Goal: Task Accomplishment & Management: Complete application form

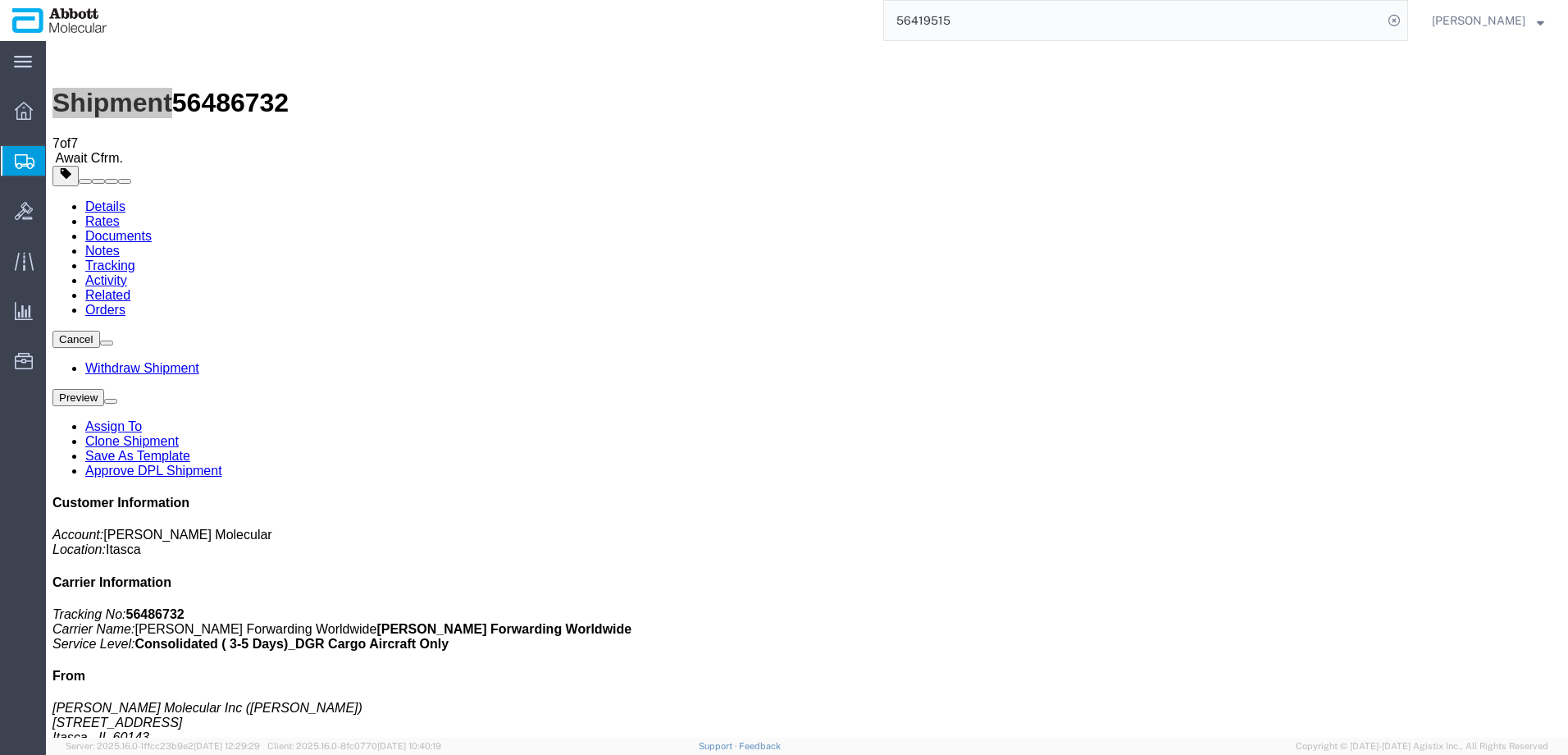
click at [0, 0] on span "Create from Template" at bounding box center [0, 0] width 0 height 0
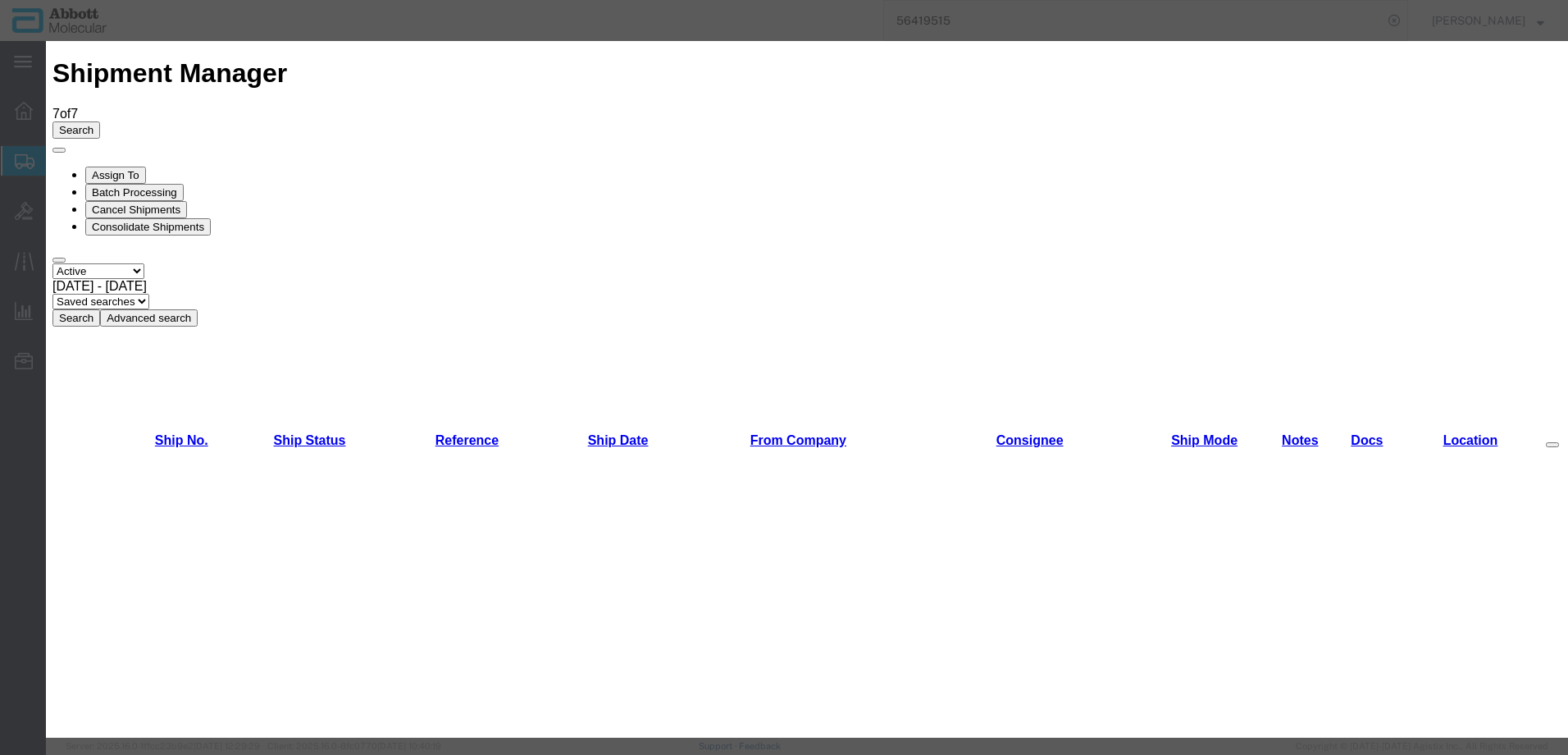
scroll to position [903, 0]
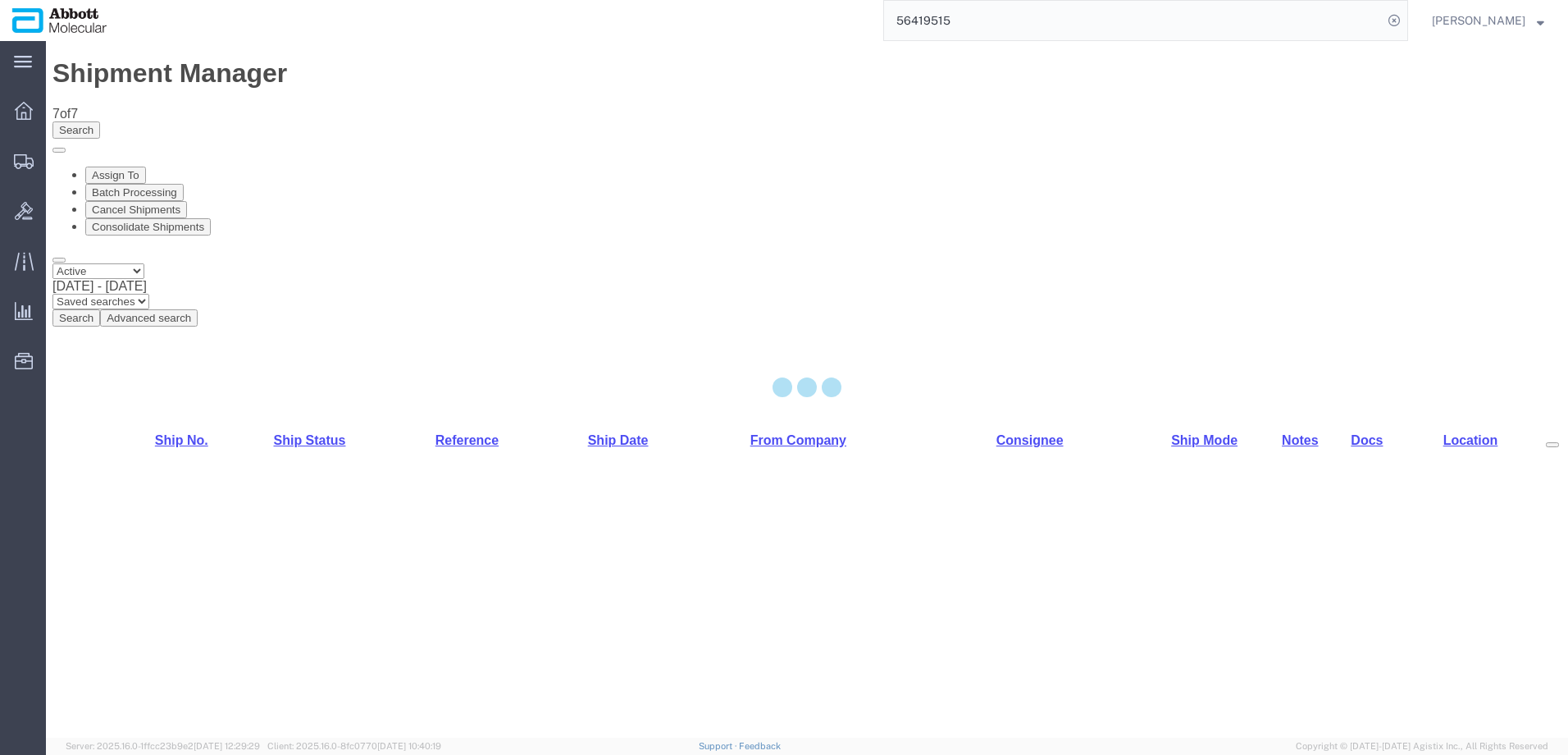
select select "48454"
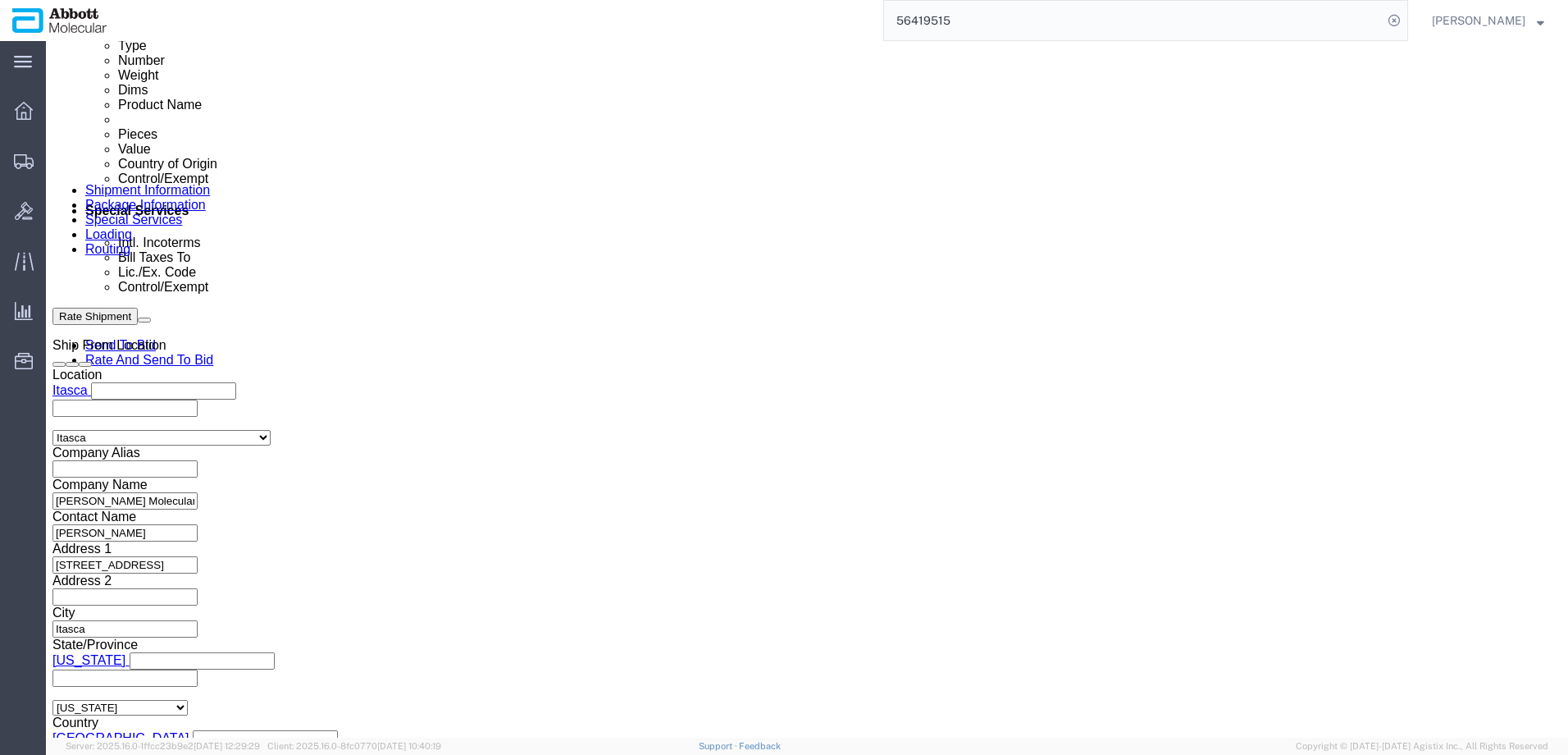
scroll to position [903, 0]
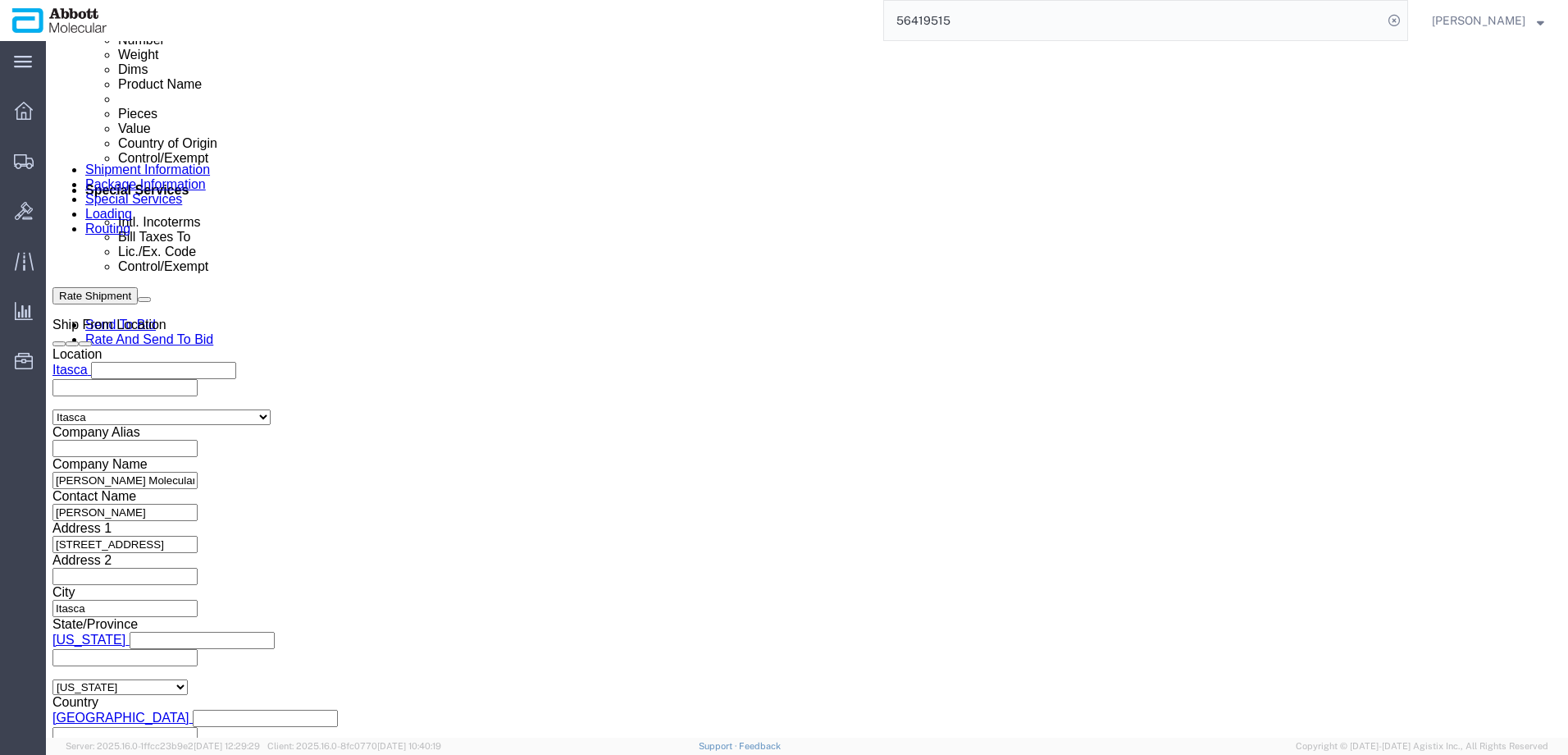
click input "text"
paste input "620582956"
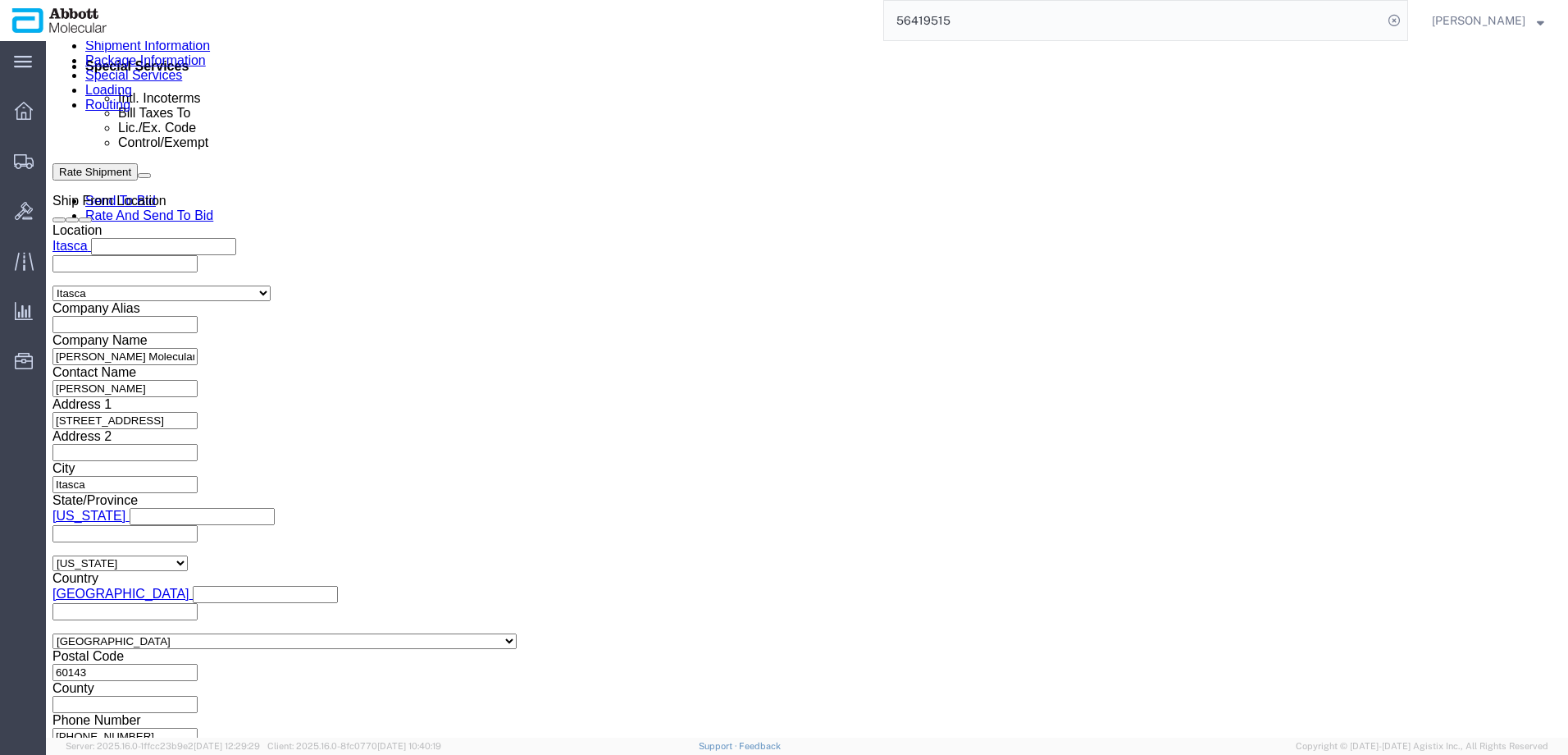
scroll to position [1028, 0]
type input "620582956"
click button "Continue"
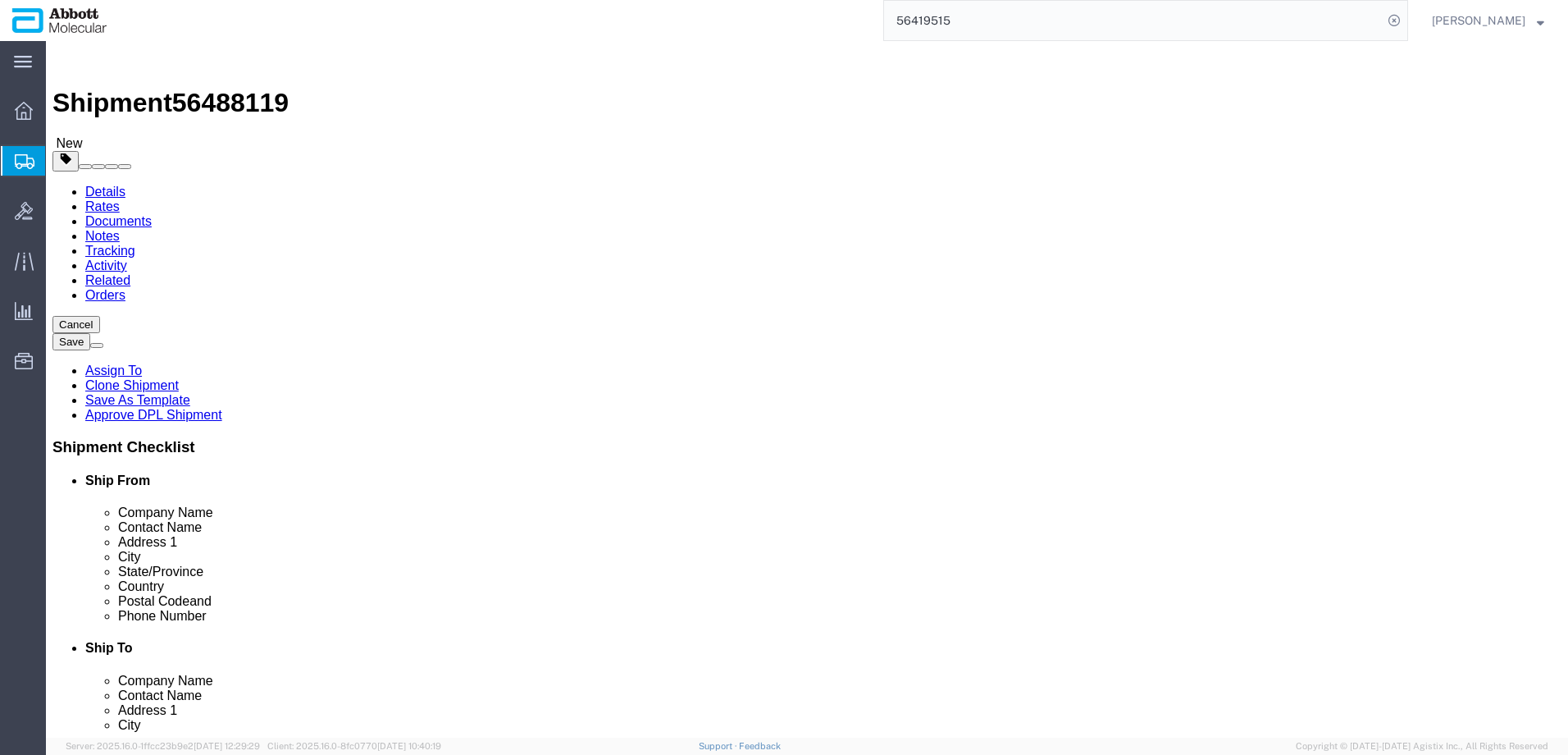
click select "Select Box (B) Box (C) Box (D) Cardboard Box(es) Crate (Instrument) Crate(s) En…"
select select "PSST"
click select "Select Box (B) Box (C) Box (D) Cardboard Box(es) Crate (Instrument) Crate(s) En…"
drag, startPoint x: 233, startPoint y: 352, endPoint x: 160, endPoint y: 359, distance: 73.3
click div "Number 1"
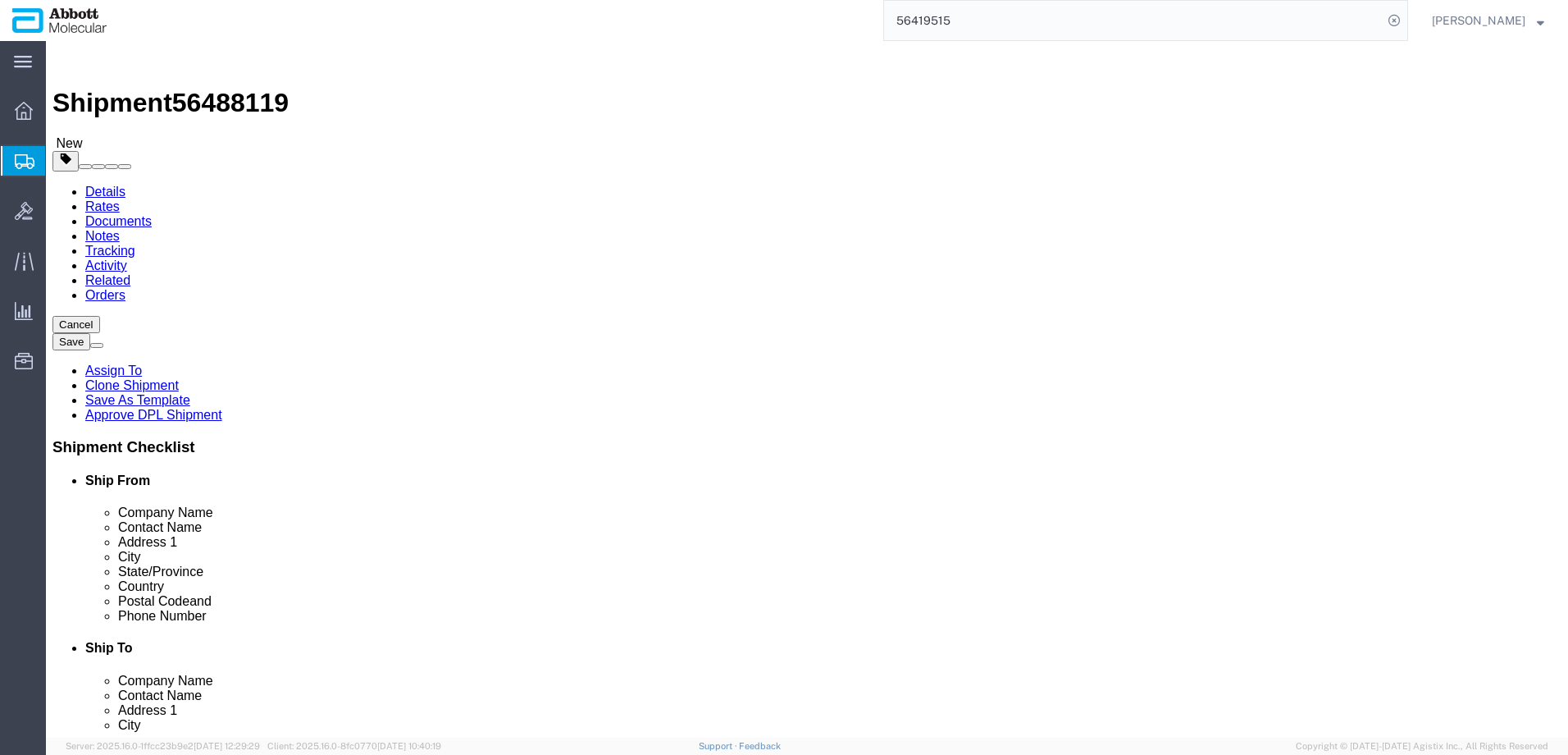
type input "24"
type input "48"
type input "40"
type input "43"
type input "3220"
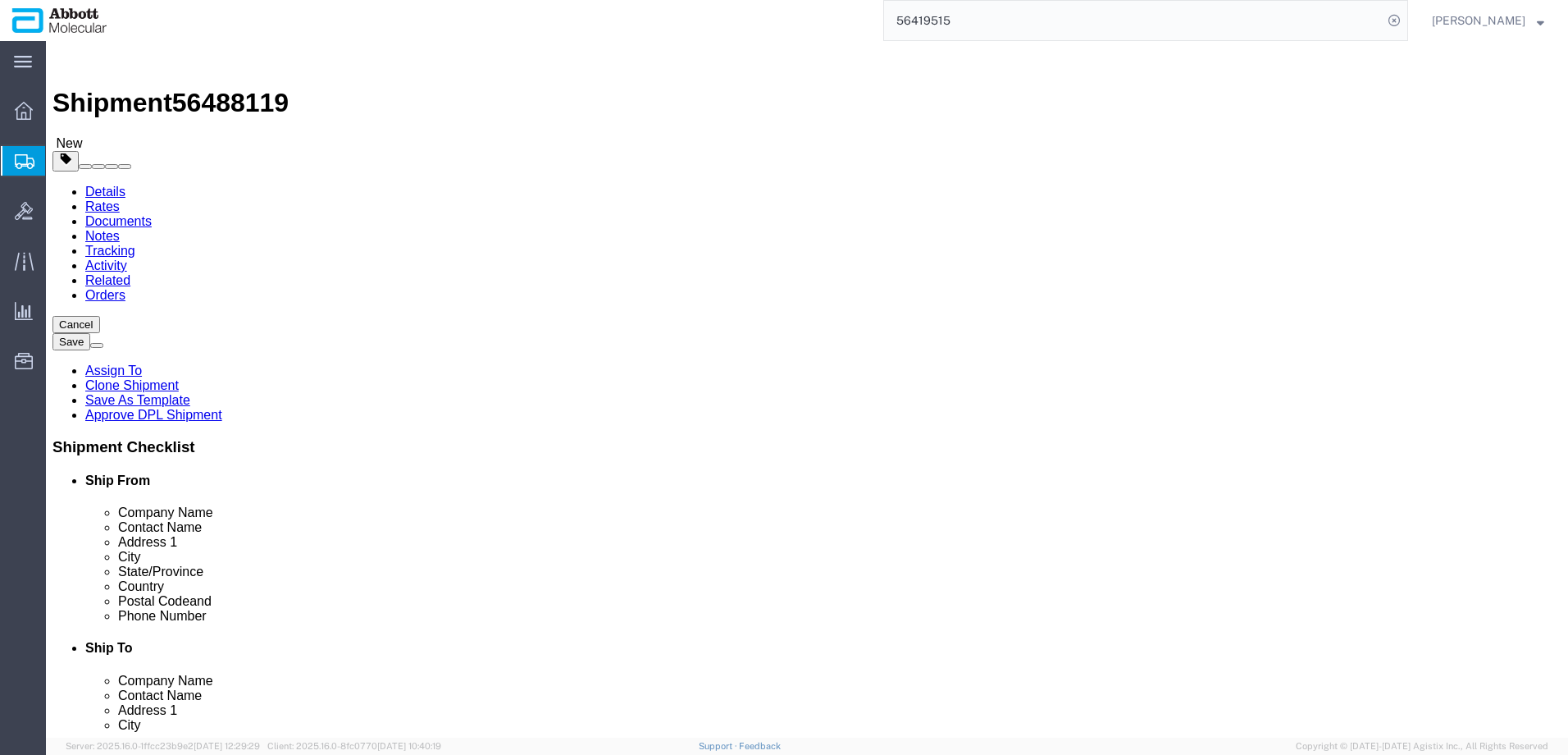
click input "checkbox"
checkbox input "true"
type input "AMBIENT"
click link "Add Content"
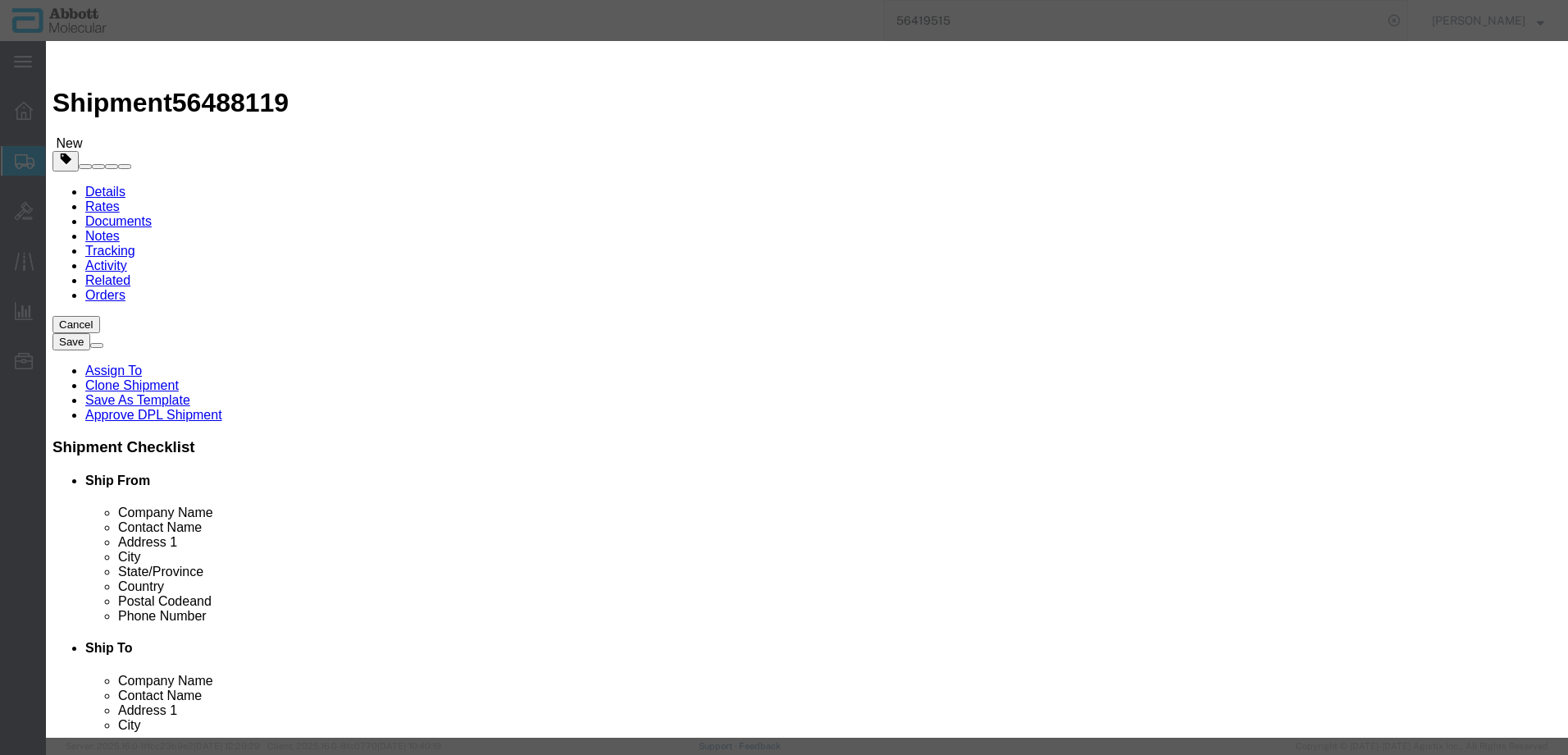
click input "text"
type input "09N2602"
click strong "09N2602"
select select
checkbox input "false"
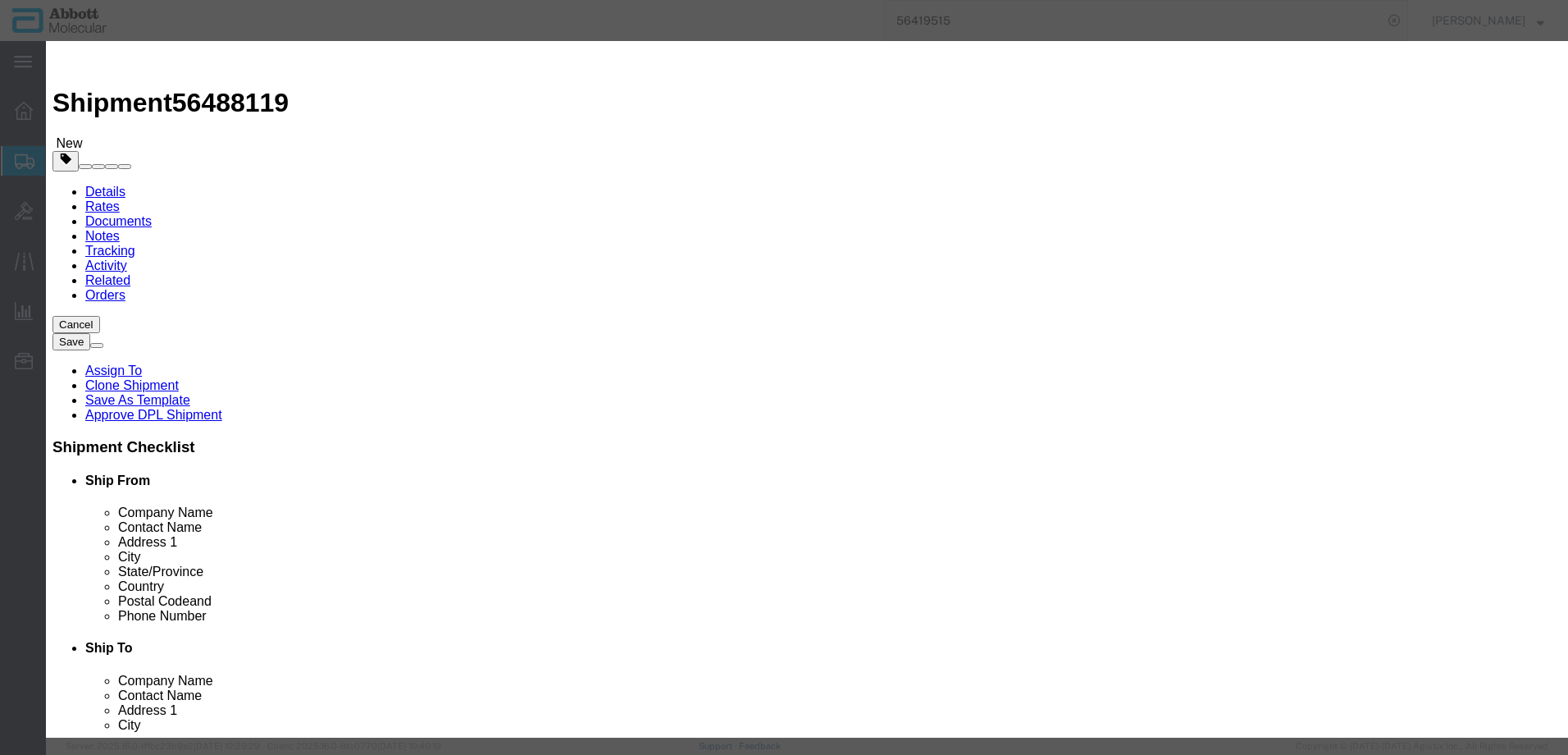
select select "US"
type input "AMBIENT"
type input "8479909596"
select select "BIS"
checkbox input "false"
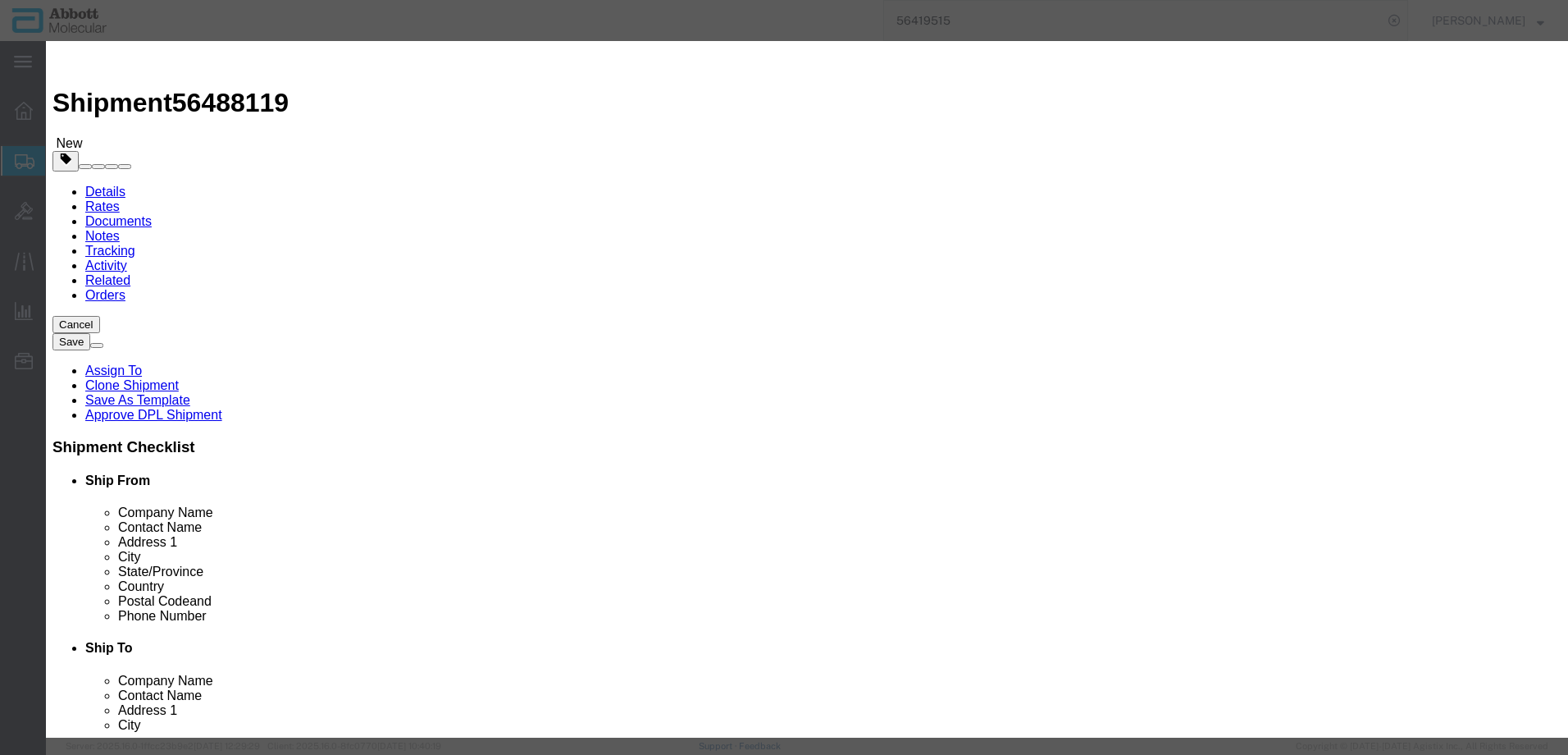
checkbox input "false"
type input "09N2602"
type textarea "Alinity m Pipette Tips; 1000uL"
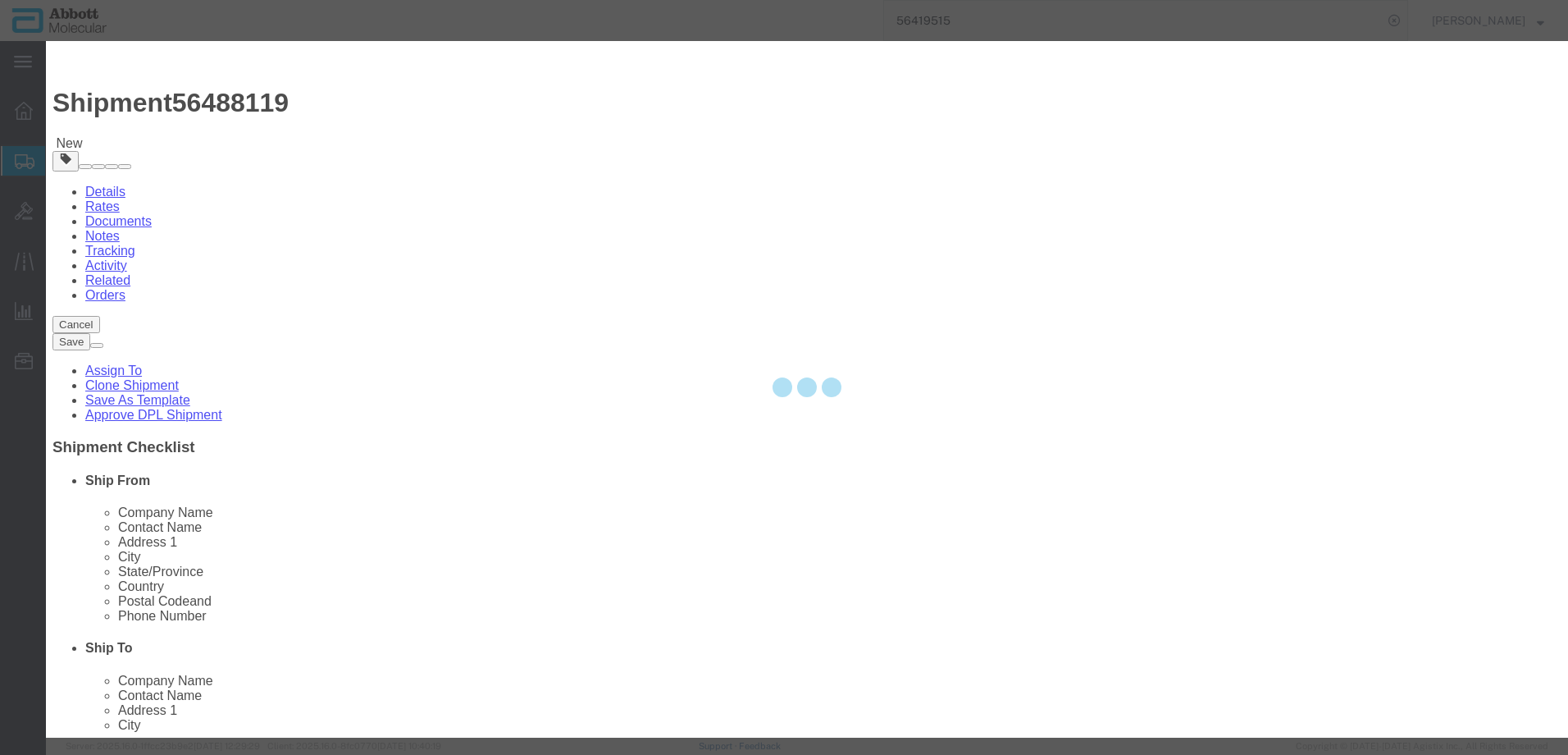
select select "NLR"
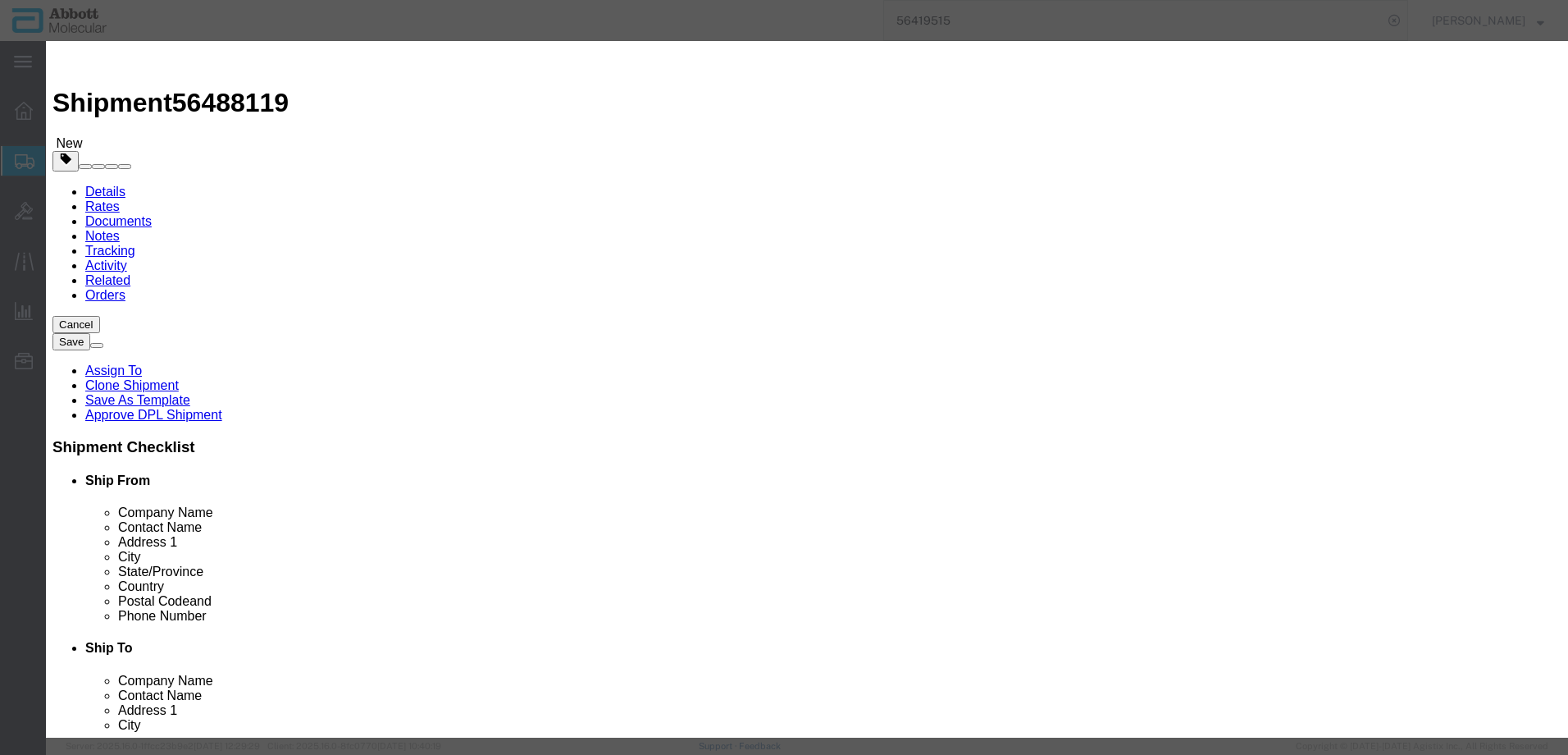
type input "09N2602"
type input "336"
type input "1"
select select "70"
click select "Select Account Type Activity ID Airline Appointment Number ASN Batch Number Bil…"
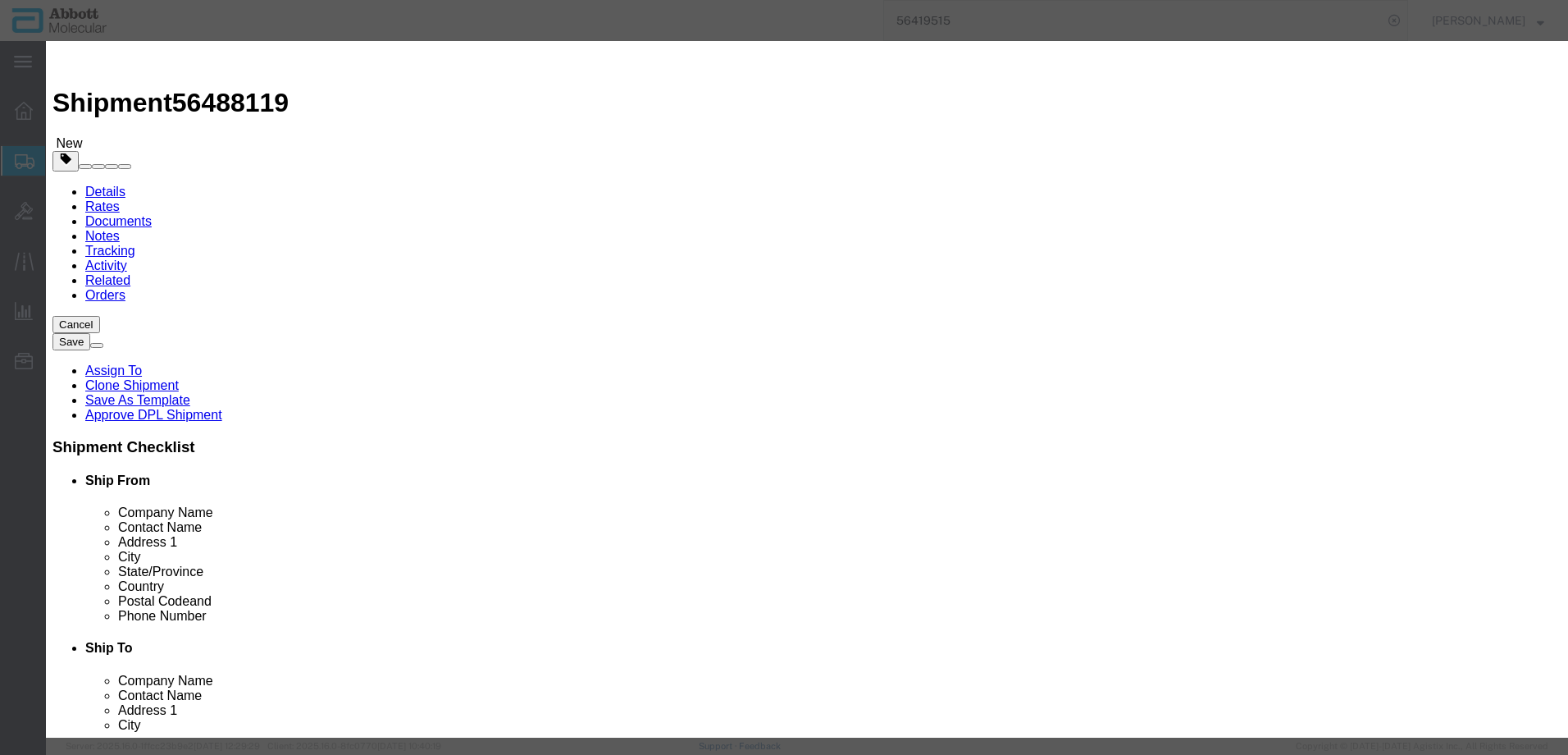
select select "BATCH_NUMBER"
click select "Select Account Type Activity ID Airline Appointment Number ASN Batch Number Bil…"
type input "1182942"
click button "Save & Close"
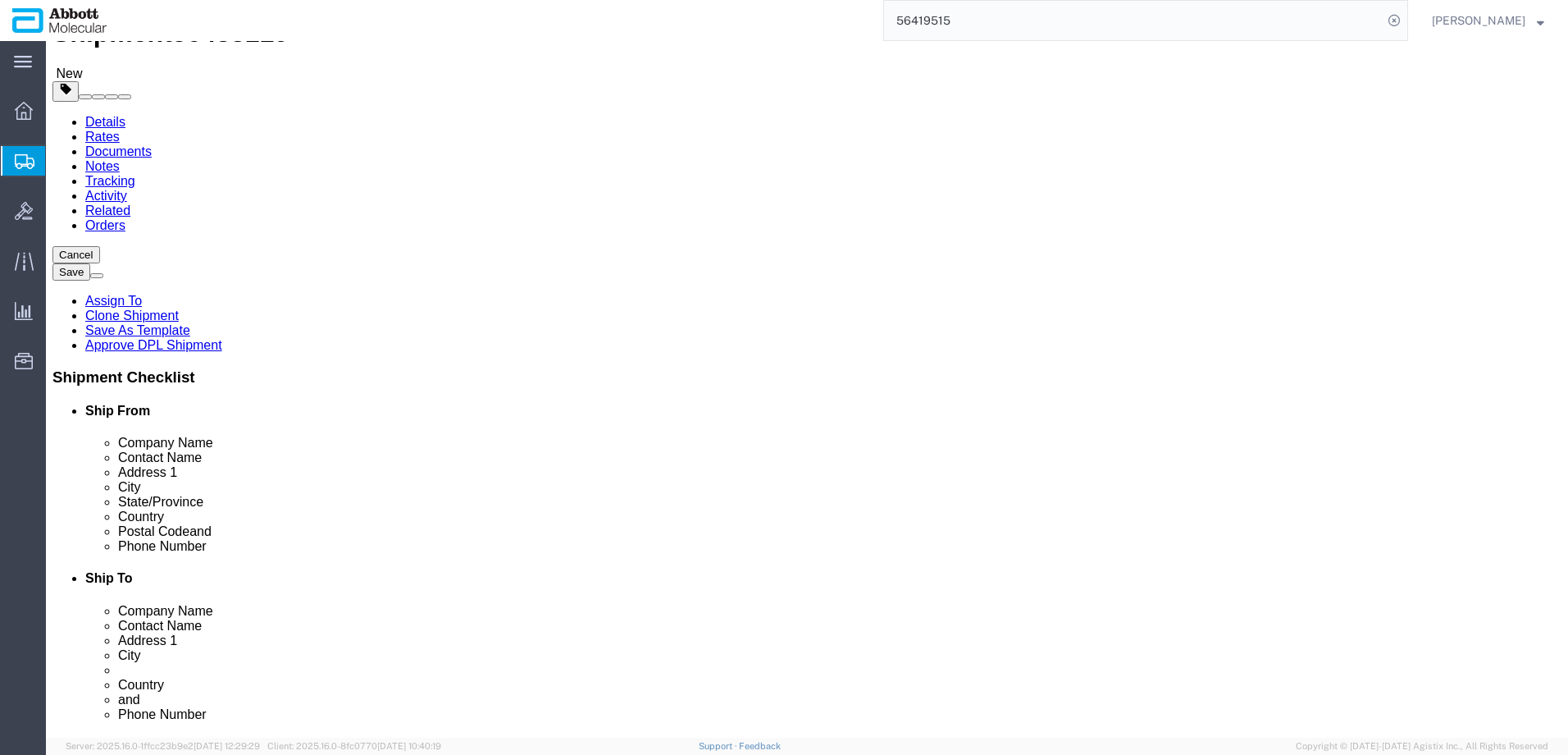
scroll to position [70, 0]
click button "Continue"
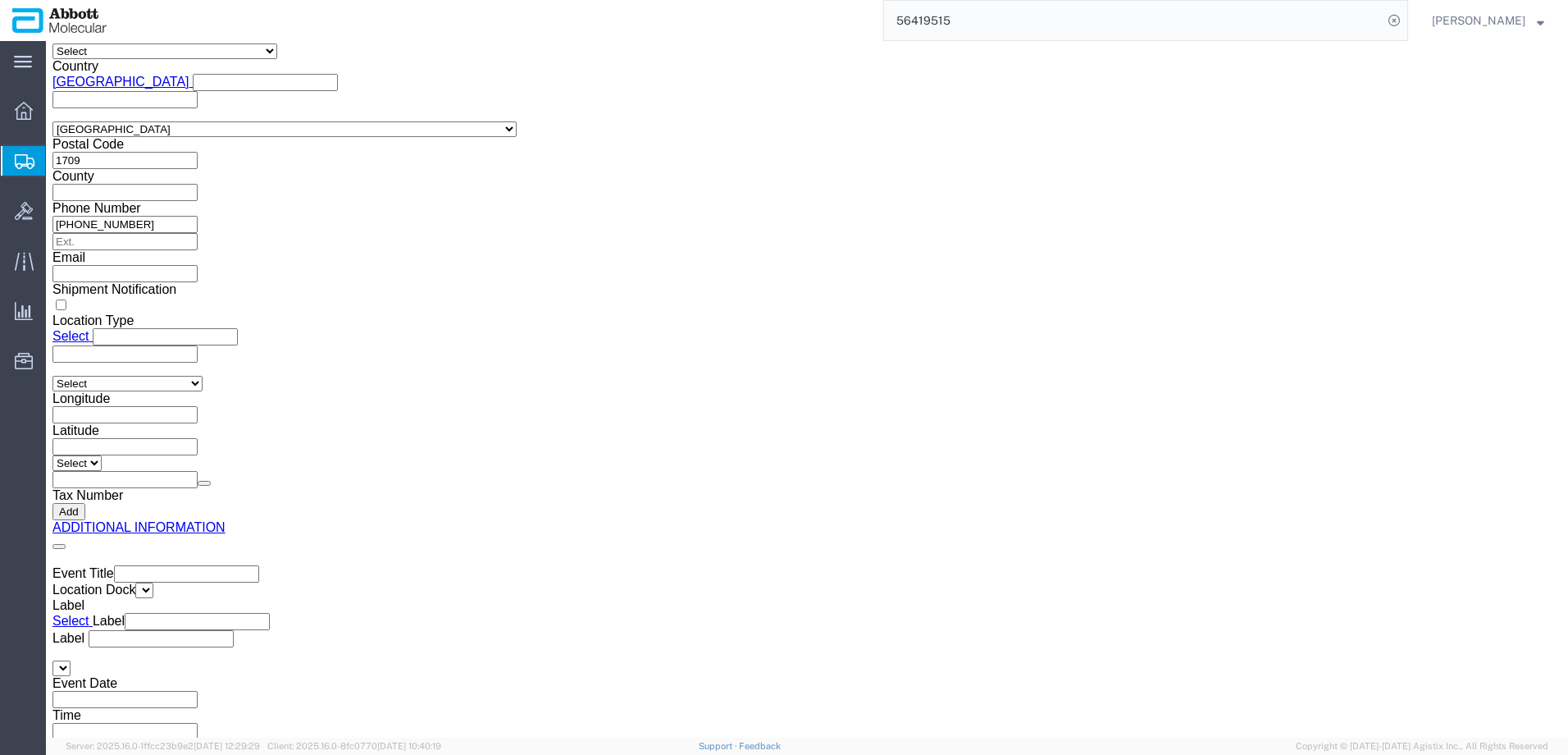
scroll to position [2472, 0]
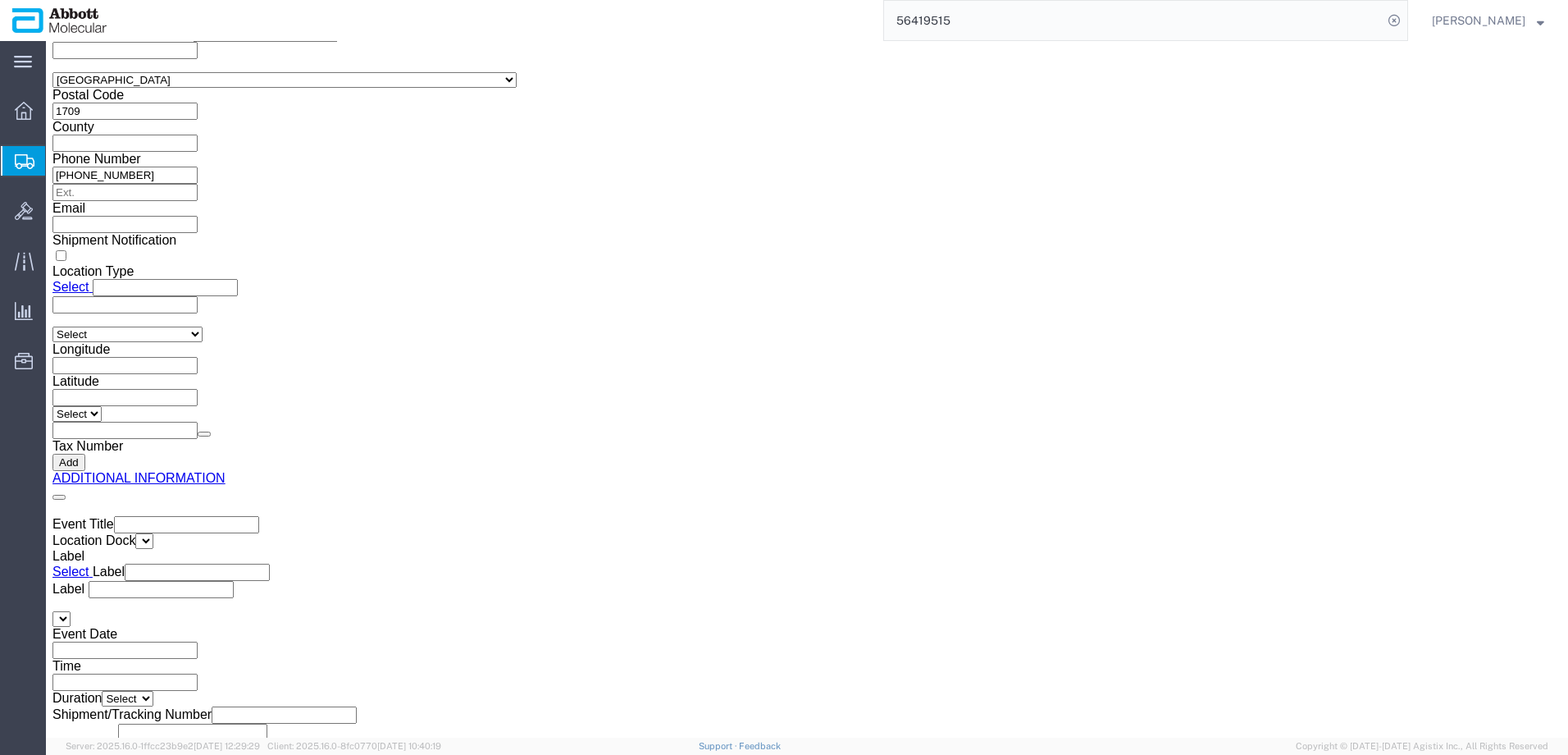
click button "Upload"
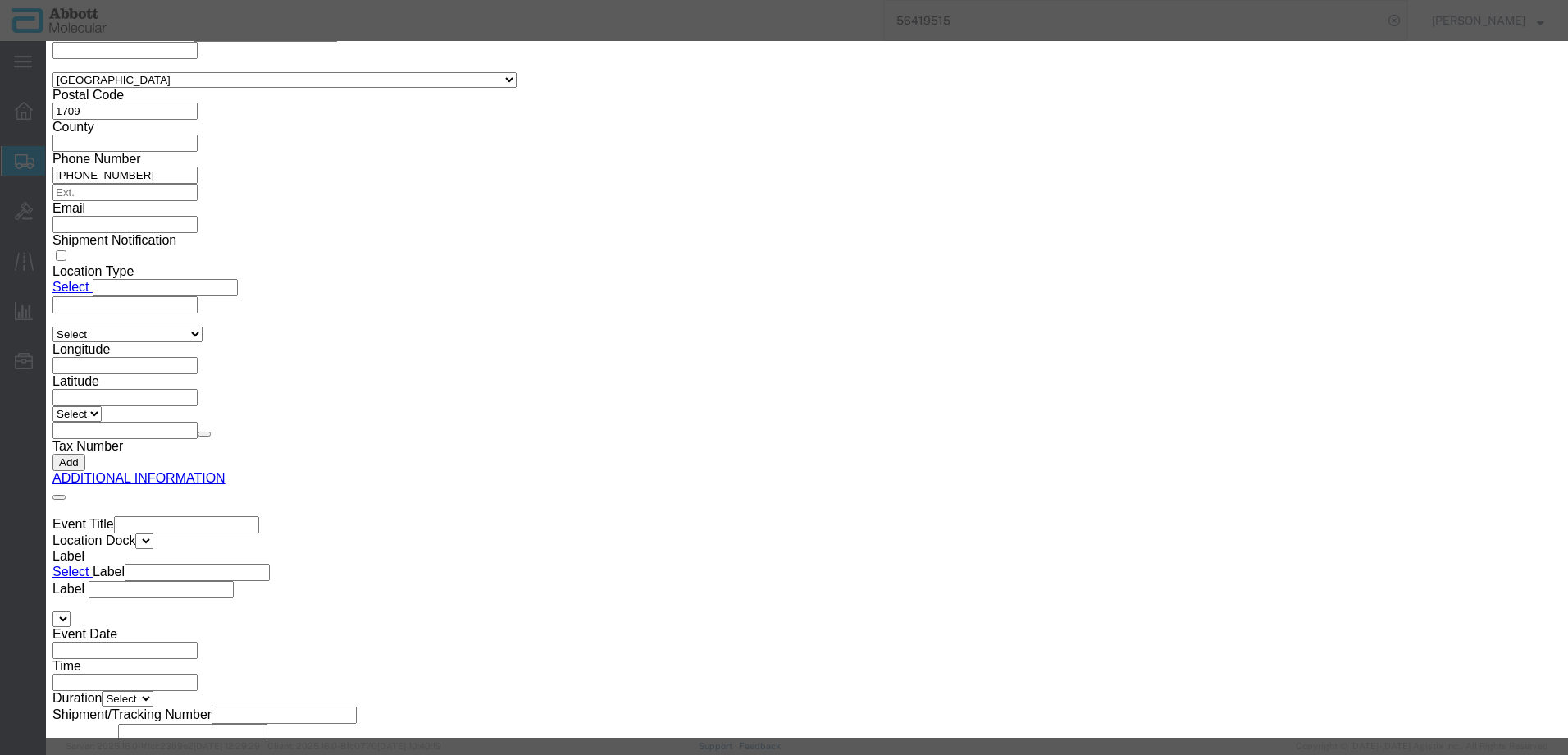
click button "Browse"
type input "C:\fakepath\620582956 SLI DSV.pdf"
click button "Upload"
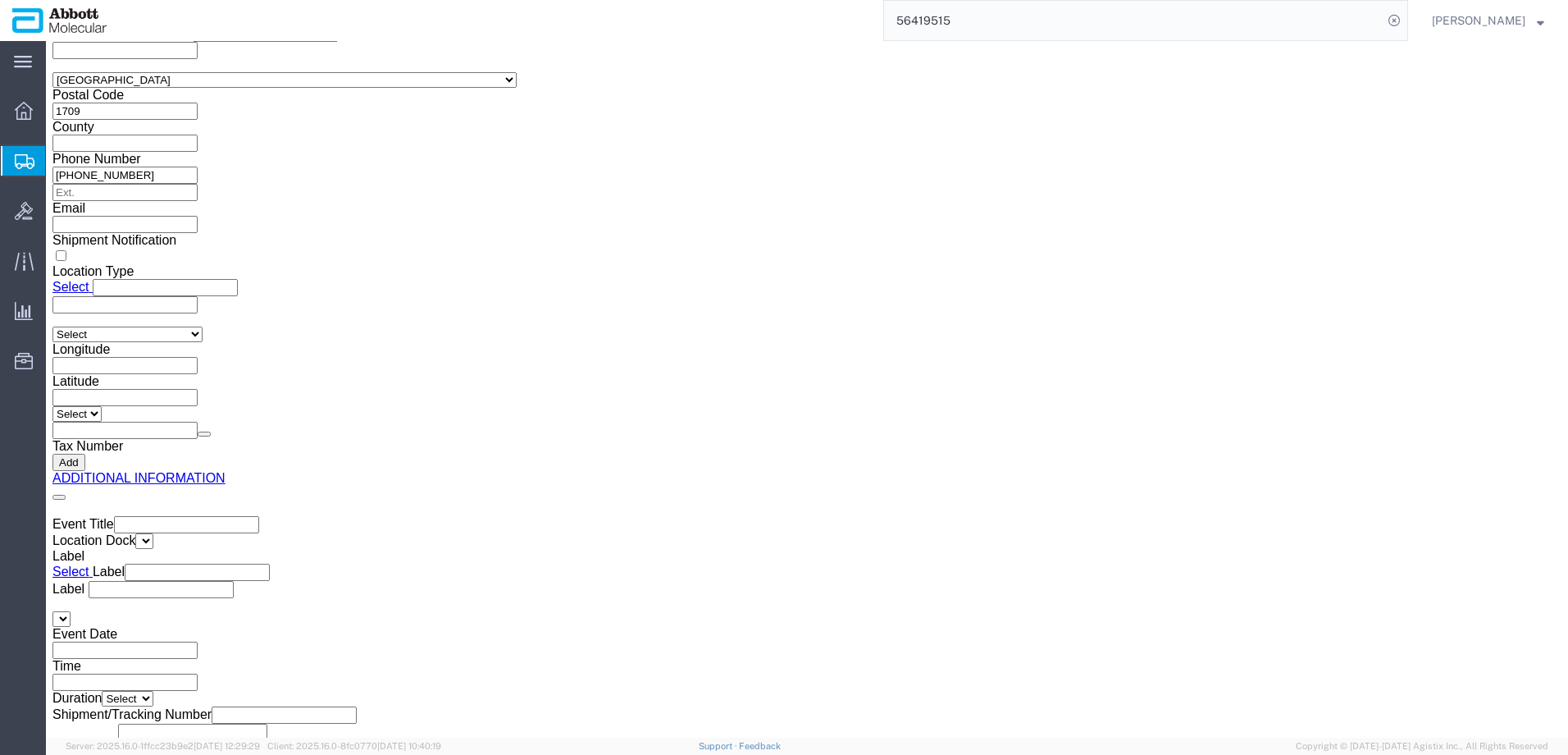
drag, startPoint x: 43, startPoint y: 21, endPoint x: 221, endPoint y: 19, distance: 178.0
click h1 "Shipment 56488119"
copy h1 "Shipment 56488119"
drag, startPoint x: 1354, startPoint y: 664, endPoint x: 0, endPoint y: 385, distance: 1382.4
click button "Rate Shipment"
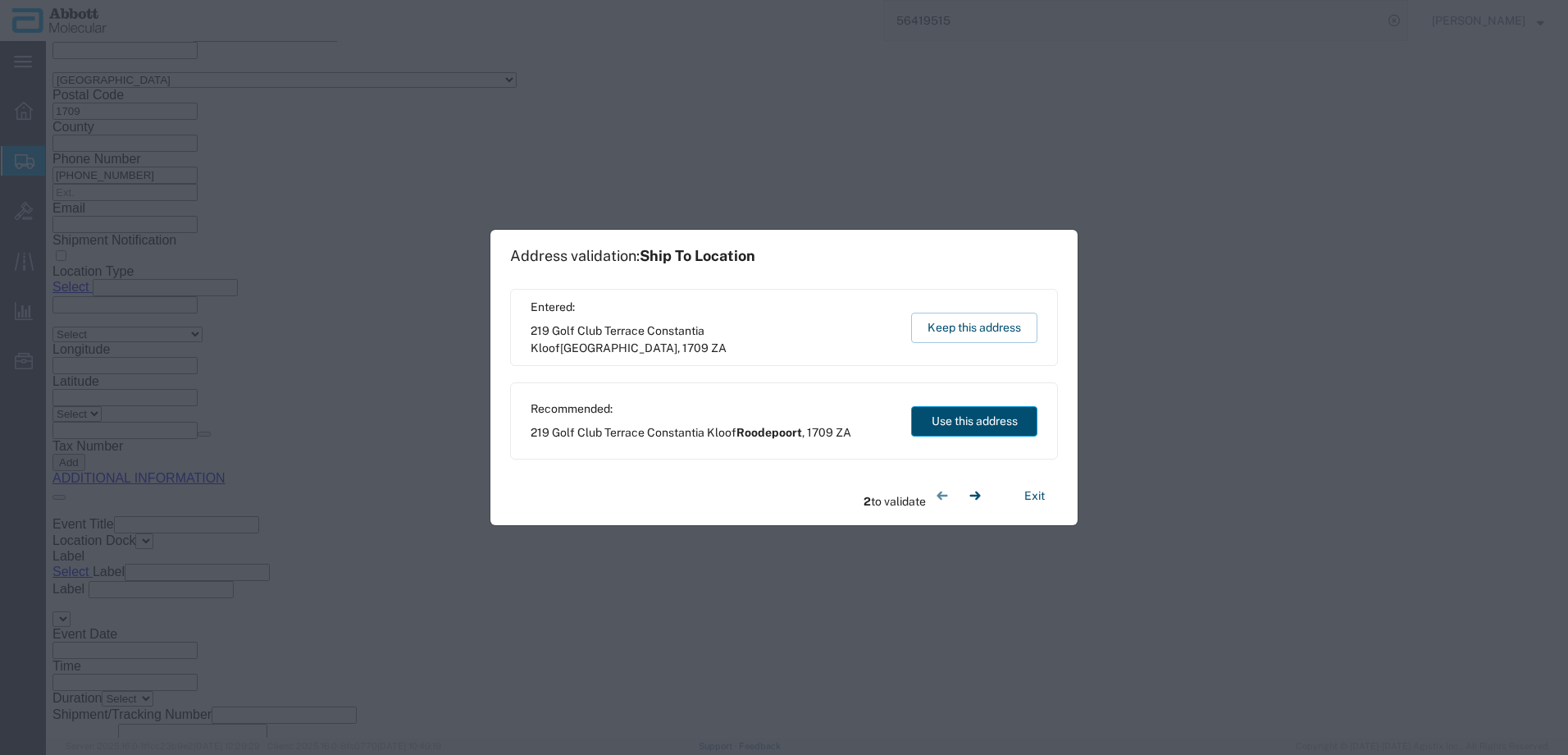
click at [983, 420] on button "Use this address" at bounding box center [974, 421] width 126 height 31
type input "Roodepoort"
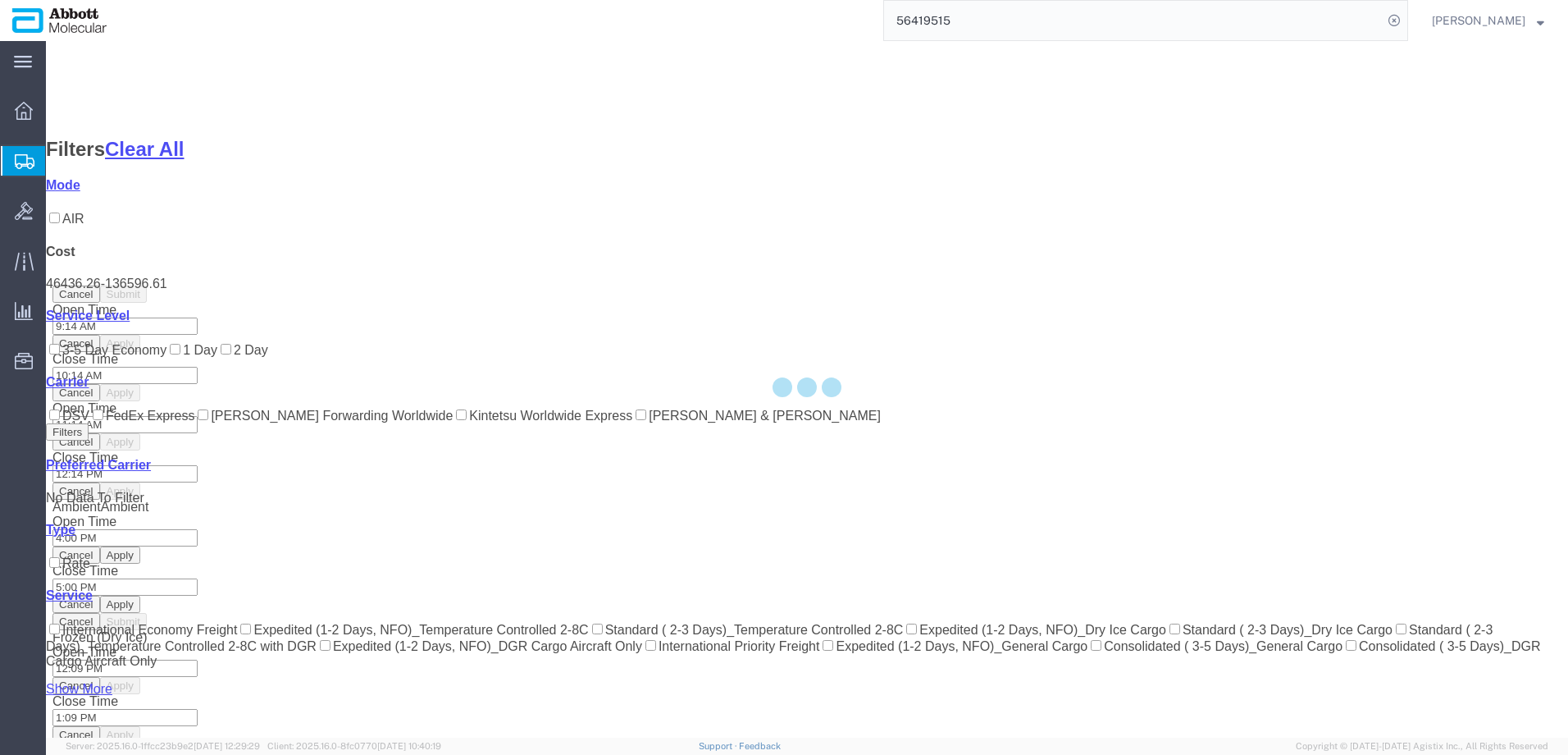
scroll to position [89, 0]
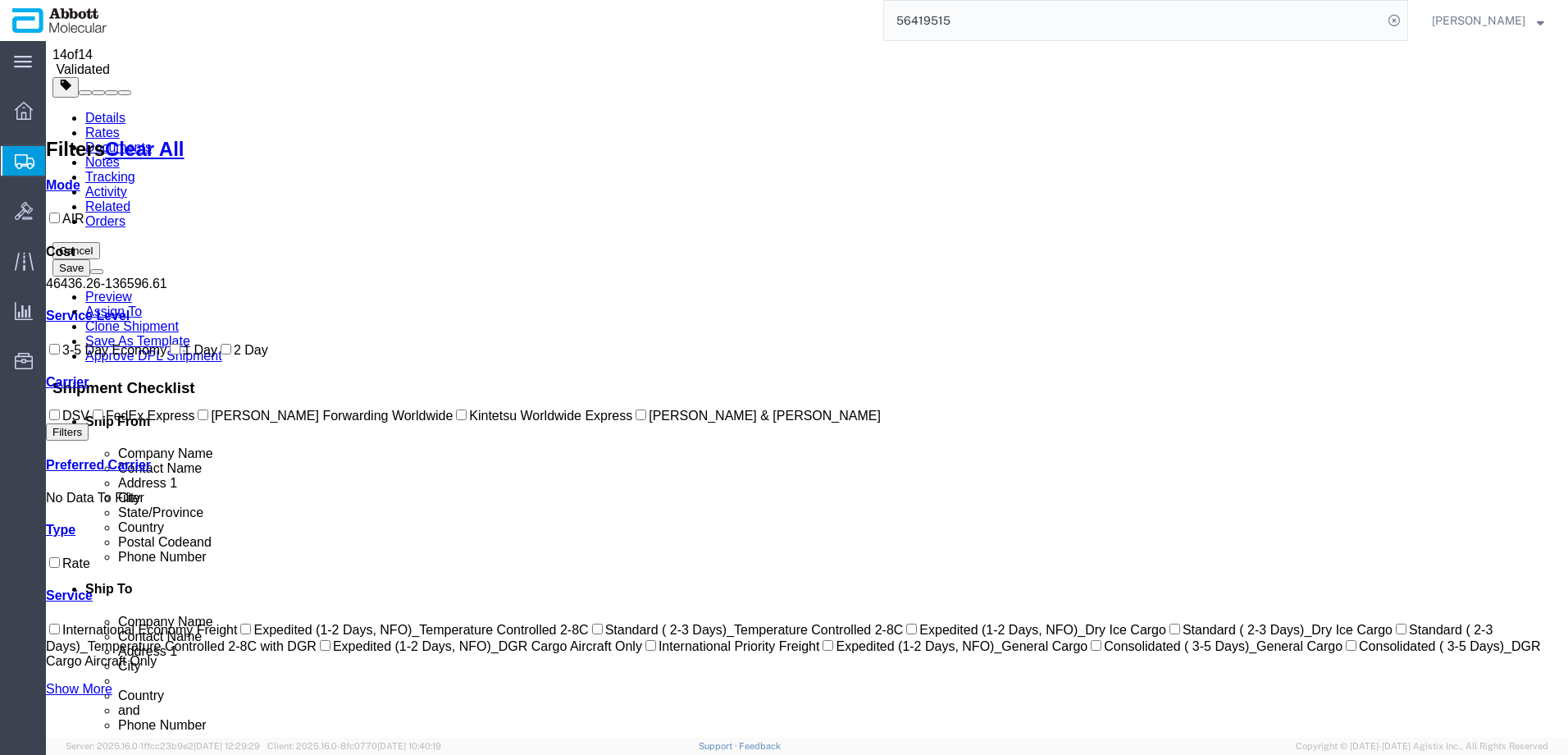
click at [60, 420] on input "DSV" at bounding box center [54, 415] width 11 height 11
checkbox input "true"
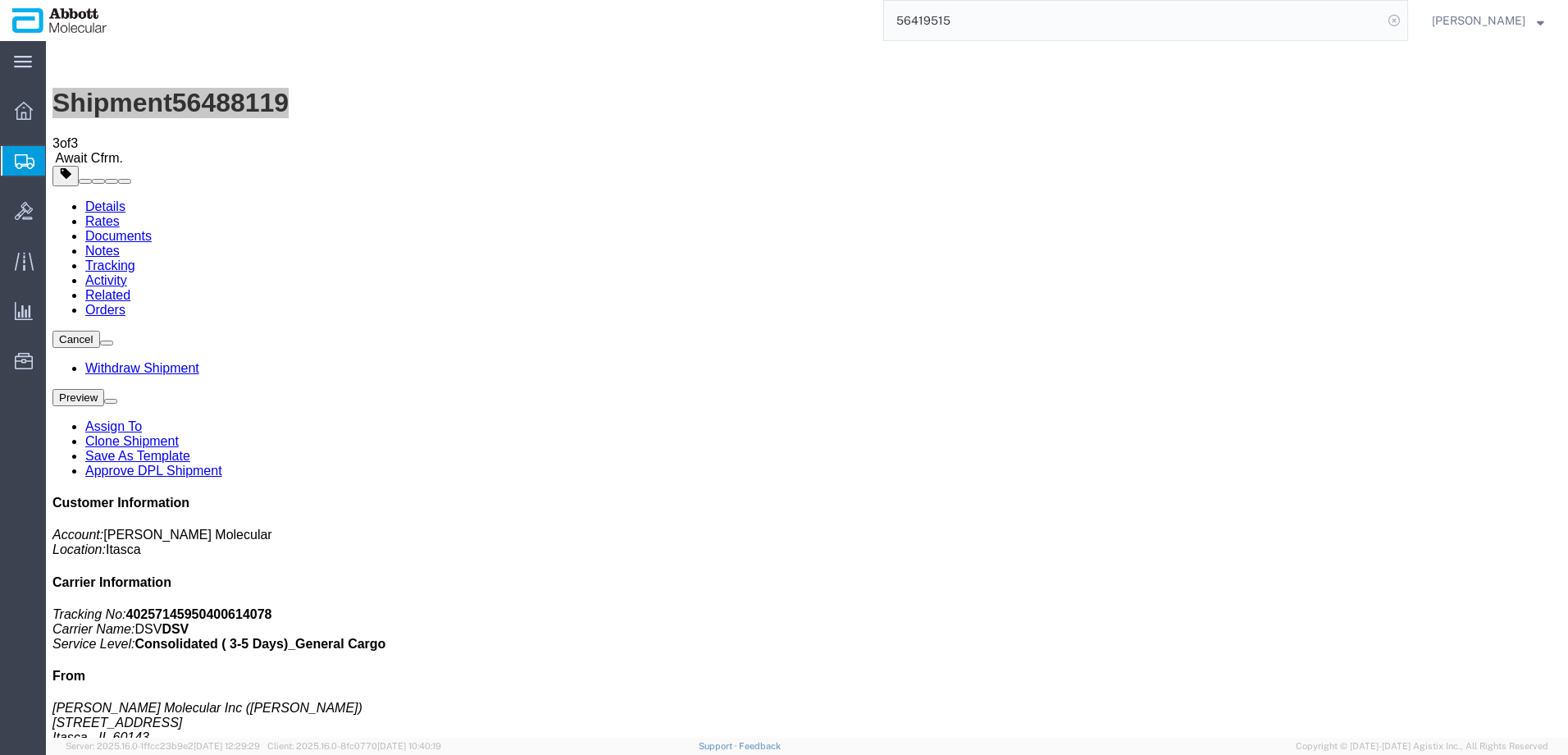
click at [1405, 19] on icon at bounding box center [1394, 20] width 23 height 23
click at [1405, 16] on icon at bounding box center [1394, 20] width 23 height 23
click at [1242, 17] on input "search" at bounding box center [1133, 20] width 499 height 40
paste input "56425802"
type input "56425802"
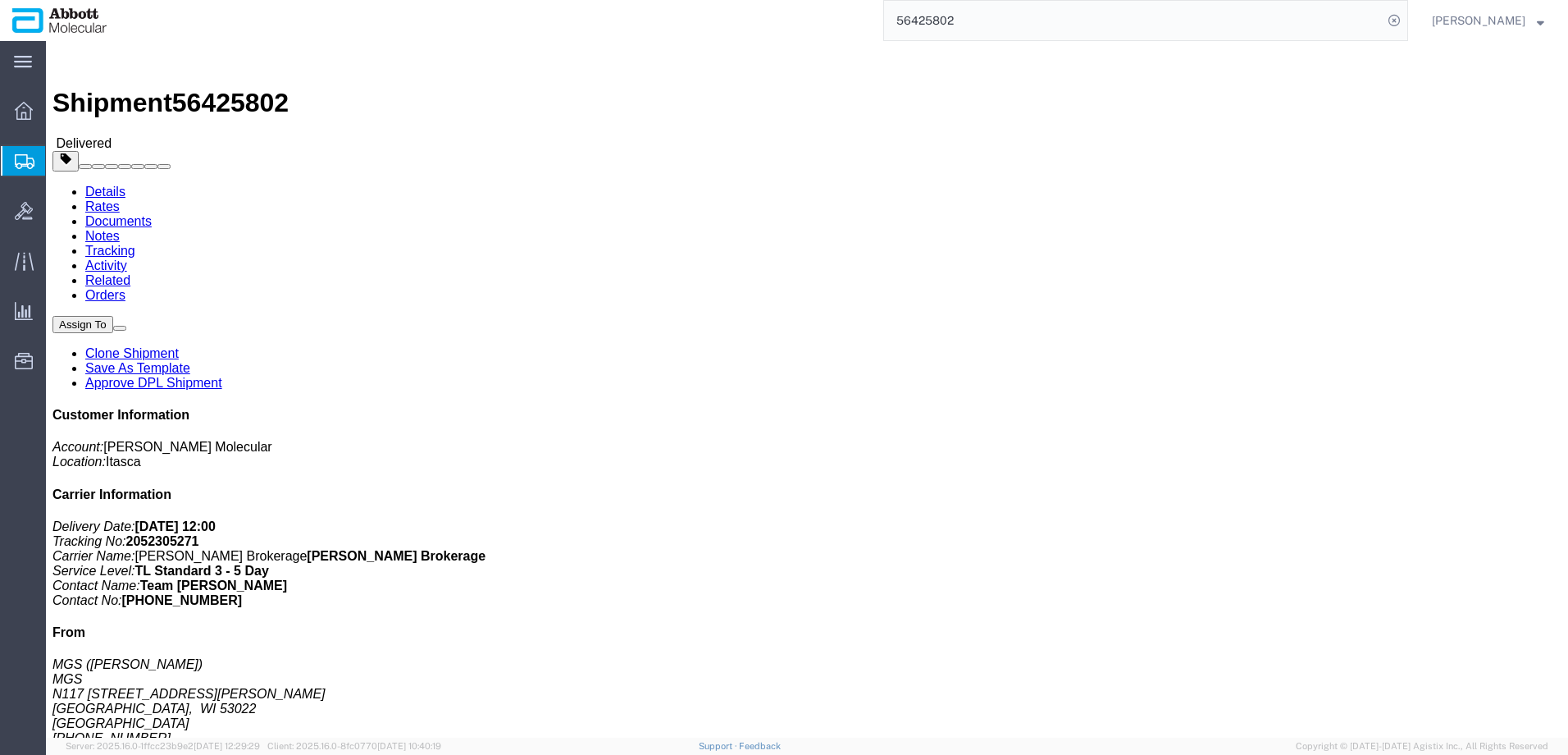
click link "Clone Shipment"
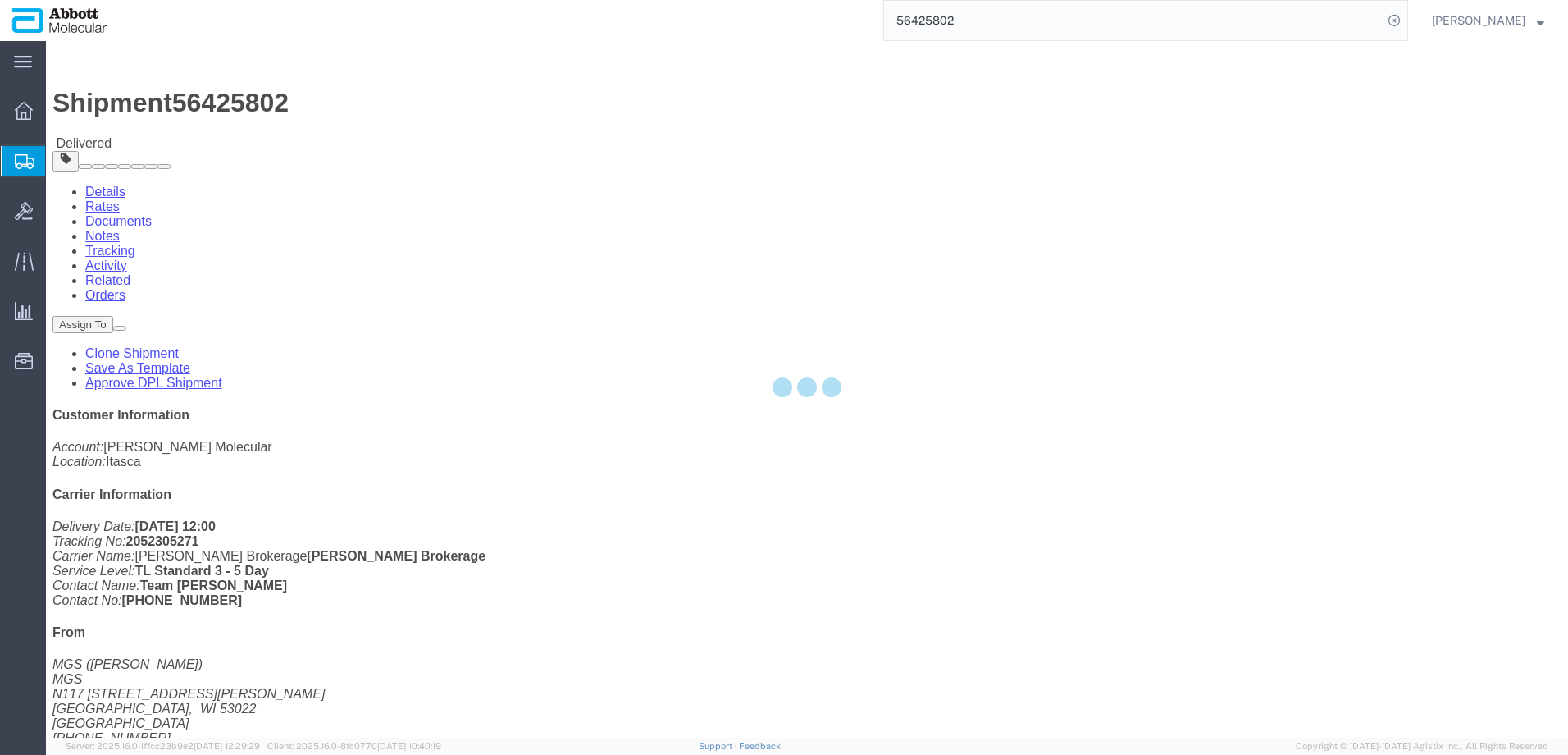
select select "48454"
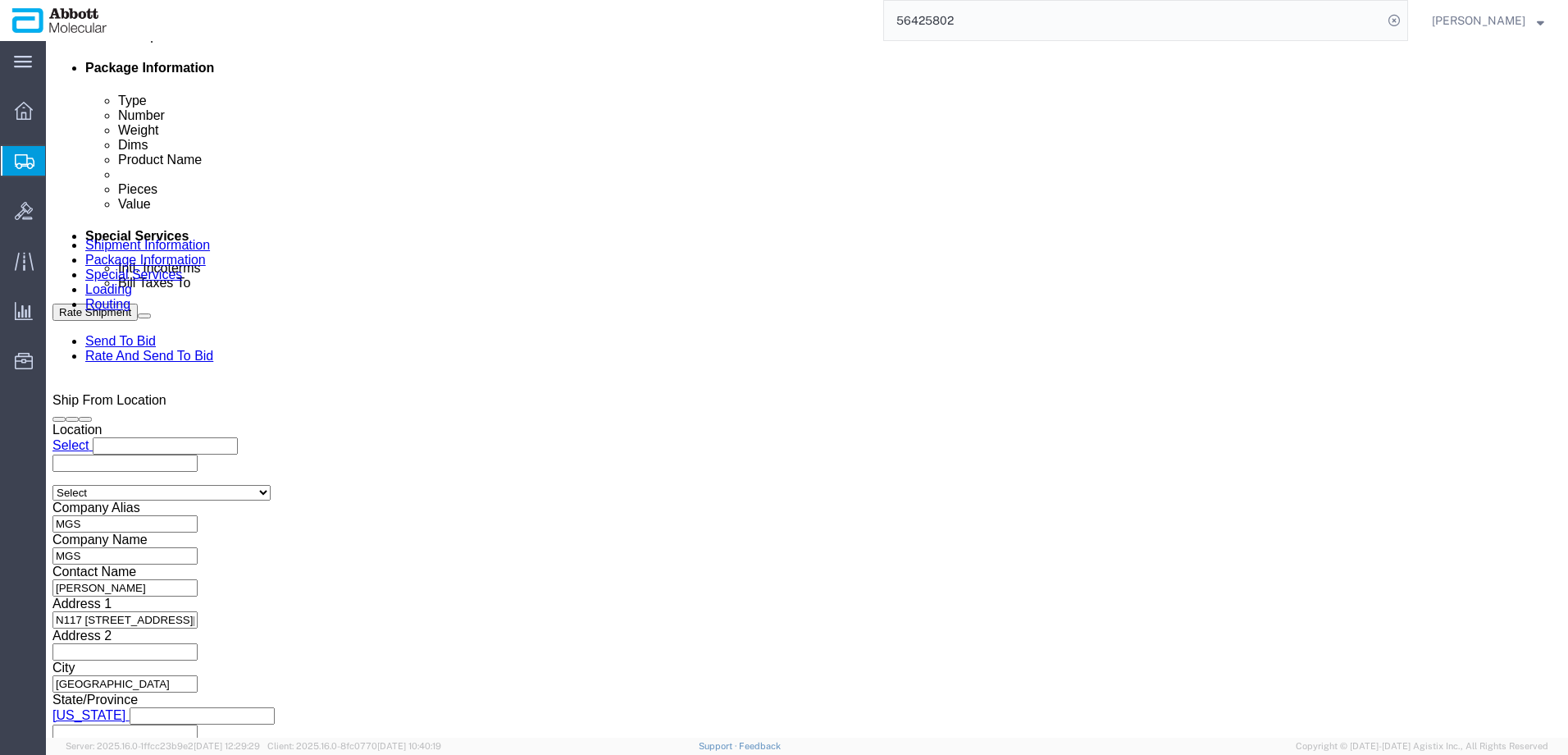
scroll to position [903, 0]
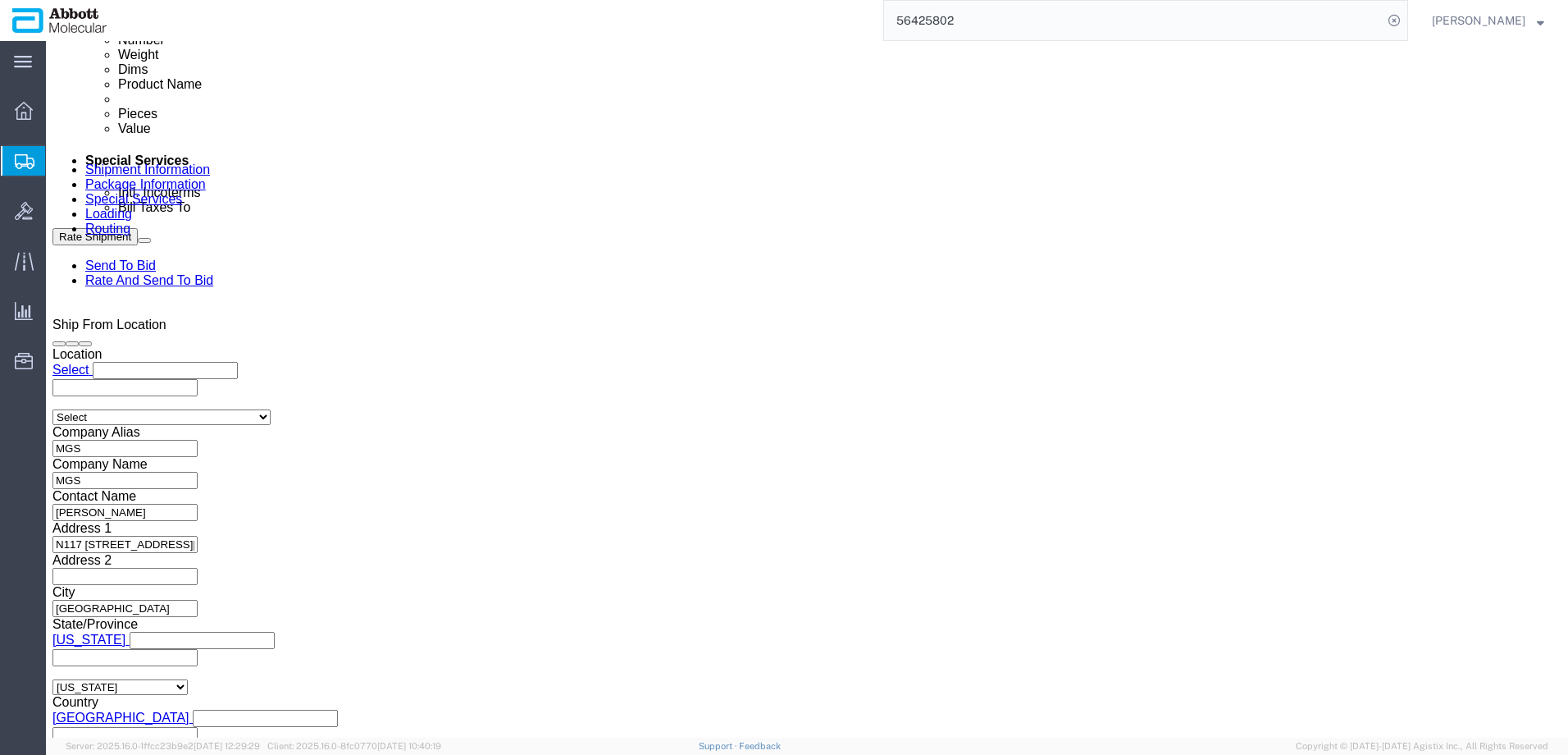
click input "MGS_08.08.25_1"
type input "MGS_[DATE]"
click div "[DATE] 3:37 PM"
click input "3:37 PM"
type input "10:00 AM"
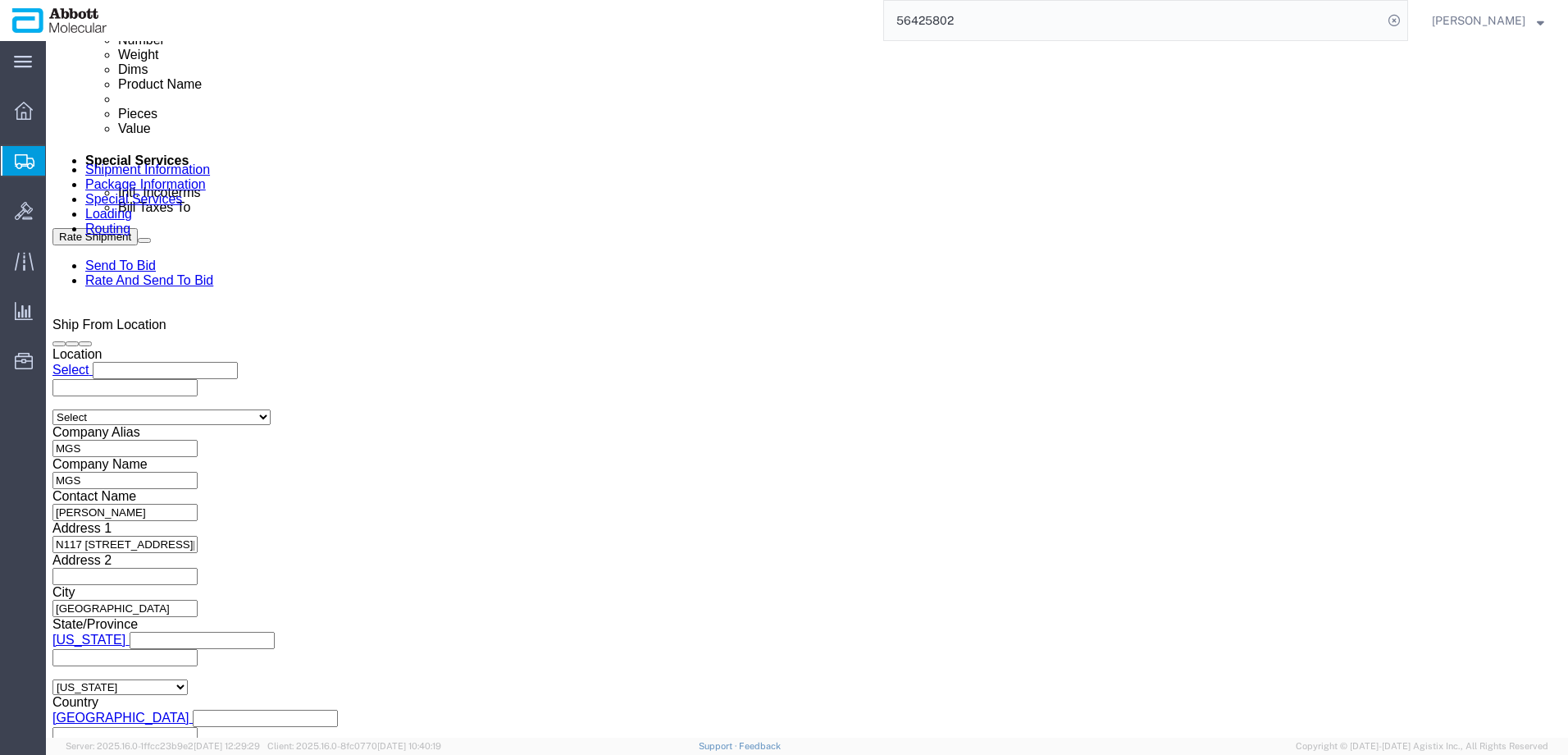
click button "Apply"
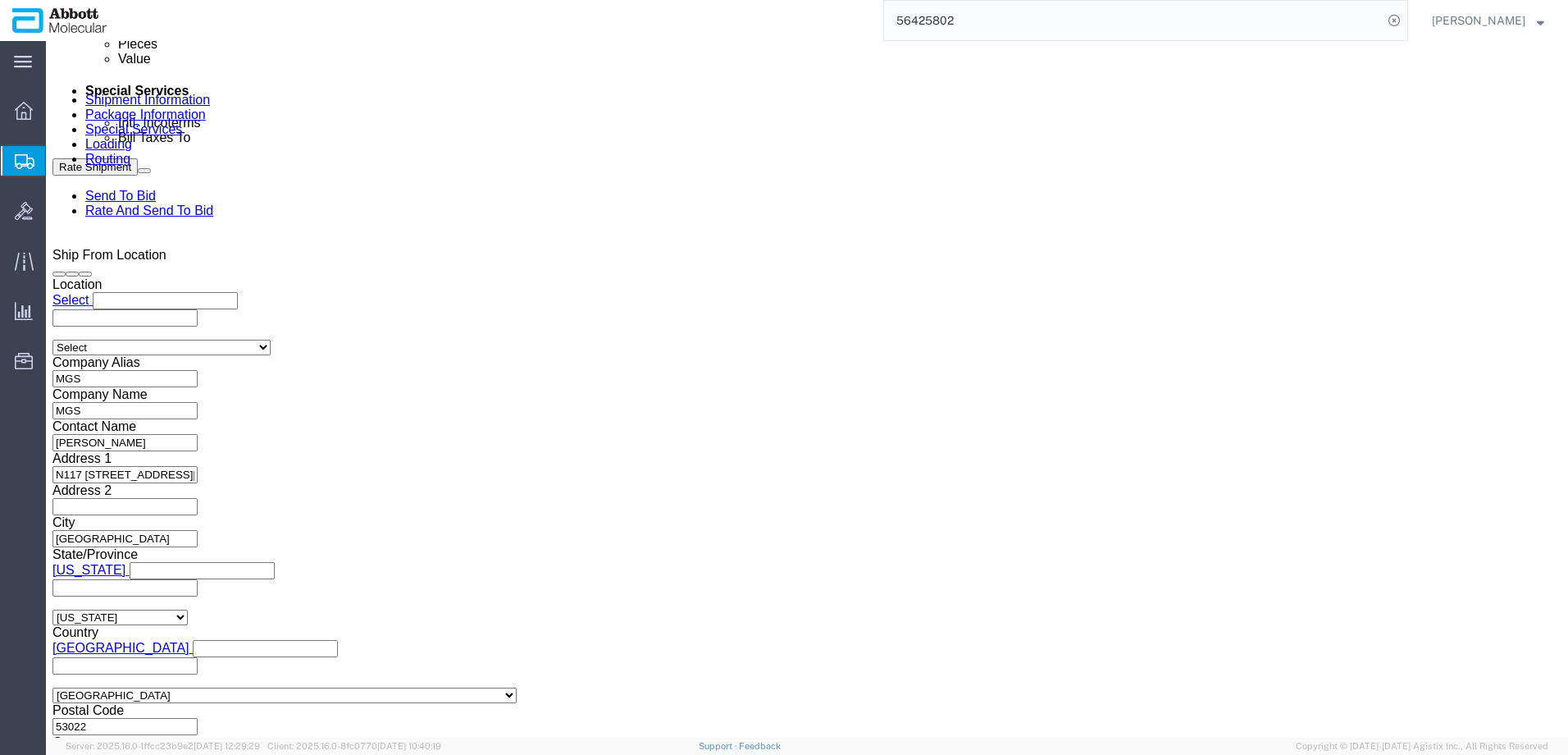
click button "Continue"
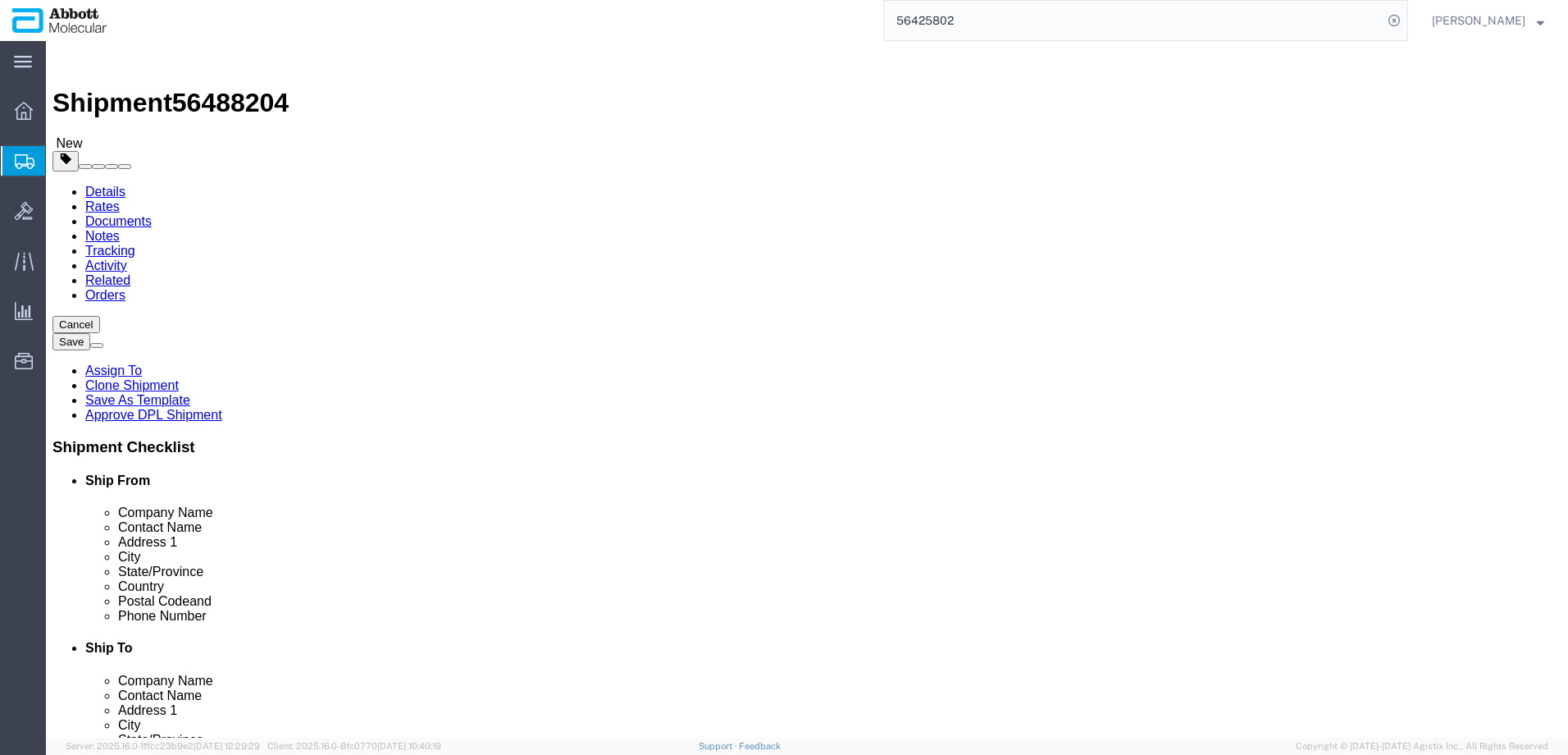
drag, startPoint x: 405, startPoint y: 285, endPoint x: 401, endPoint y: 292, distance: 8.1
click select "Select Box (B) Box (C) Box (D) Cardboard Box(es) Crate (Instrument) Crate(s) En…"
click div "24 x Pallet(s) Standard (Stackable) Package Type Select Box (B) Box (C) Box (D)…"
drag, startPoint x: 47, startPoint y: 16, endPoint x: 221, endPoint y: 18, distance: 174.0
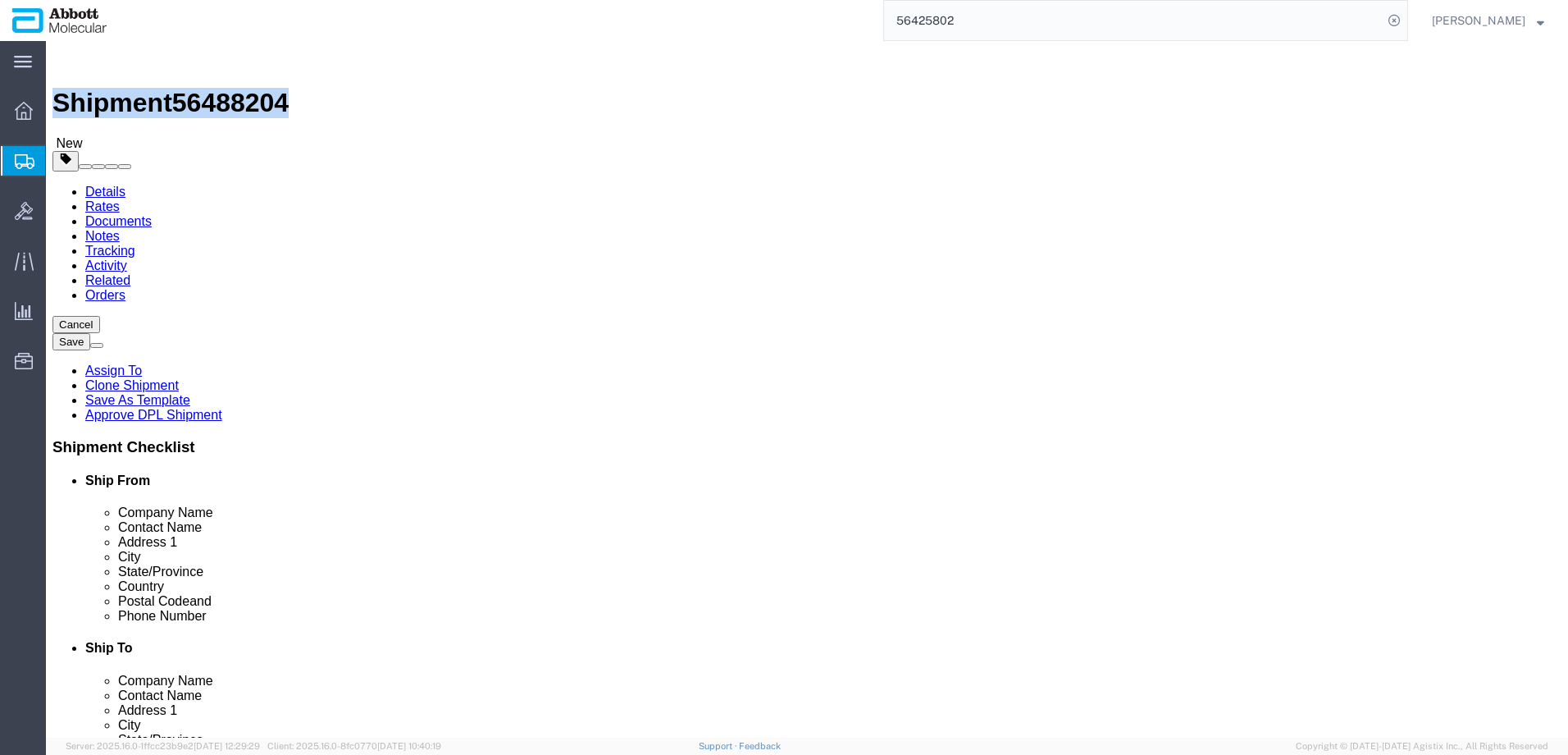
click h1 "Shipment 56488204"
copy h1 "Shipment 56488204"
click button "Rate Shipment"
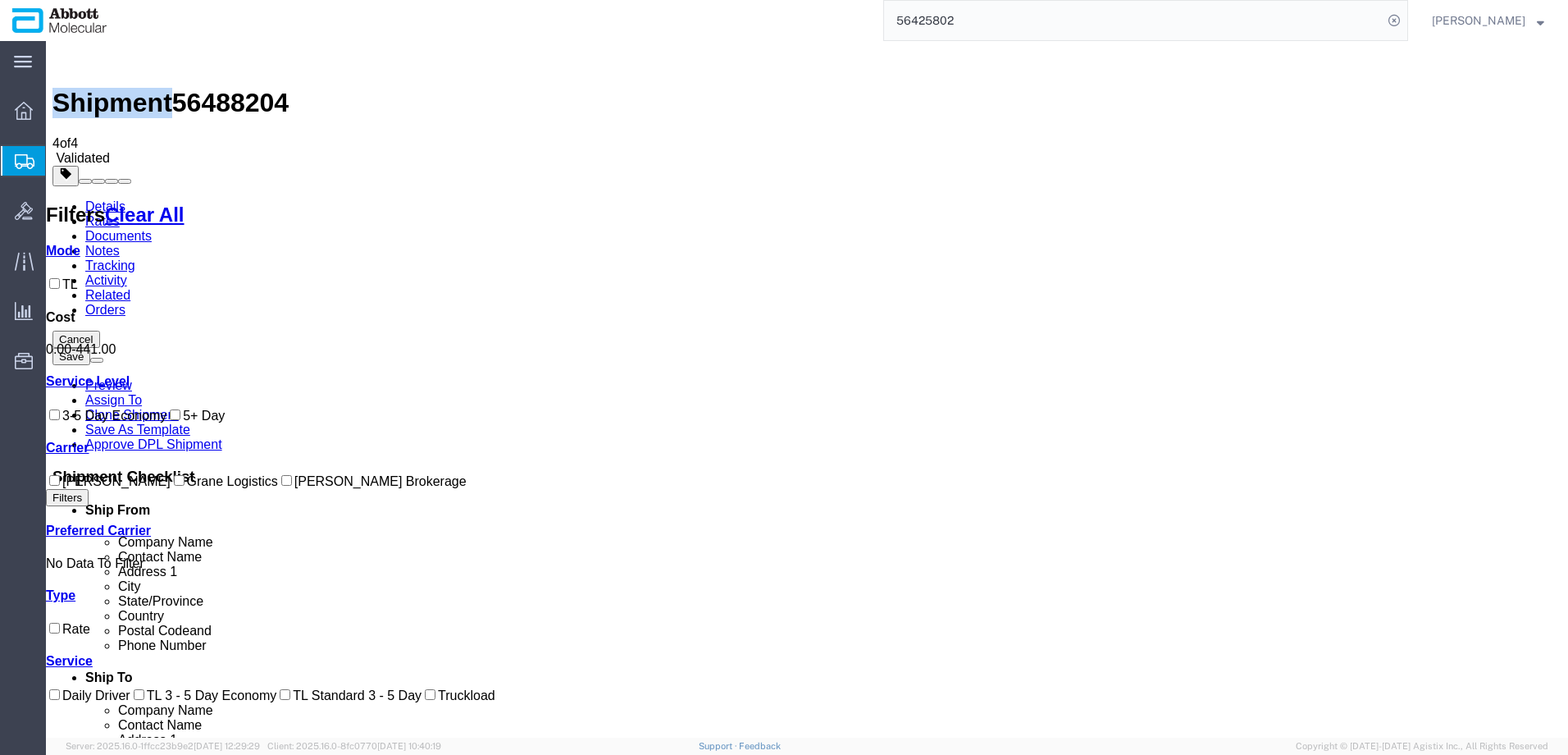
drag, startPoint x: 65, startPoint y: 538, endPoint x: 105, endPoint y: 519, distance: 44.3
click at [281, 486] on input "[PERSON_NAME] Brokerage" at bounding box center [286, 481] width 11 height 11
checkbox input "true"
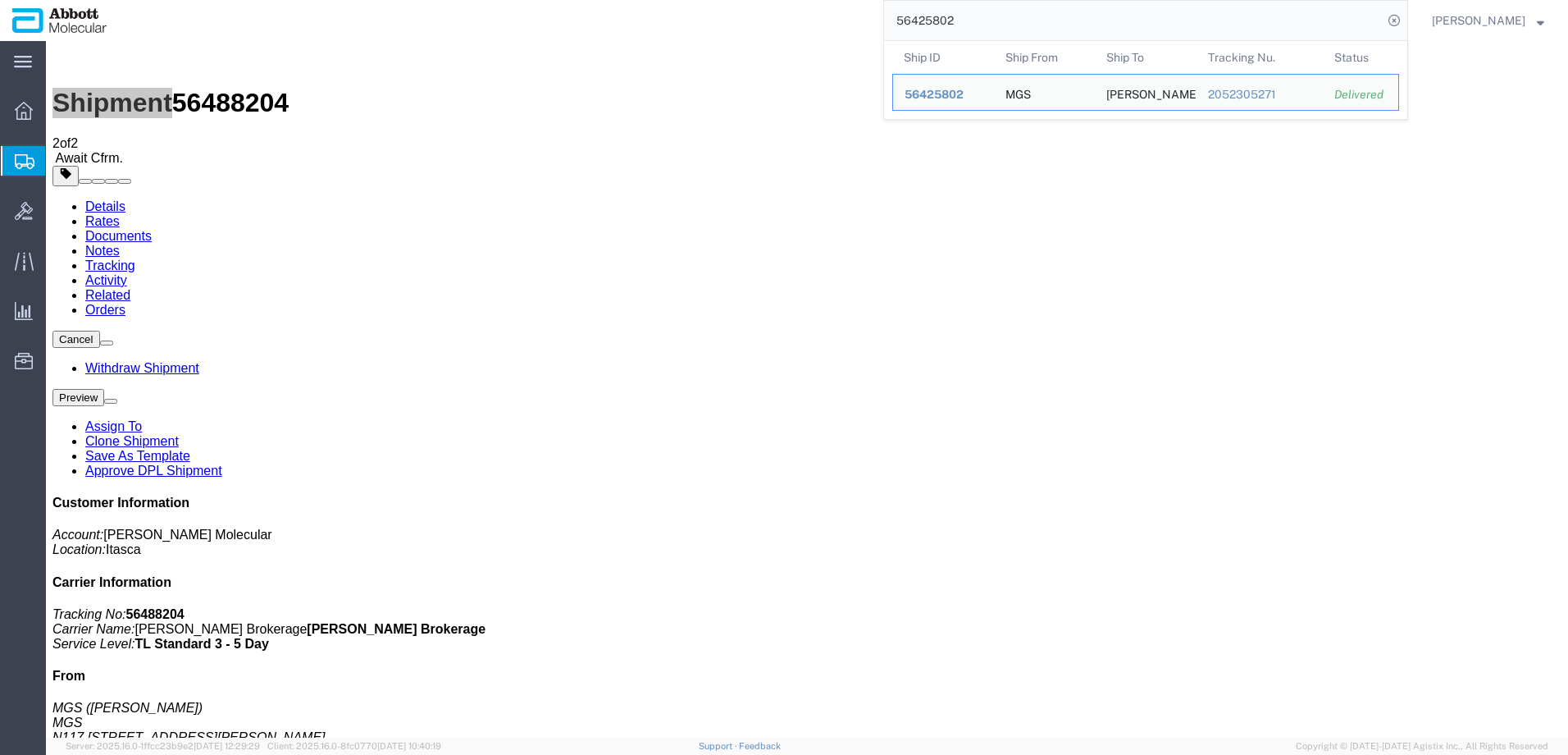
drag, startPoint x: 1051, startPoint y: 18, endPoint x: 894, endPoint y: 25, distance: 157.2
click at [894, 25] on div "56425802 Ship ID Ship From Ship To Tracking Nu. Status Ship ID 56425802 Ship Fr…" at bounding box center [763, 20] width 1290 height 41
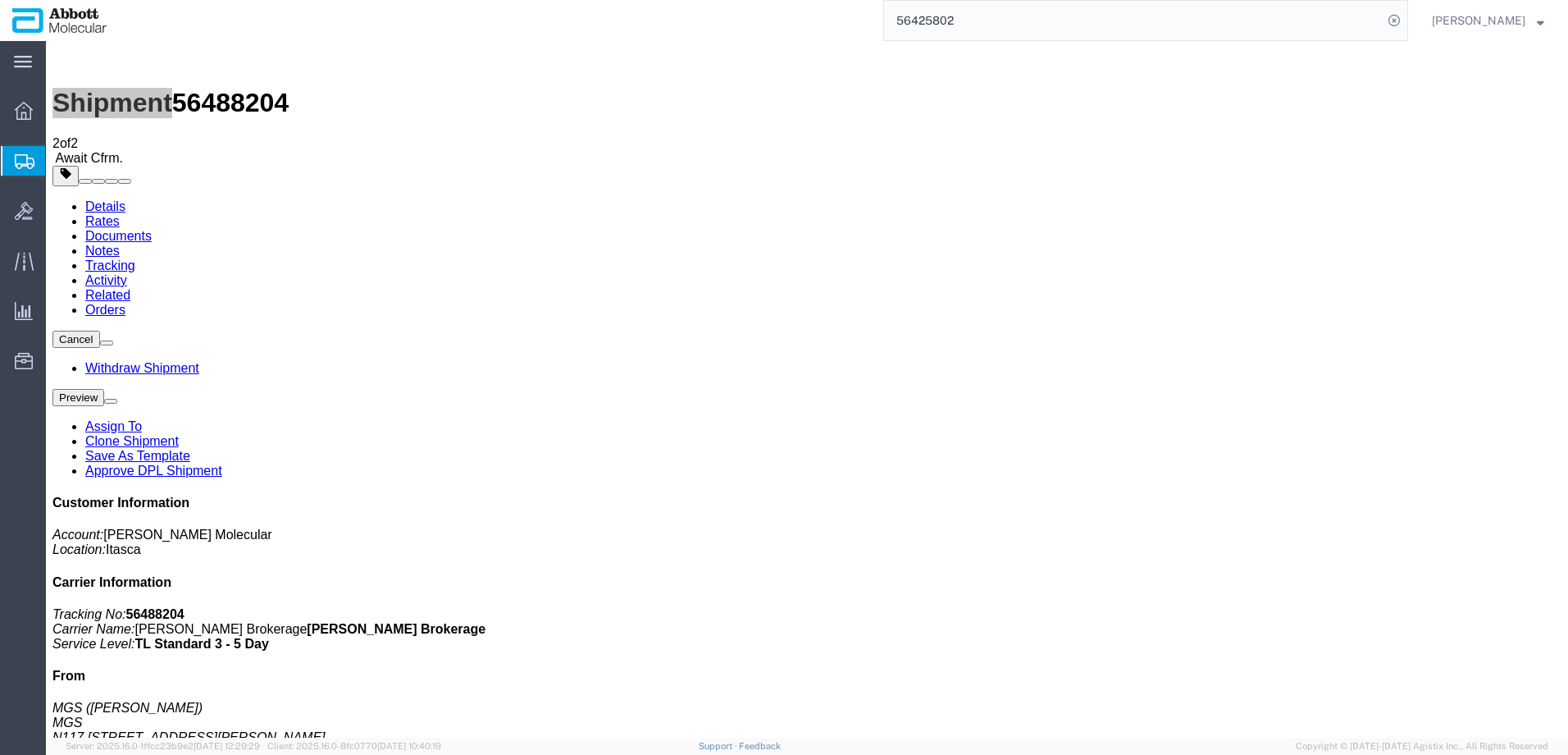
paste input "405910683067"
type input "405910683067"
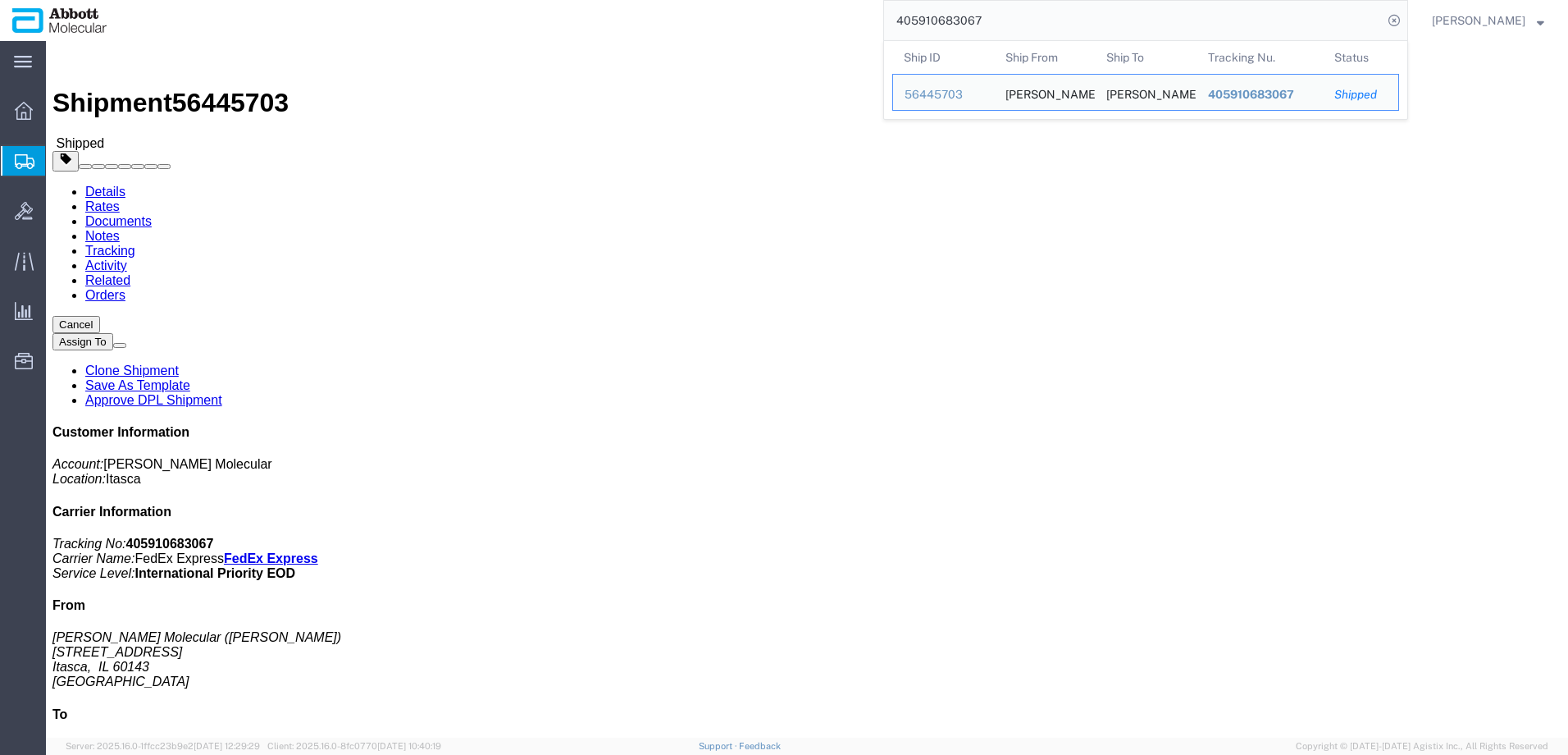
click div "Leg 1 - Small Parcel"
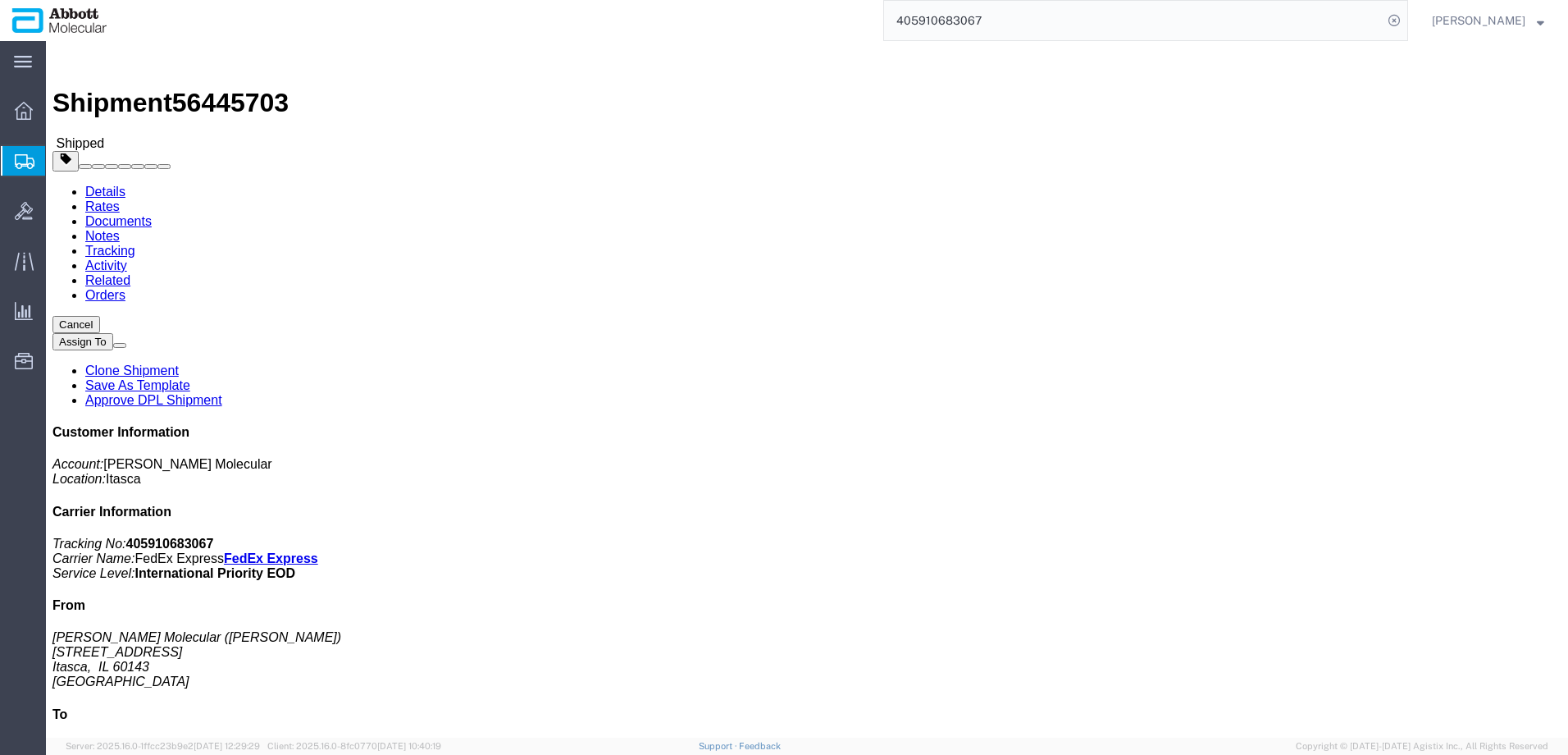
drag, startPoint x: 908, startPoint y: 177, endPoint x: 1051, endPoint y: 226, distance: 151.2
click p "Purchase Order: 7600064630 Department: AMBIENT Delivery Number: 529101460 Invoi…"
copy p "Purchase Order: 7600064630 Department: AMBIENT Delivery Number: 529101460 Invoi…"
click at [0, 0] on span "Create from Template" at bounding box center [0, 0] width 0 height 0
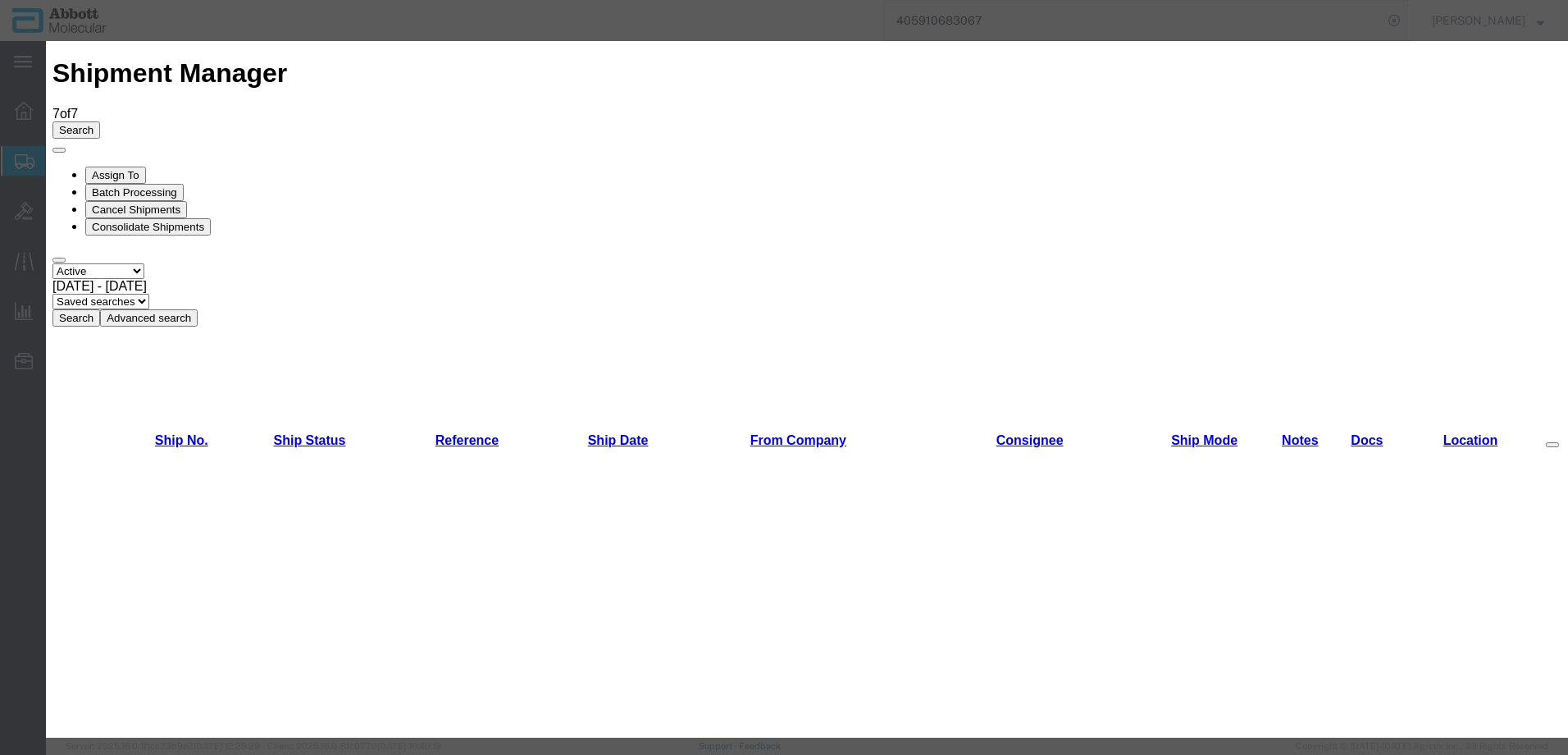
scroll to position [903, 0]
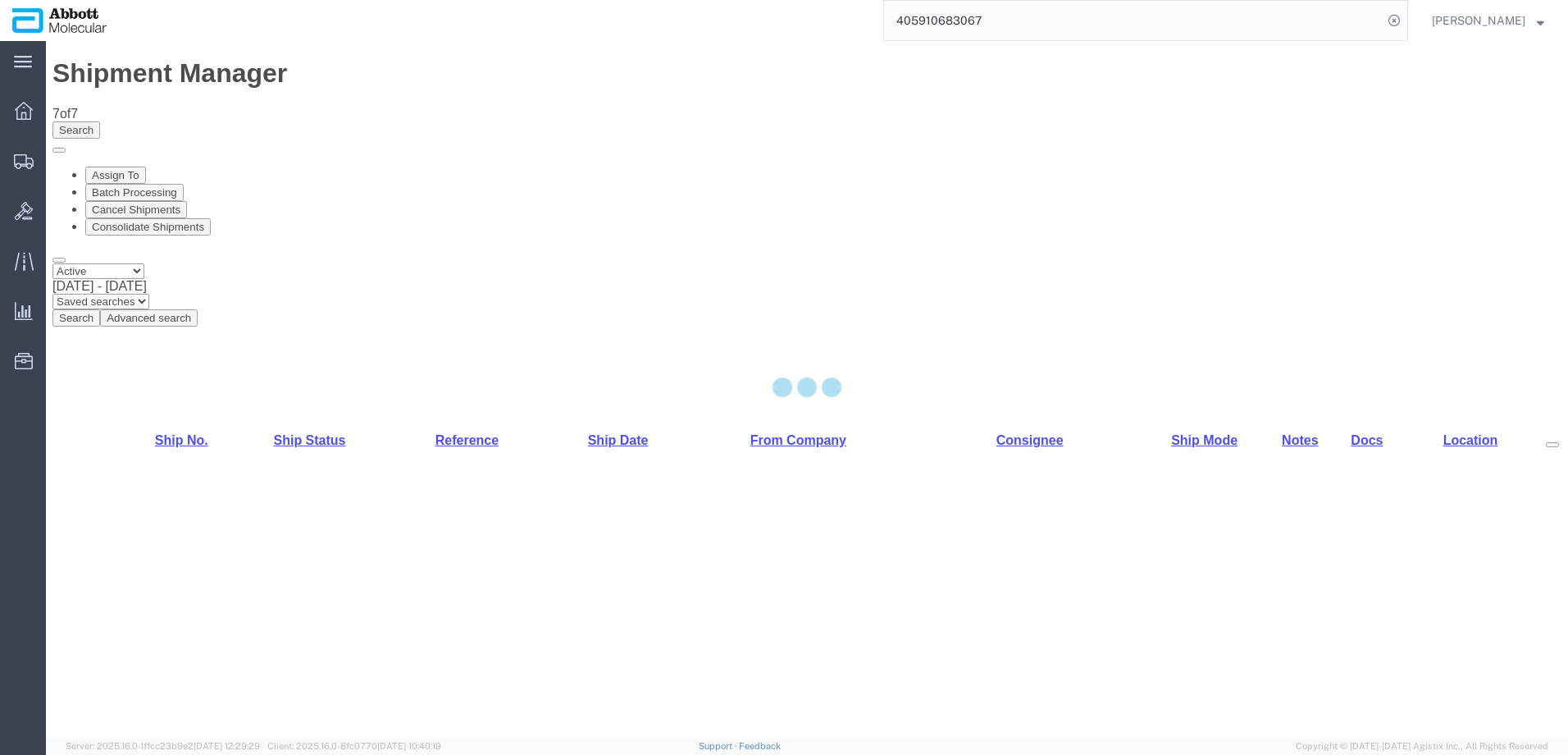
select select "48454"
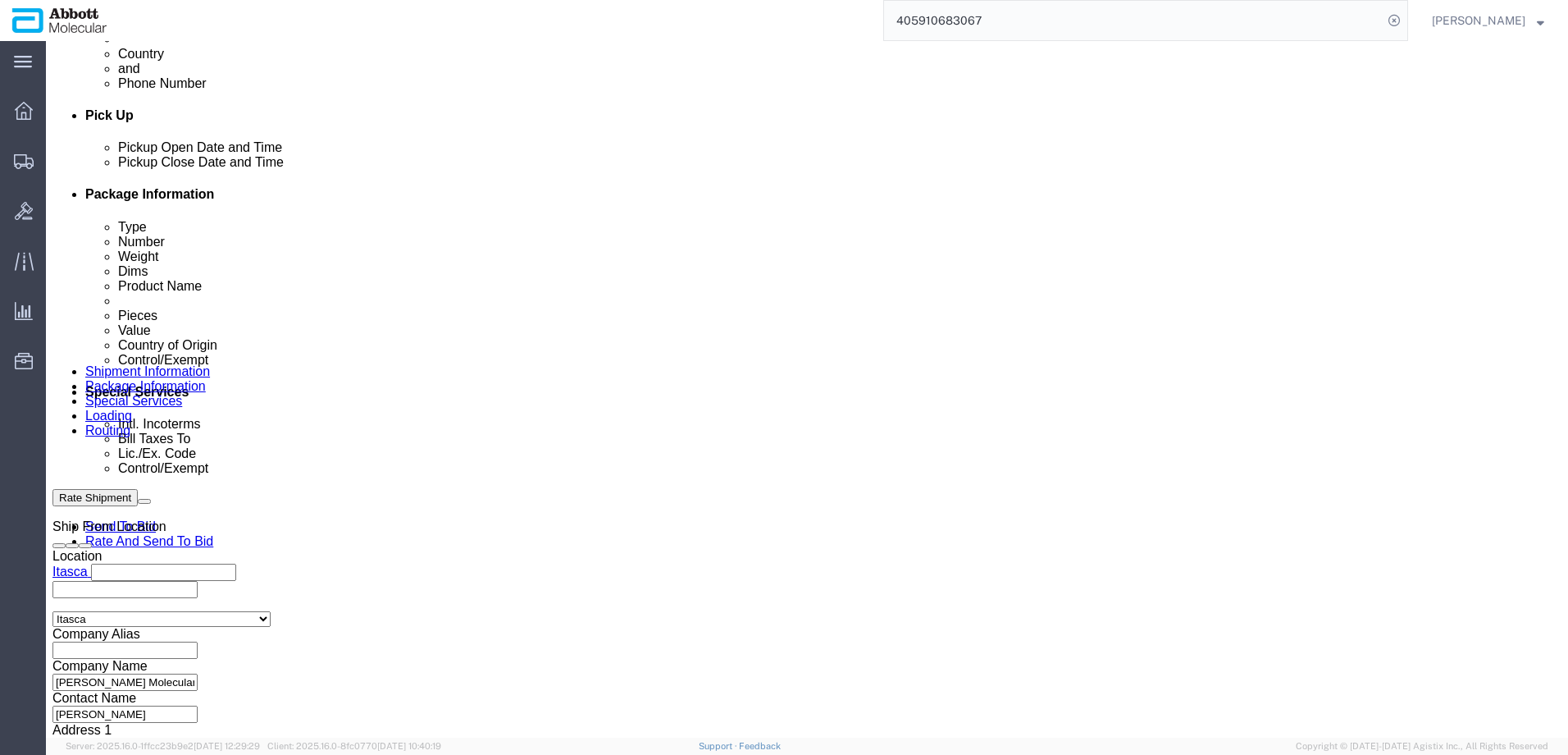
scroll to position [738, 0]
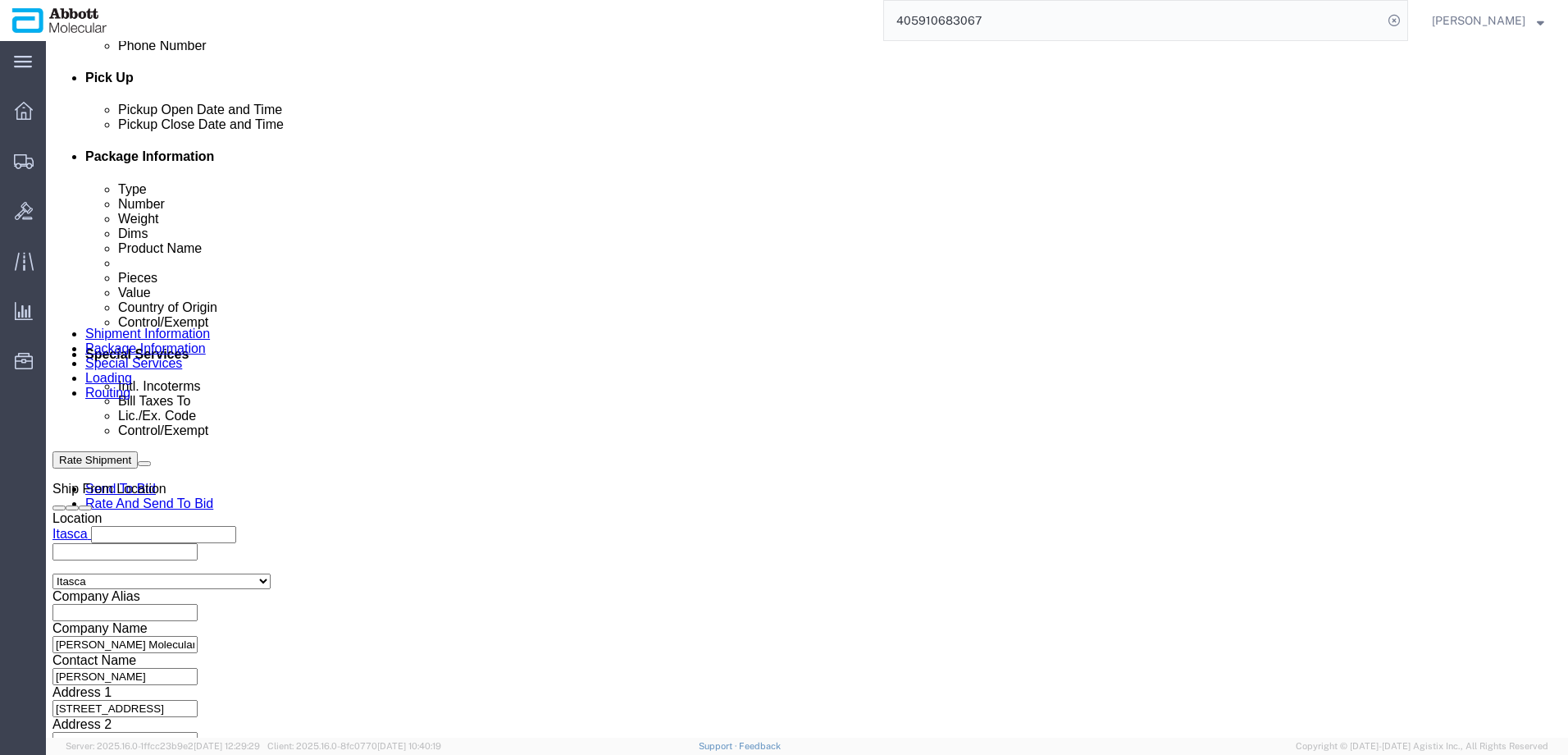
click input "text"
paste input "620582759"
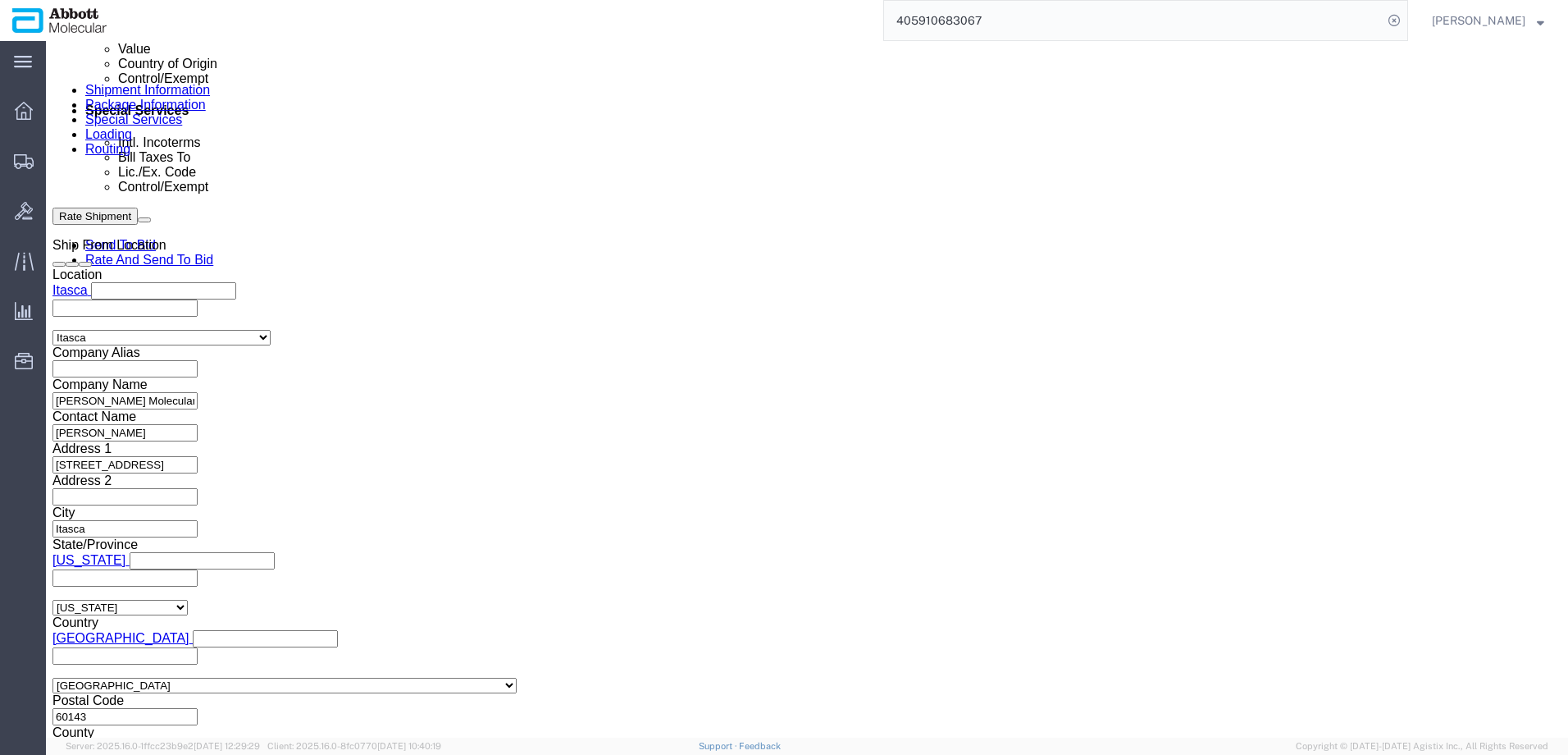
scroll to position [1028, 0]
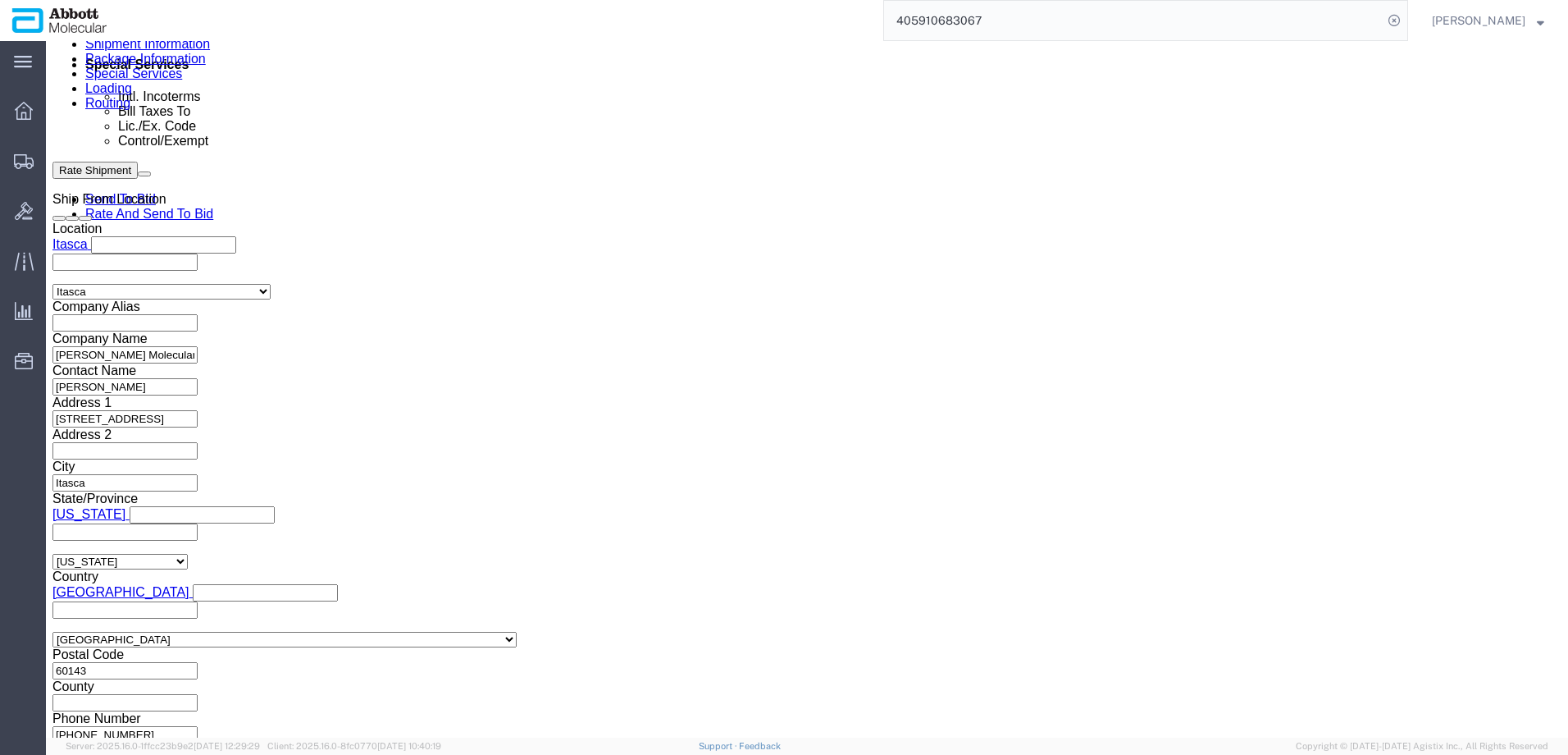
type input "620582759"
click button "Continue"
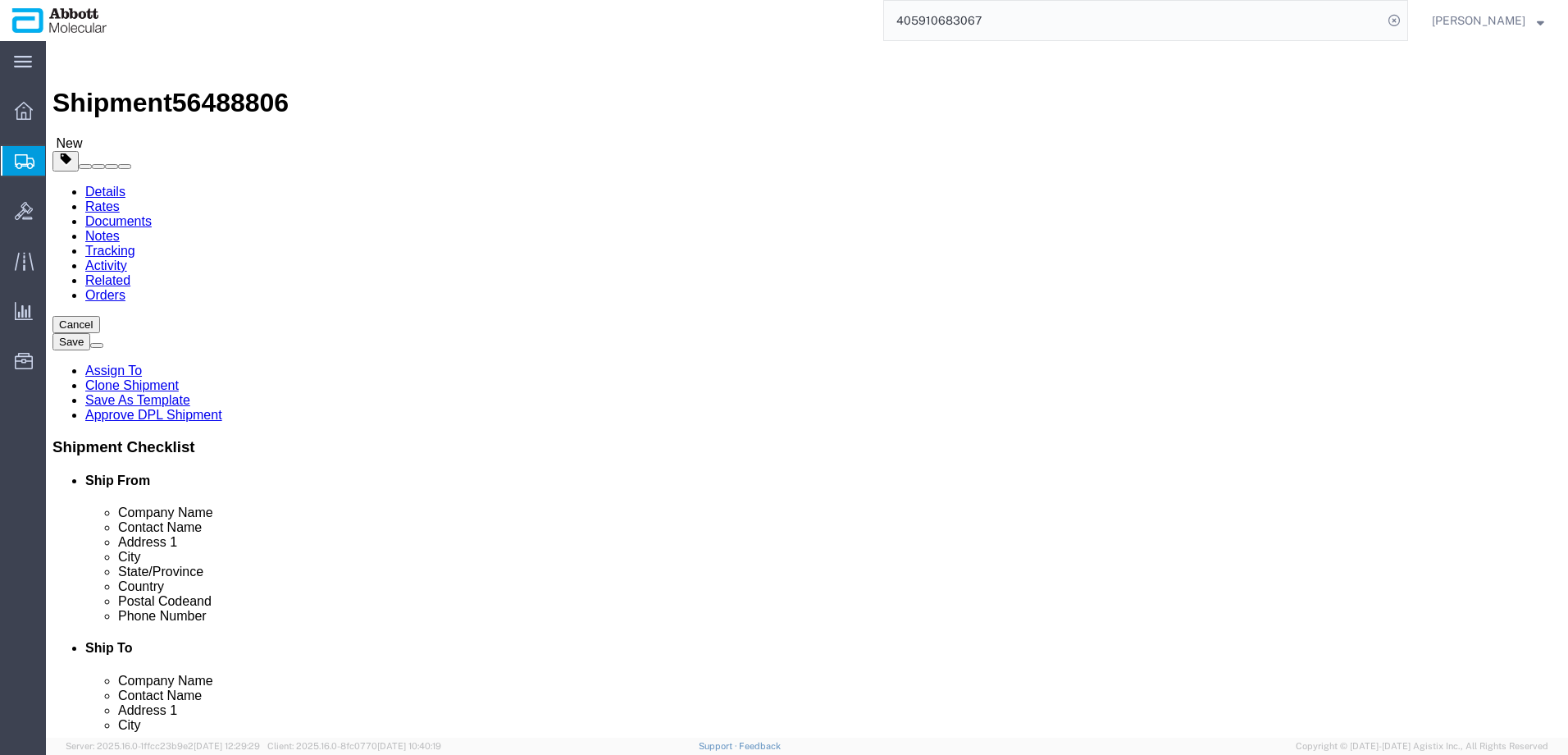
click select "Select Box (B) Box (C) Box (D) Cardboard Box(es) Crate (Instrument) Crate(s) En…"
select select "PSST"
click select "Select Box (B) Box (C) Box (D) Cardboard Box(es) Crate (Instrument) Crate(s) En…"
drag, startPoint x: 249, startPoint y: 350, endPoint x: 187, endPoint y: 345, distance: 62.2
click div "Number 1"
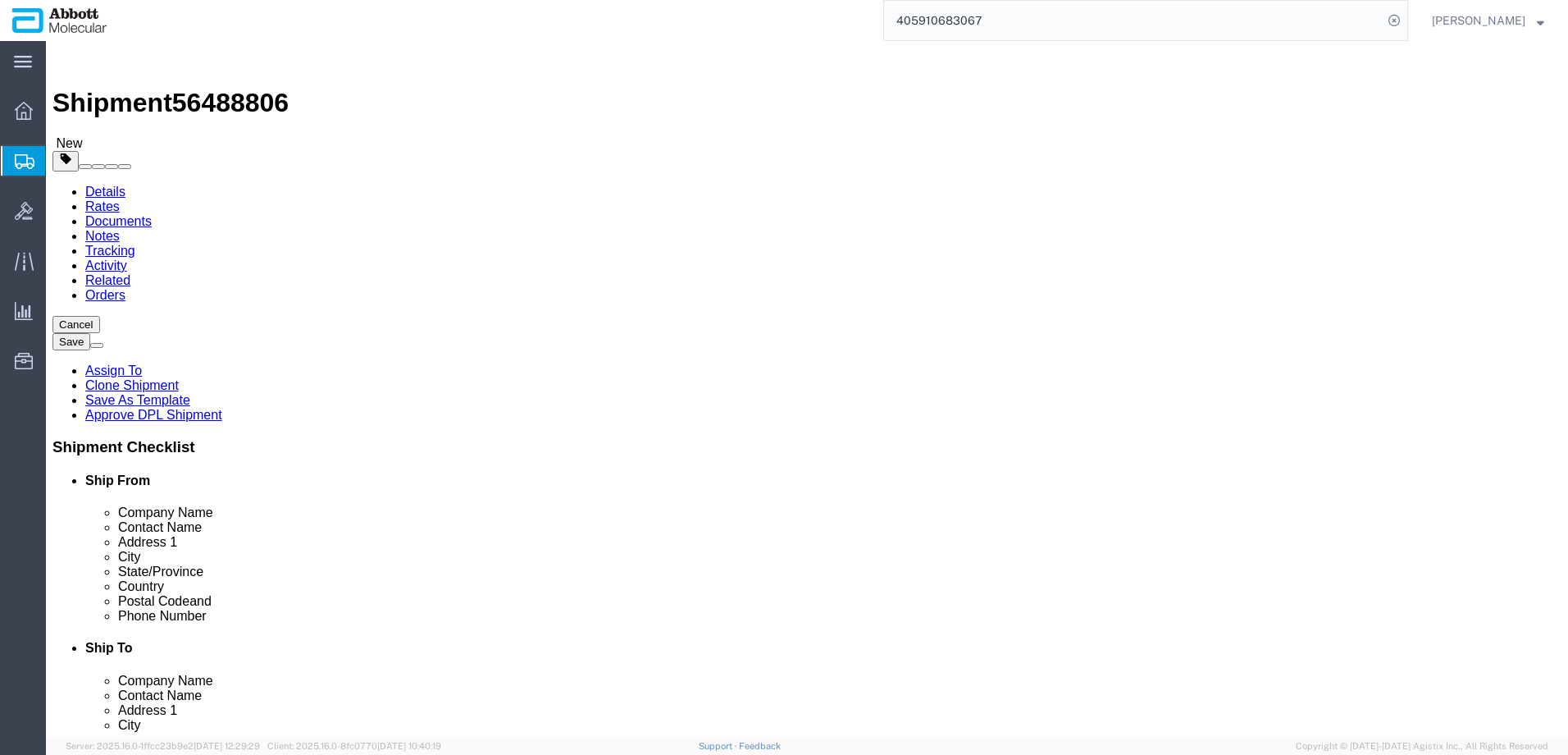
type input "26"
type input "48"
type input "40"
type input "52"
type input "4400"
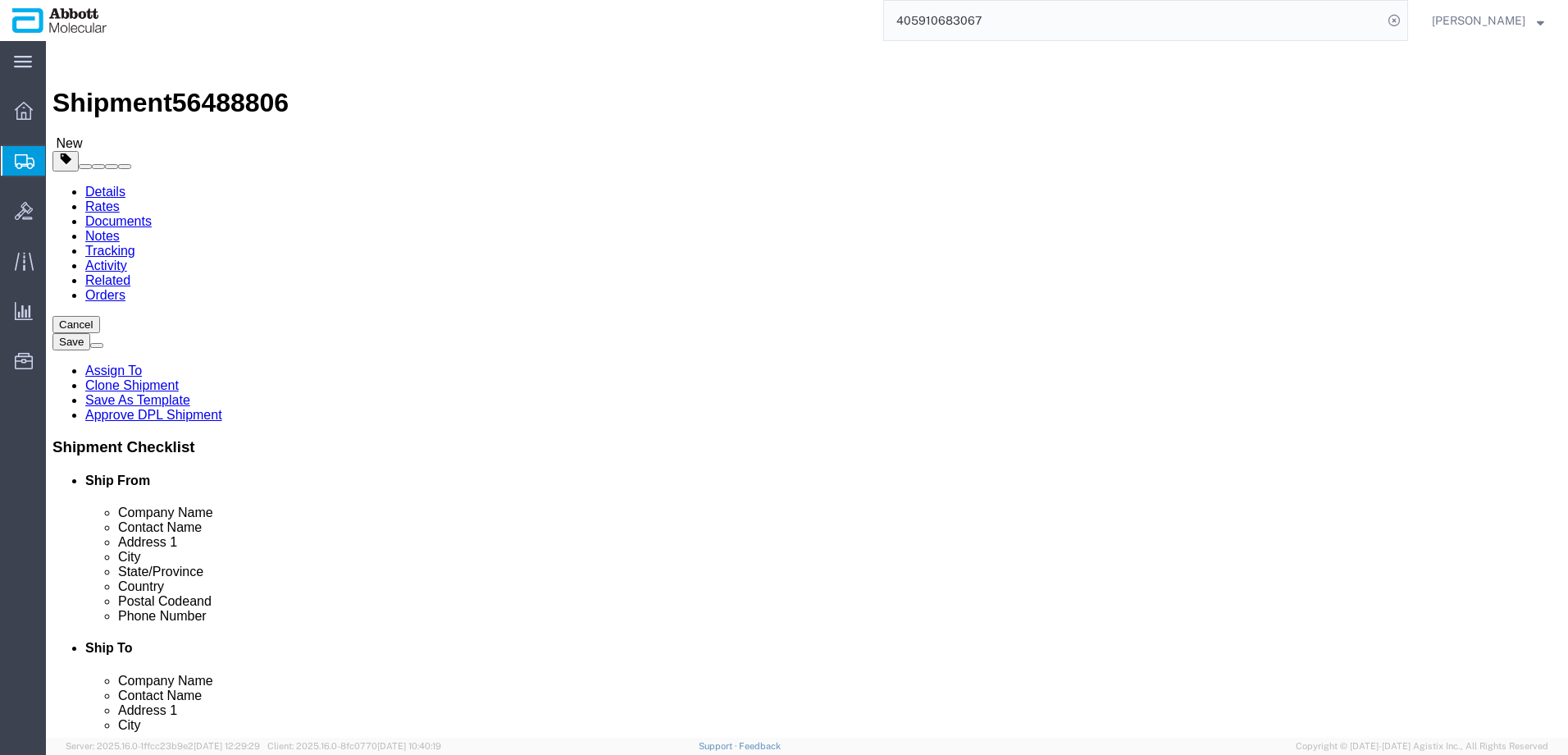
click input "checkbox"
checkbox input "true"
type input "AMBIENT"
click link "Add Content"
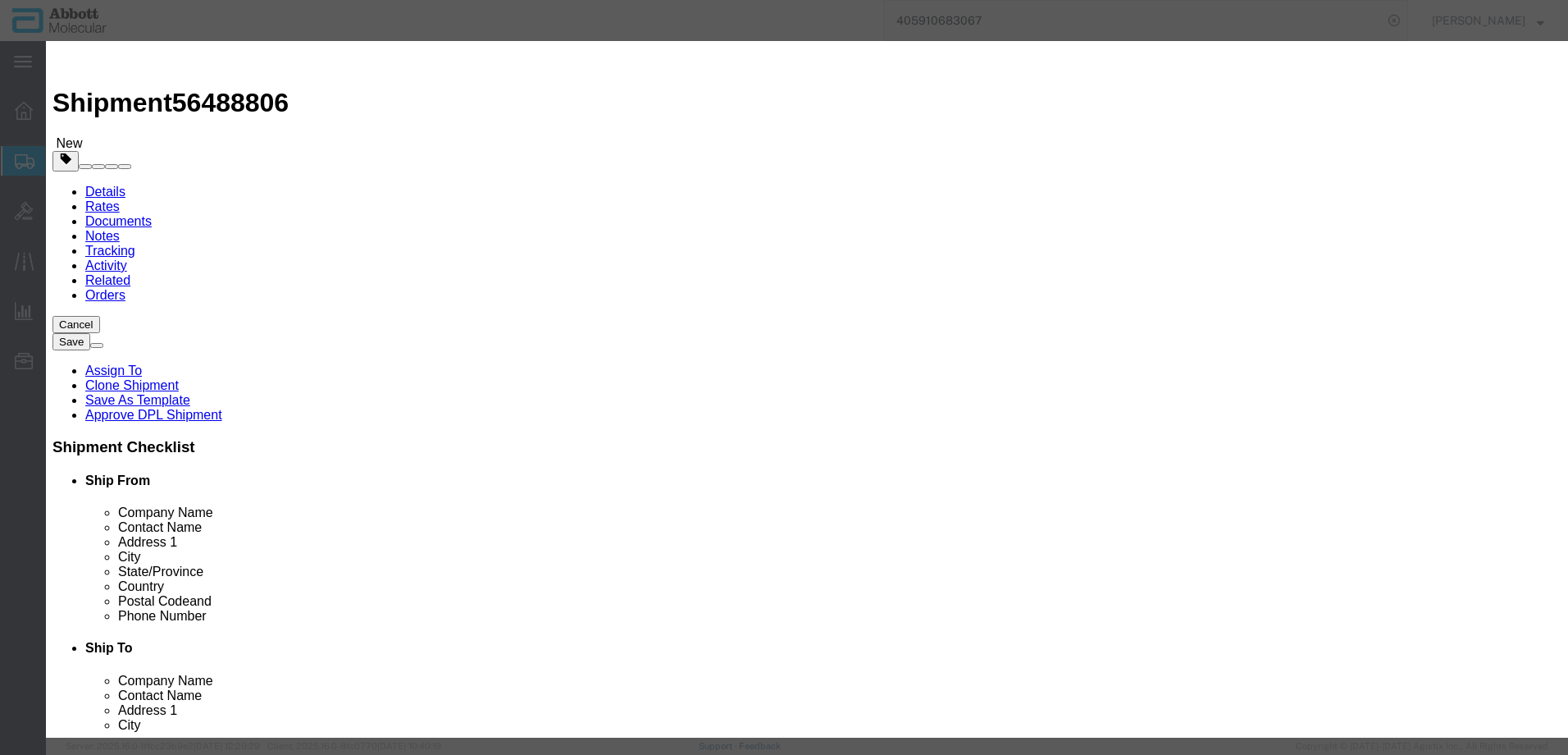
click input "text"
type input "09N2610"
click strong "09N2610"
select select
checkbox input "false"
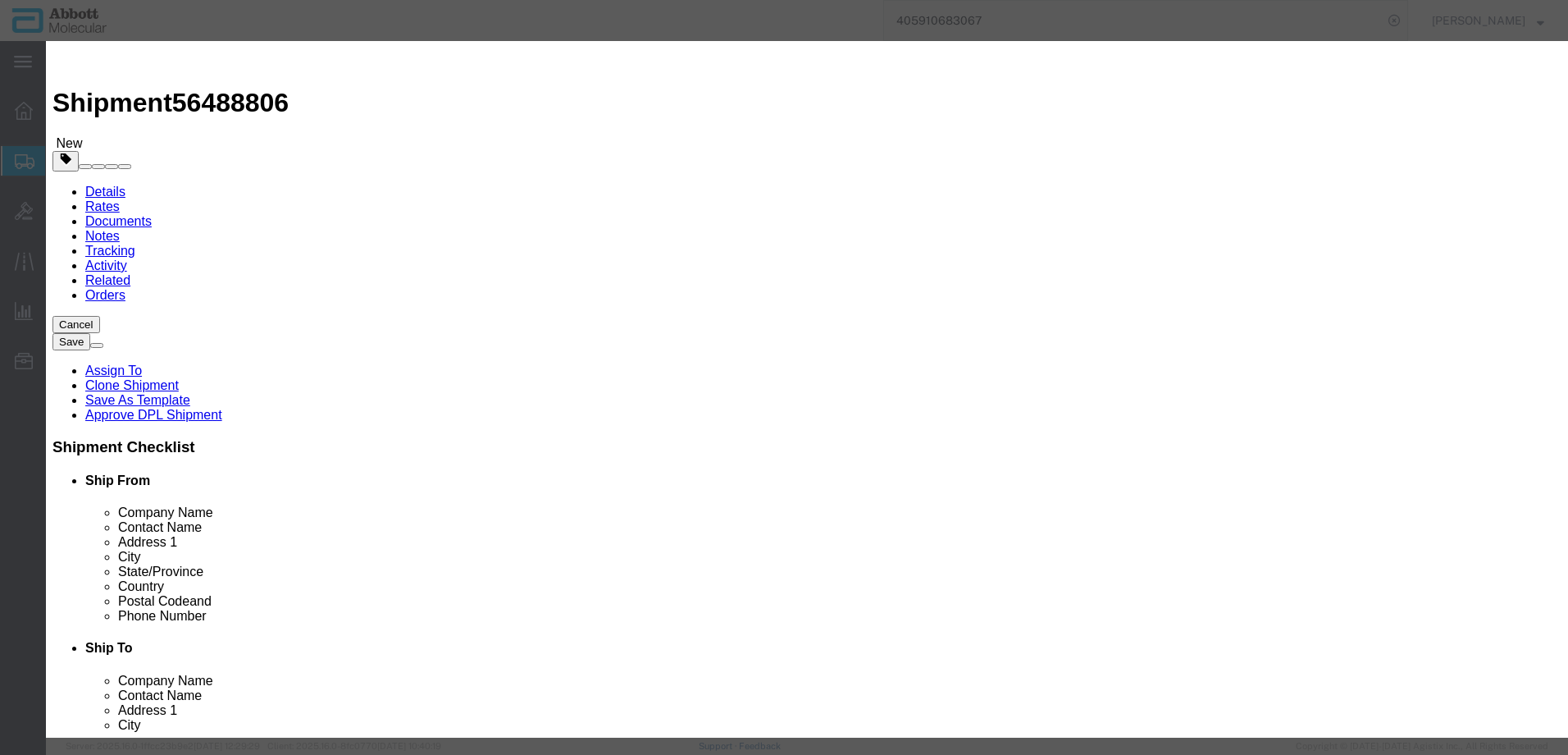
select select "US"
type input "AMBIENT"
type input "3926909985"
select select "BIS"
checkbox input "false"
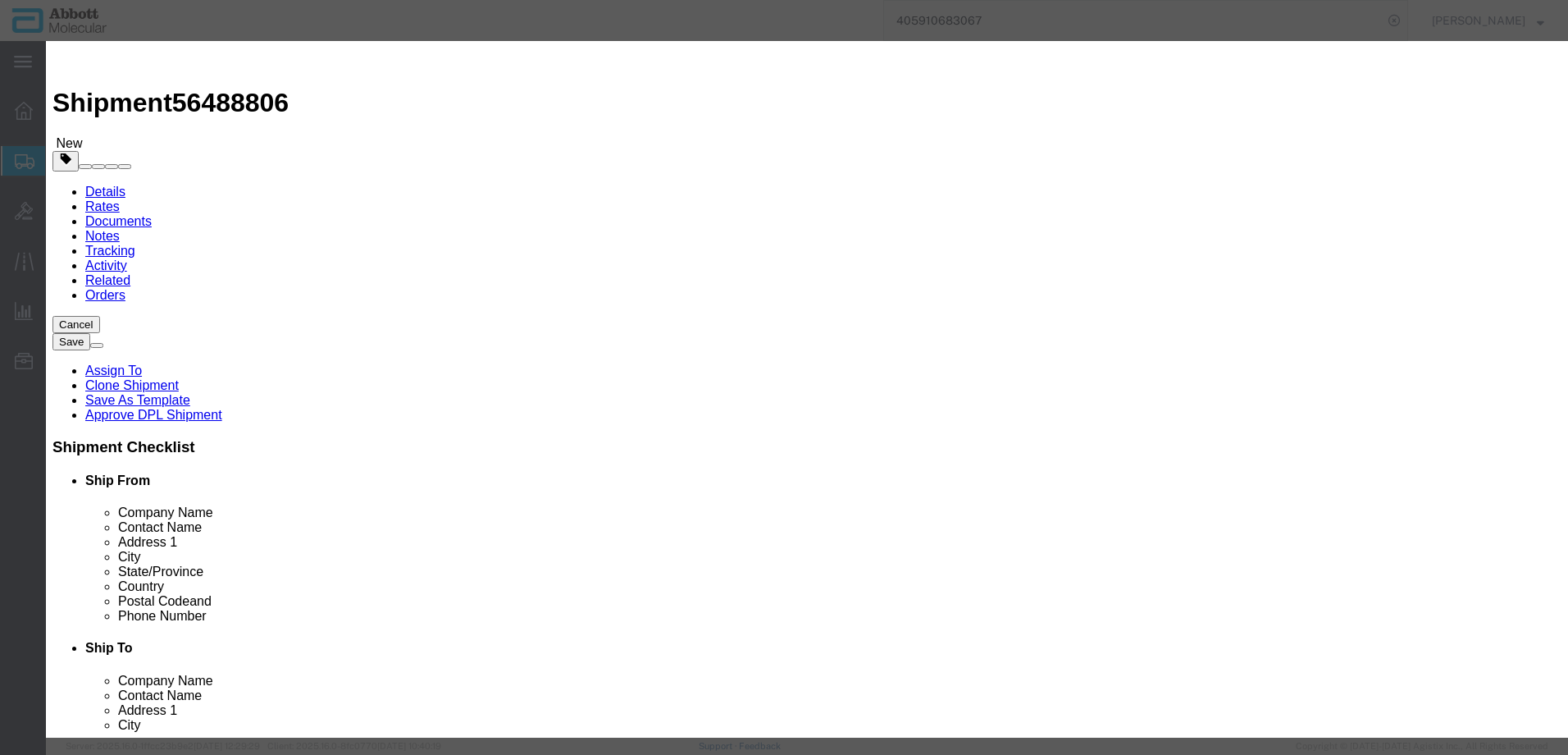
checkbox input "false"
type input "09N2610"
type textarea "Alinity m Integrated Reaction Units (IRU)"
type input "09N2610"
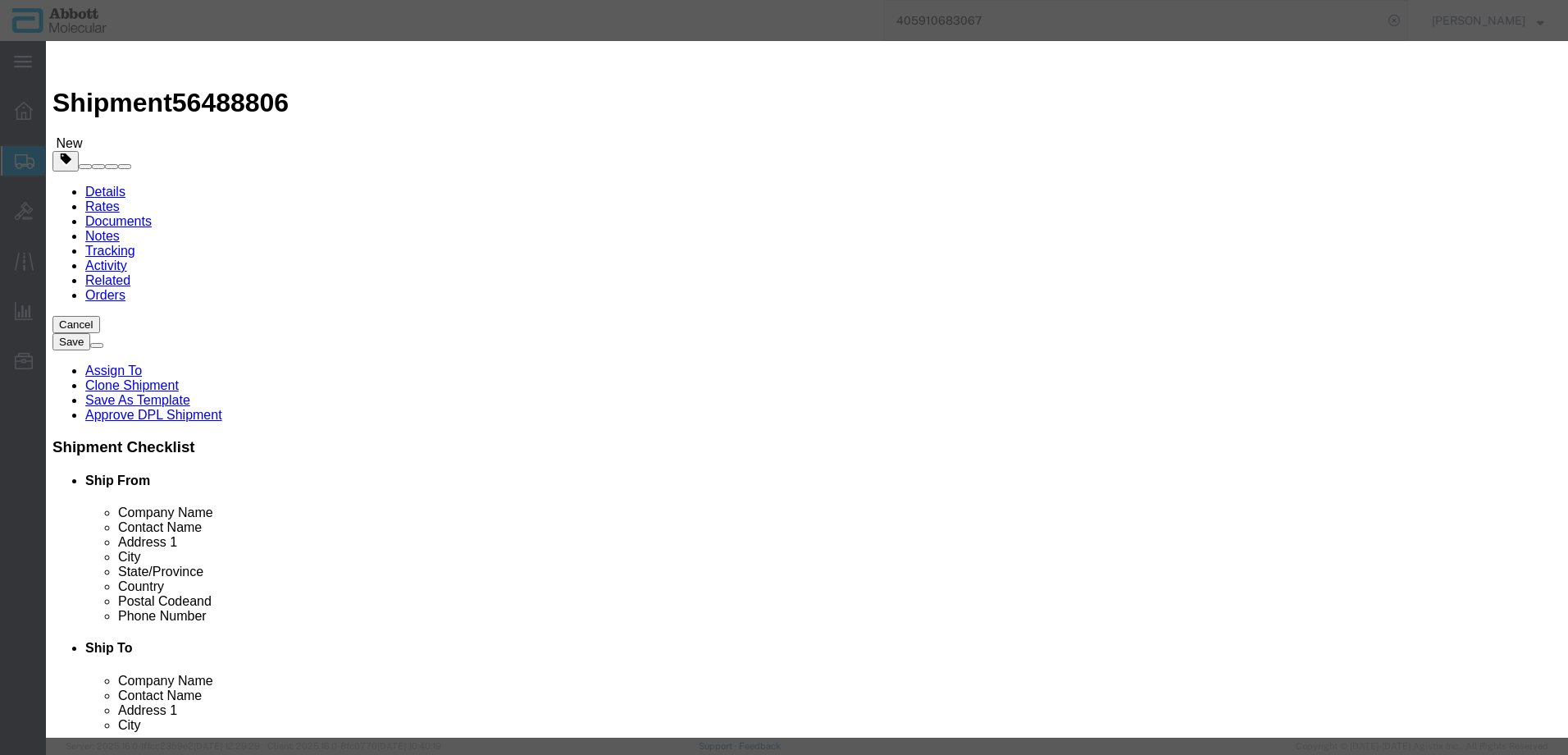
type input "7"
select select "NLR"
type input "780"
type input "1"
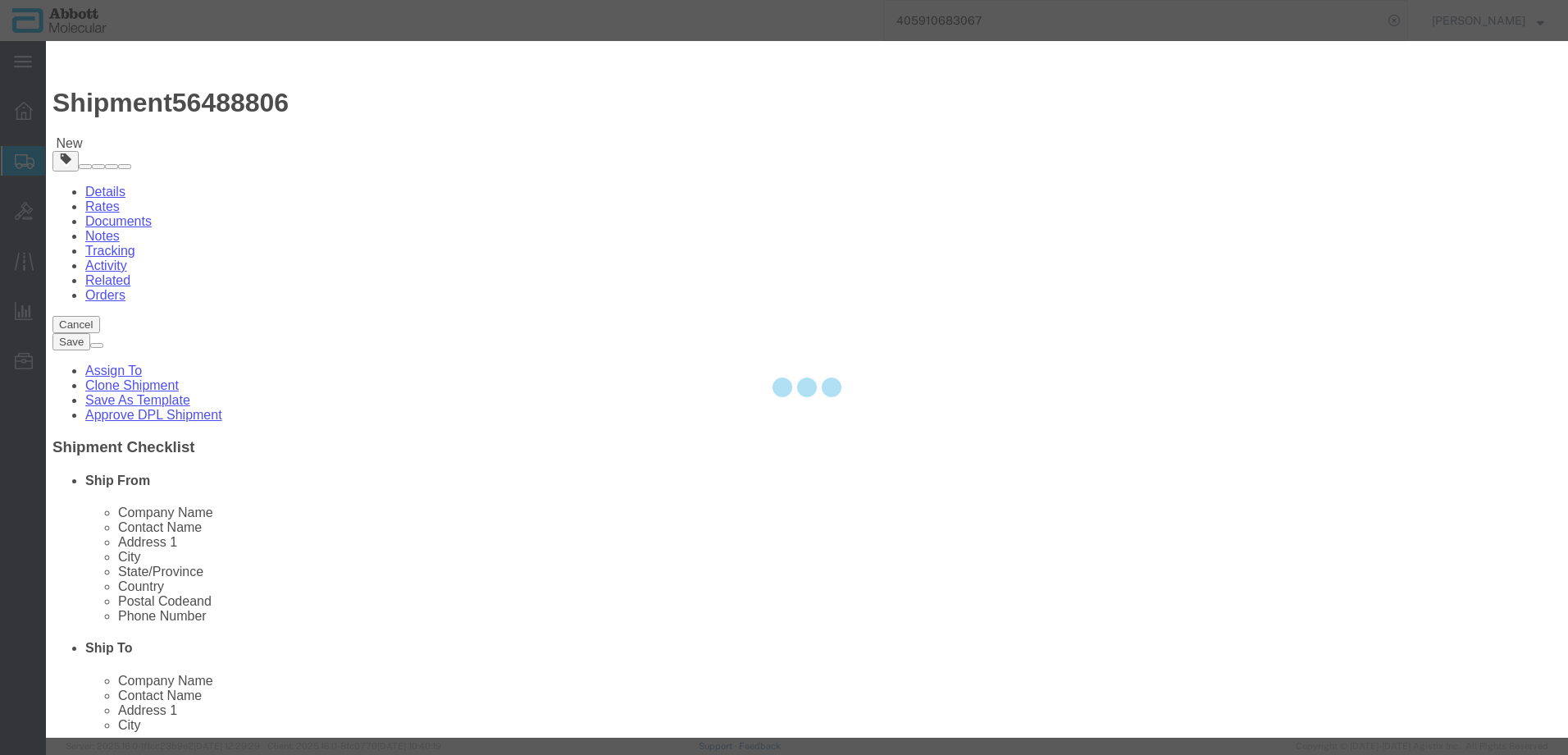
select select "70"
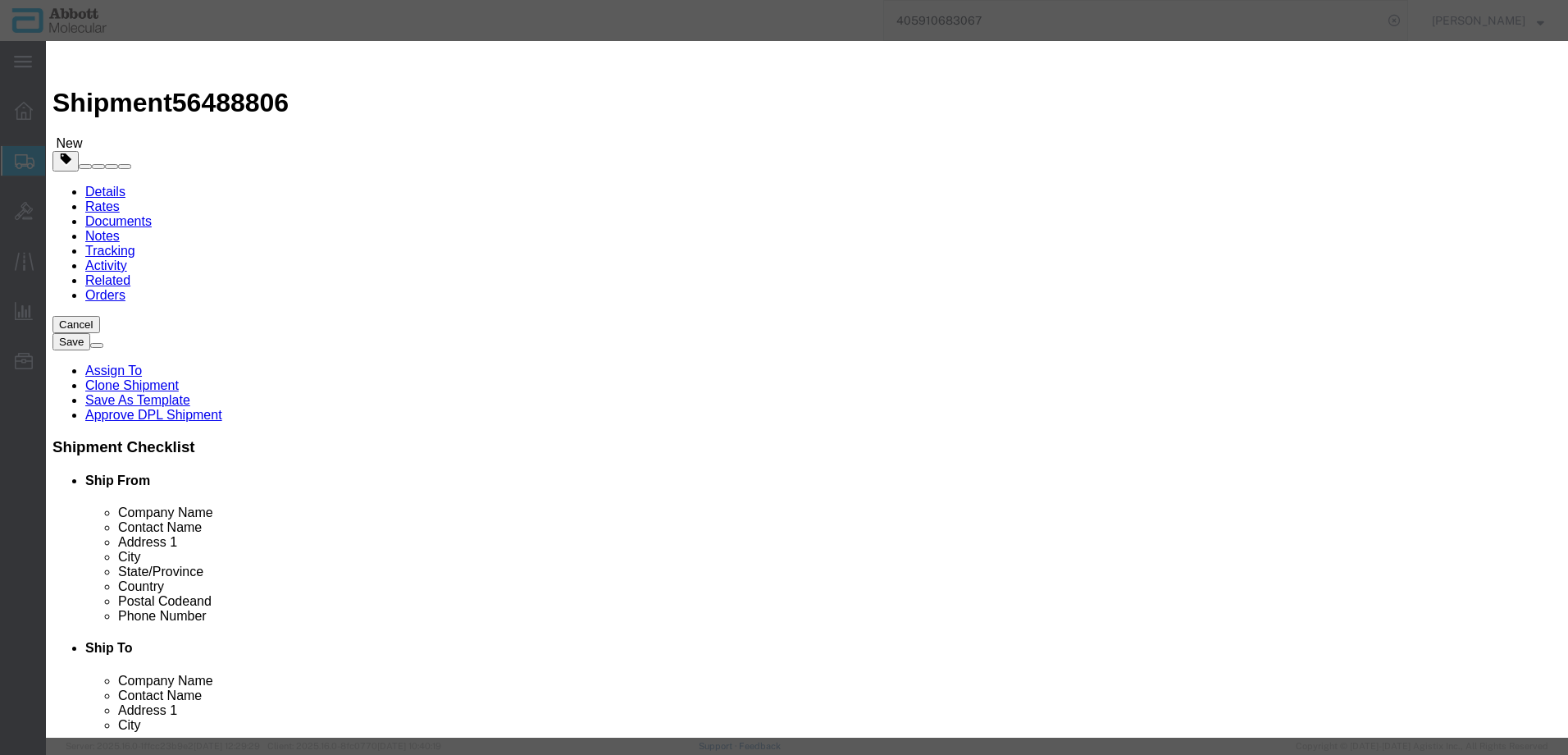
click select "Select Account Type Activity ID Airline Appointment Number ASN Batch Number Bil…"
select select "BATCH_NUMBER"
click select "Select Account Type Activity ID Airline Appointment Number ASN Batch Number Bil…"
type input "3224759"
select select "BATCH_NUMBER"
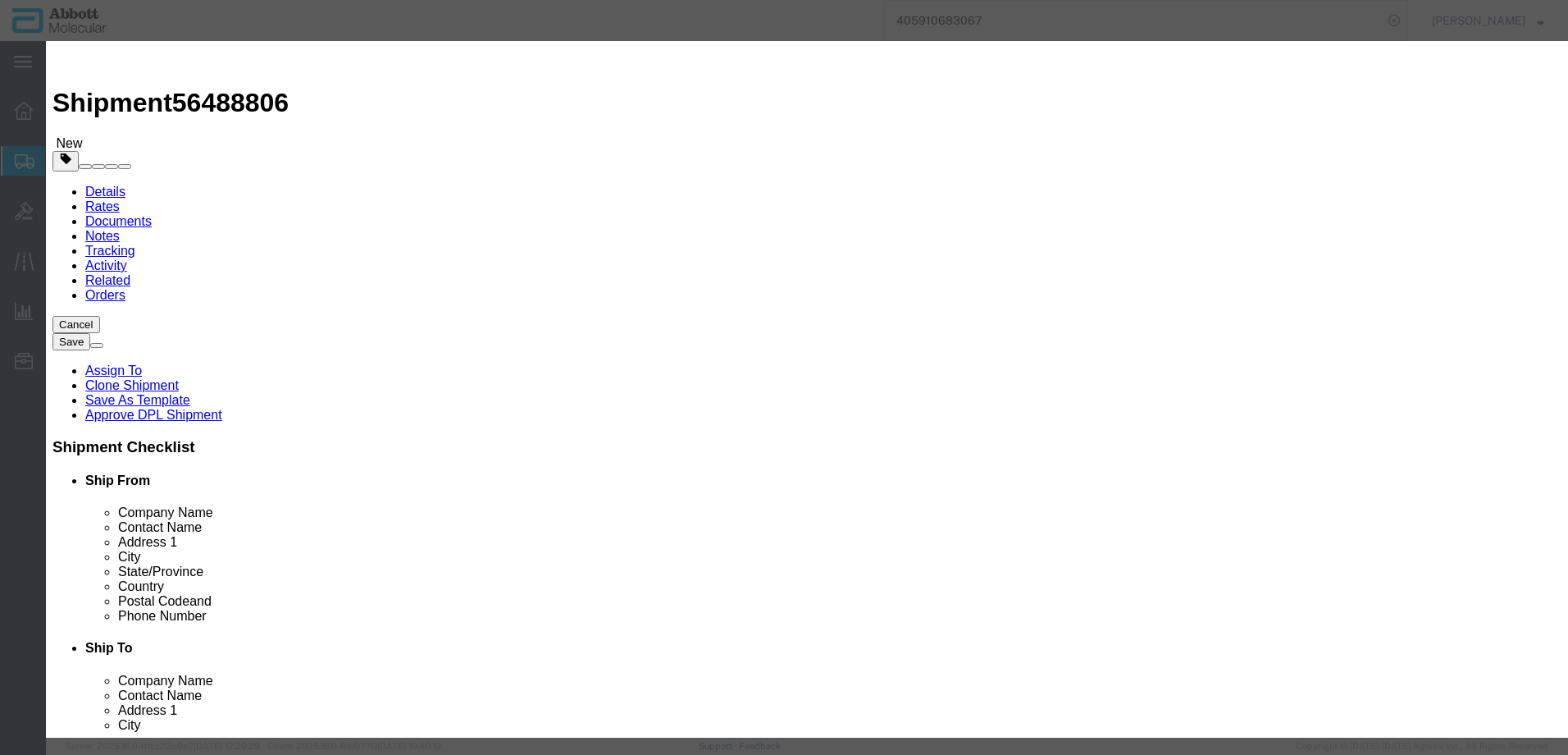
scroll to position [164, 0]
type input "3224764"
click button "Save & Close"
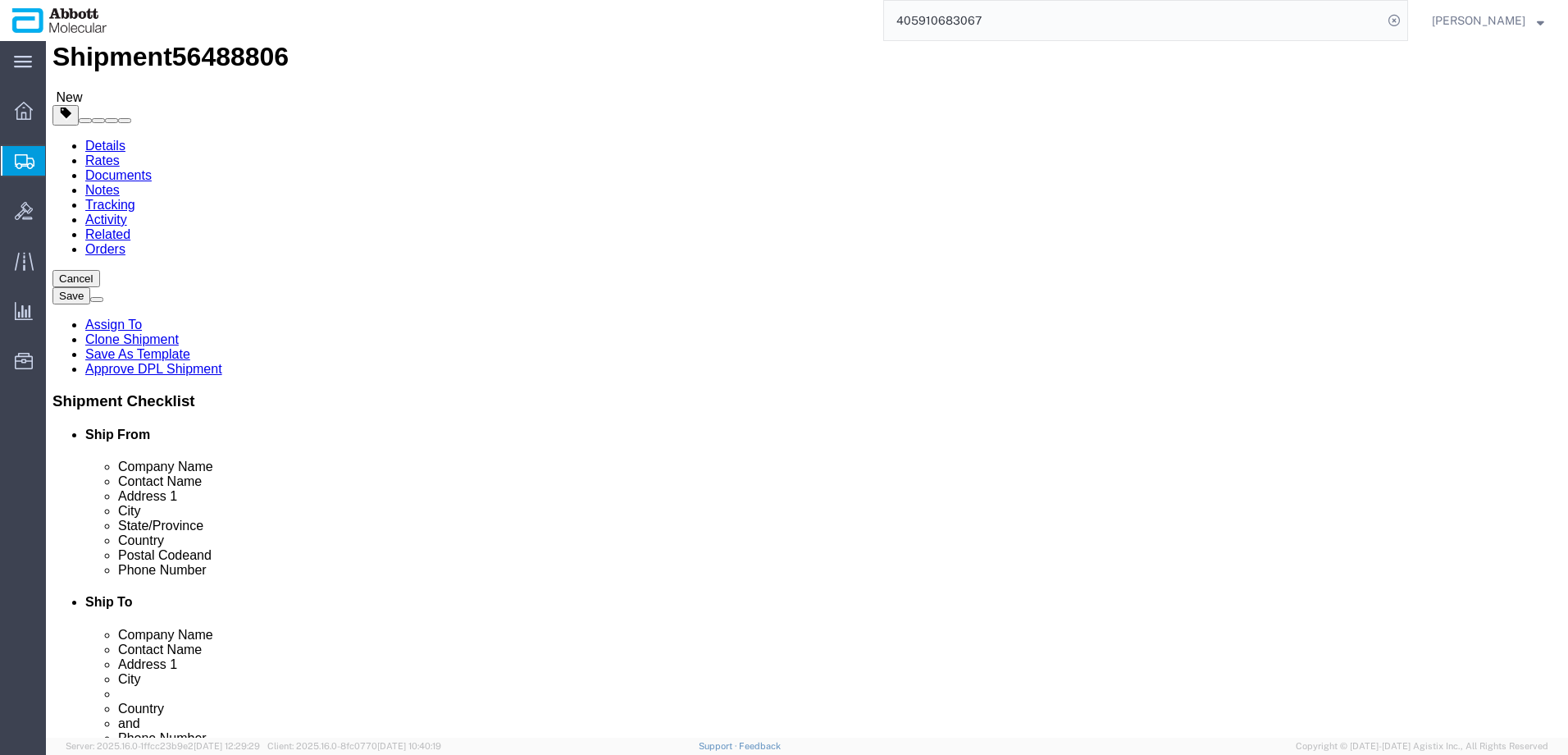
scroll to position [70, 0]
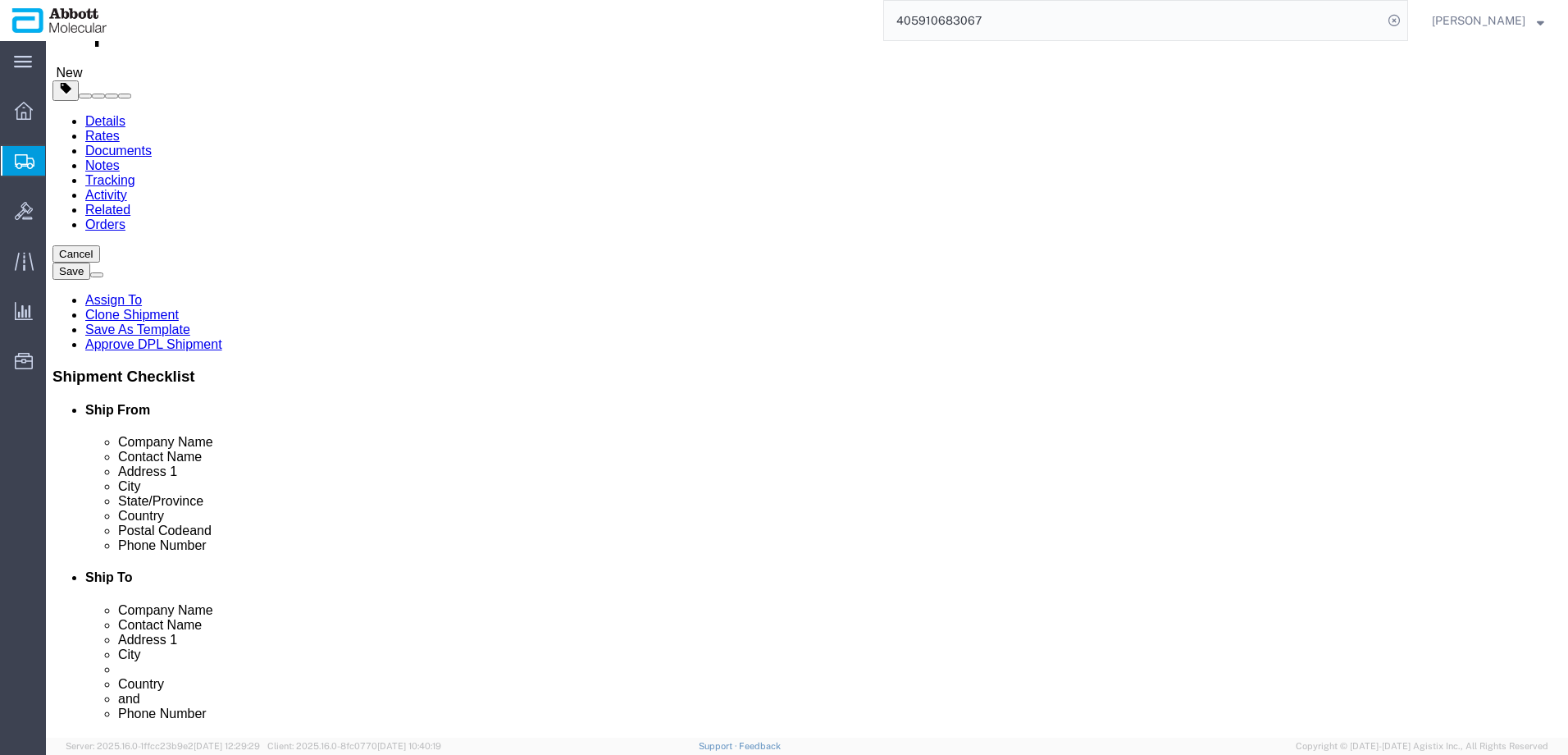
click button "Continue"
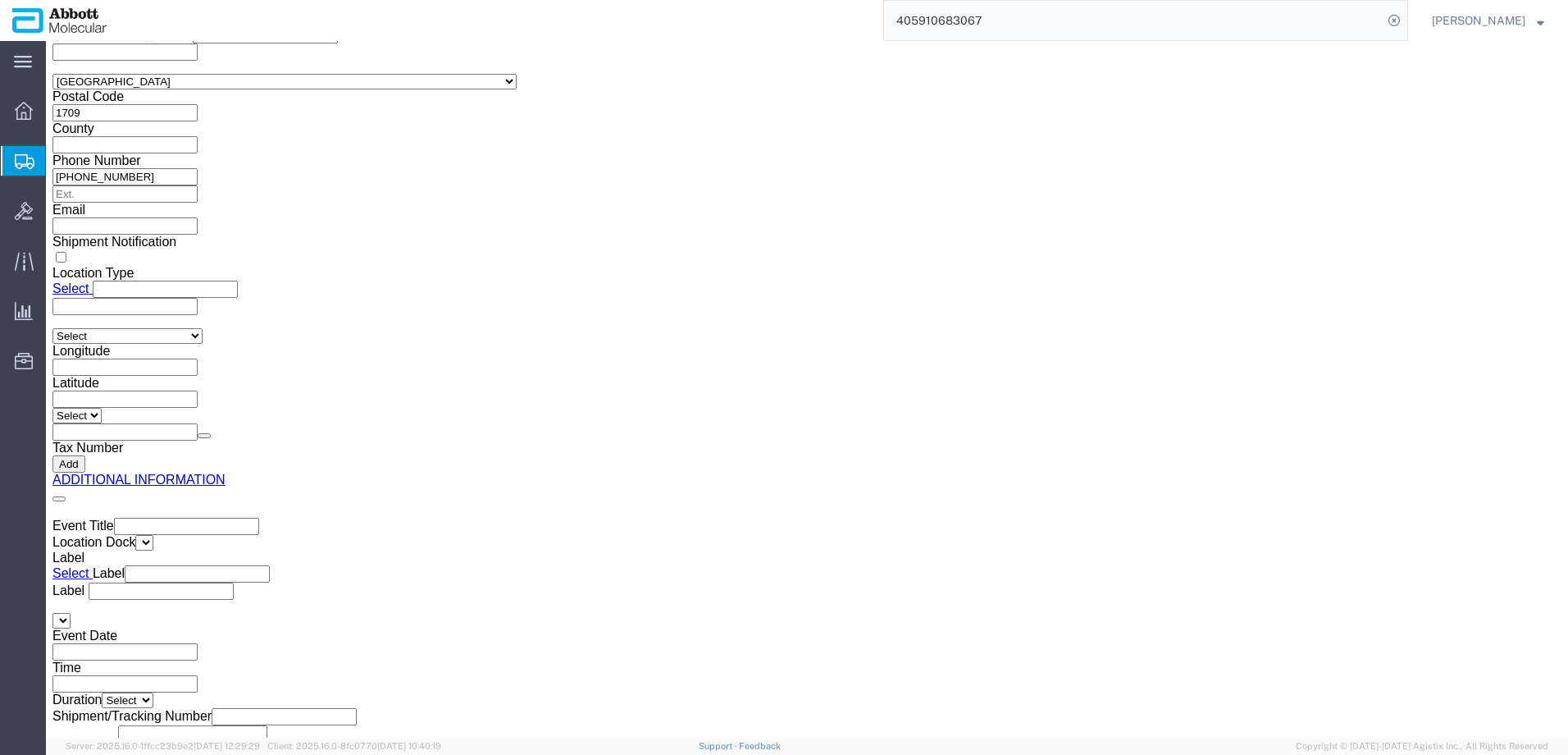
scroll to position [2472, 0]
click button "Upload"
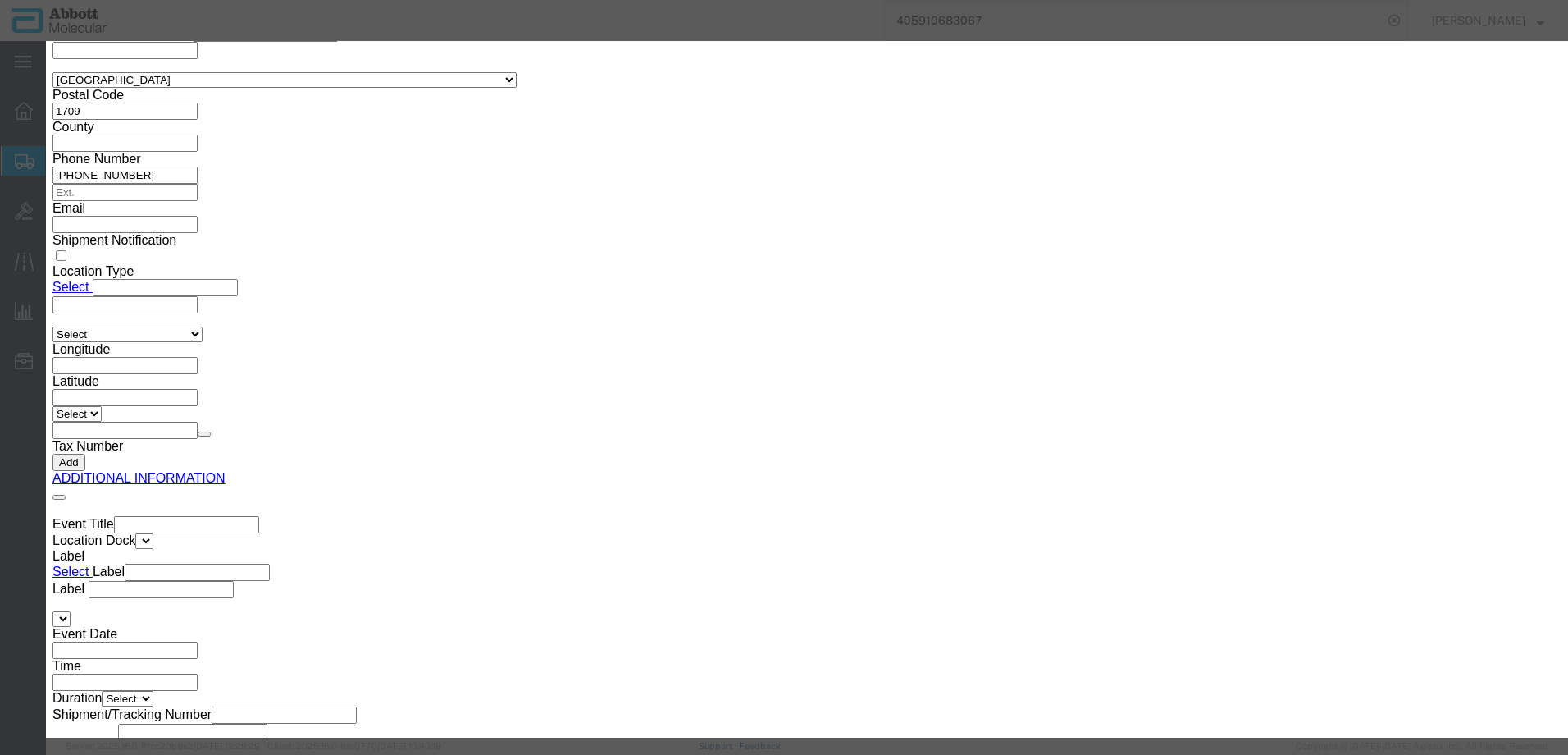
click button "Browse"
type input "C:\fakepath\620582759 SLI DSV.pdf"
drag, startPoint x: 1164, startPoint y: 257, endPoint x: 1153, endPoint y: 255, distance: 11.2
click button "Upload"
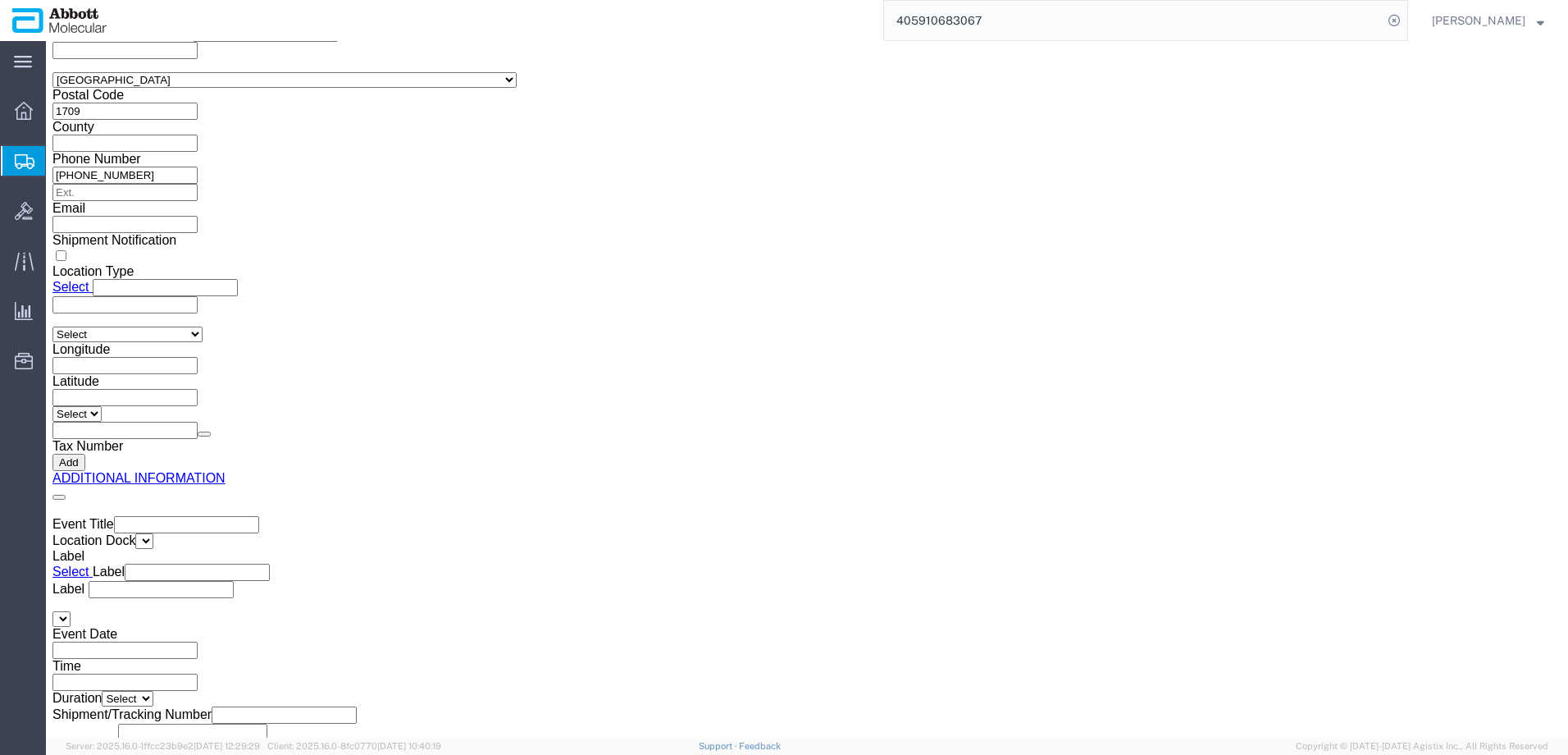
drag, startPoint x: 47, startPoint y: 18, endPoint x: 225, endPoint y: 25, distance: 178.1
click div "Shipment 56488806 New"
copy h1 "Shipment 56488806"
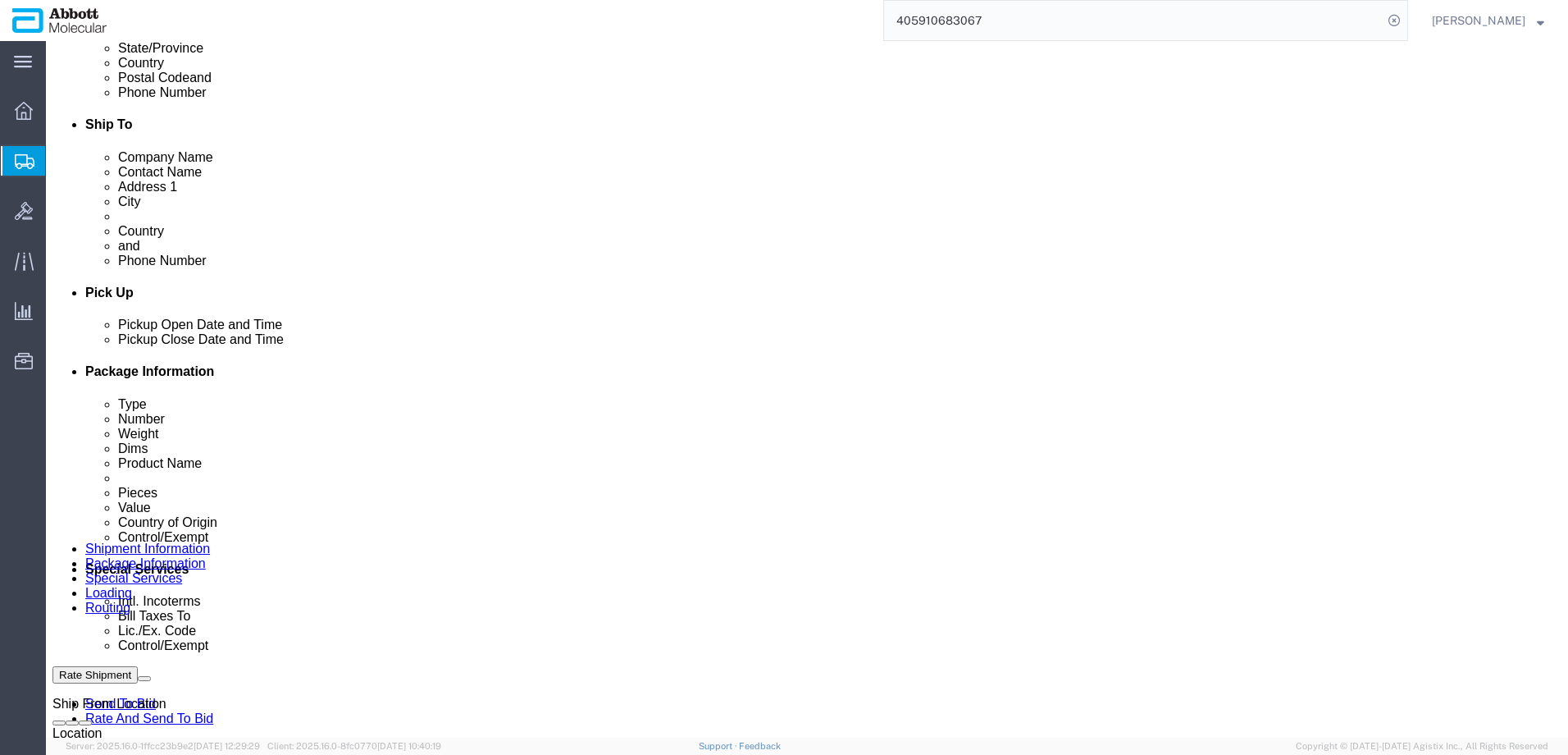
scroll to position [585, 0]
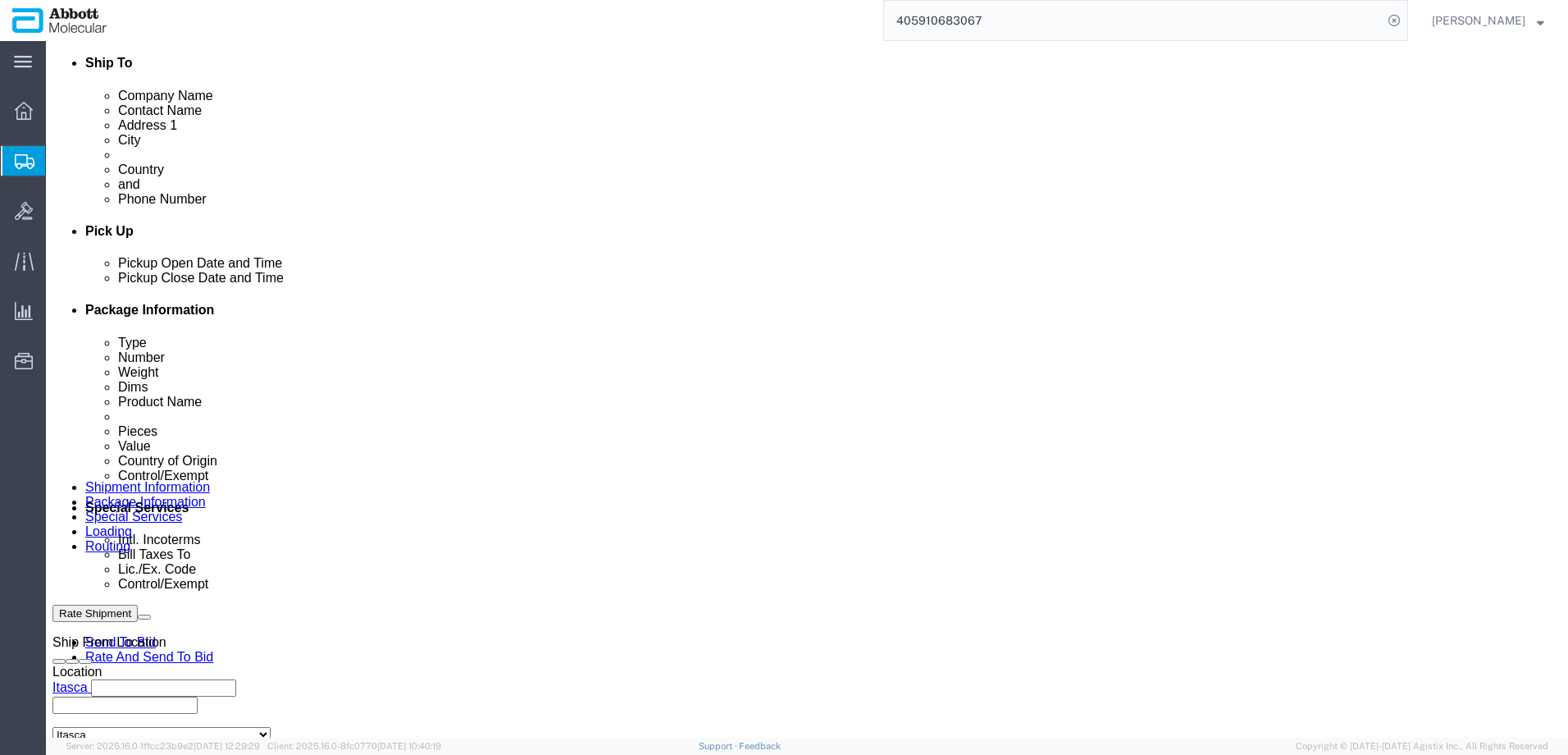
click div "Rate Shipment Send To Bid Rate And Send To Bid"
click button "Rate Shipment"
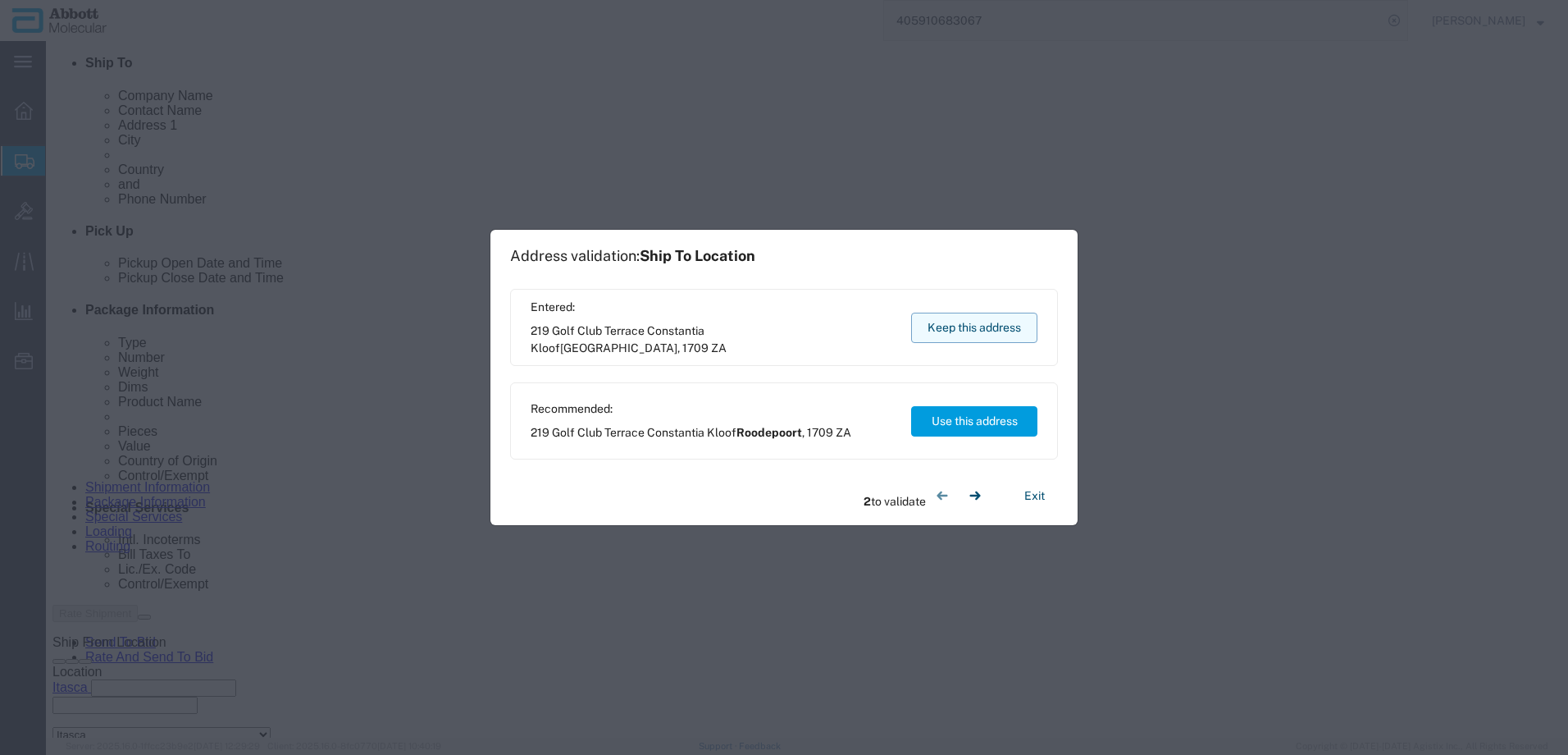
click at [977, 327] on button "Keep this address" at bounding box center [974, 328] width 126 height 31
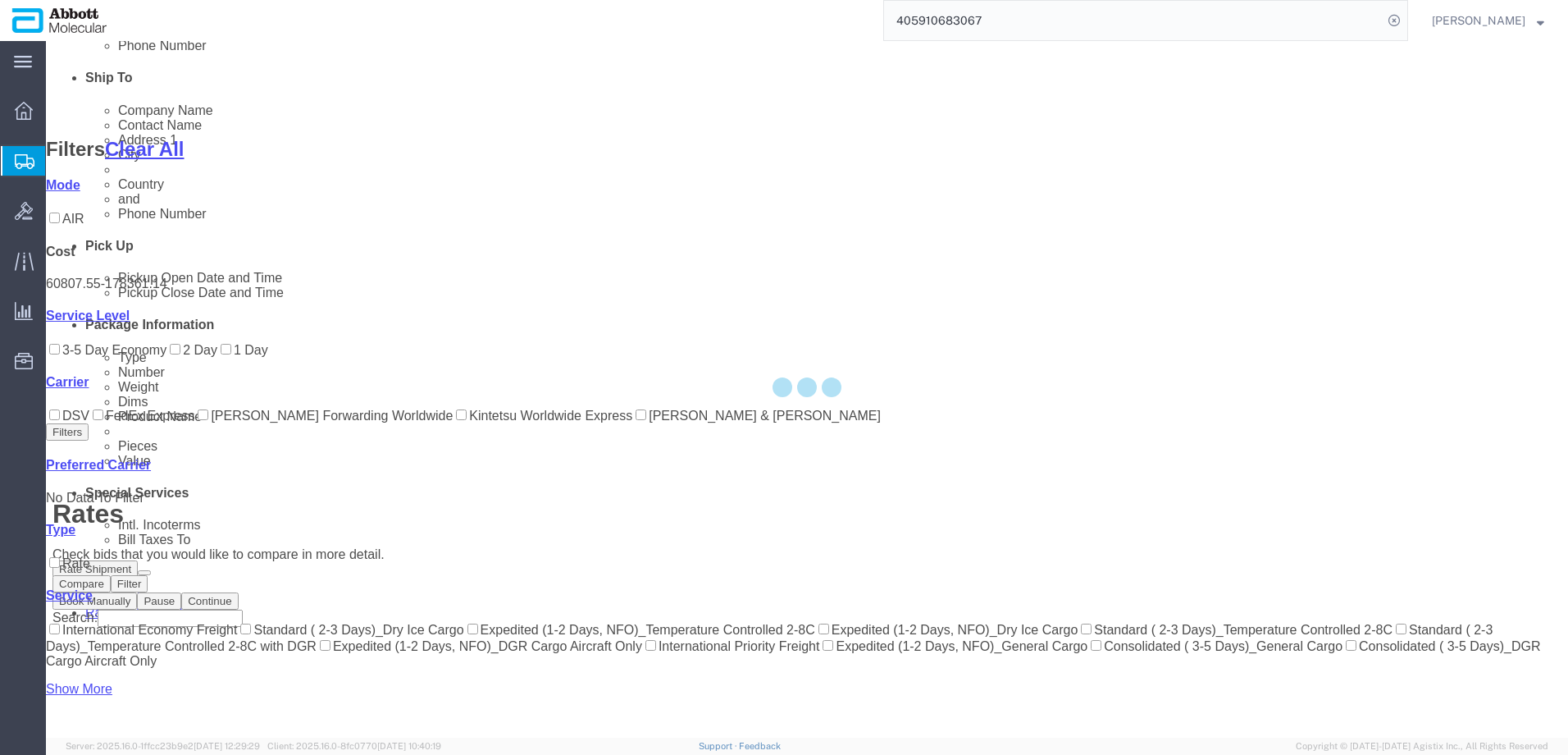
scroll to position [89, 0]
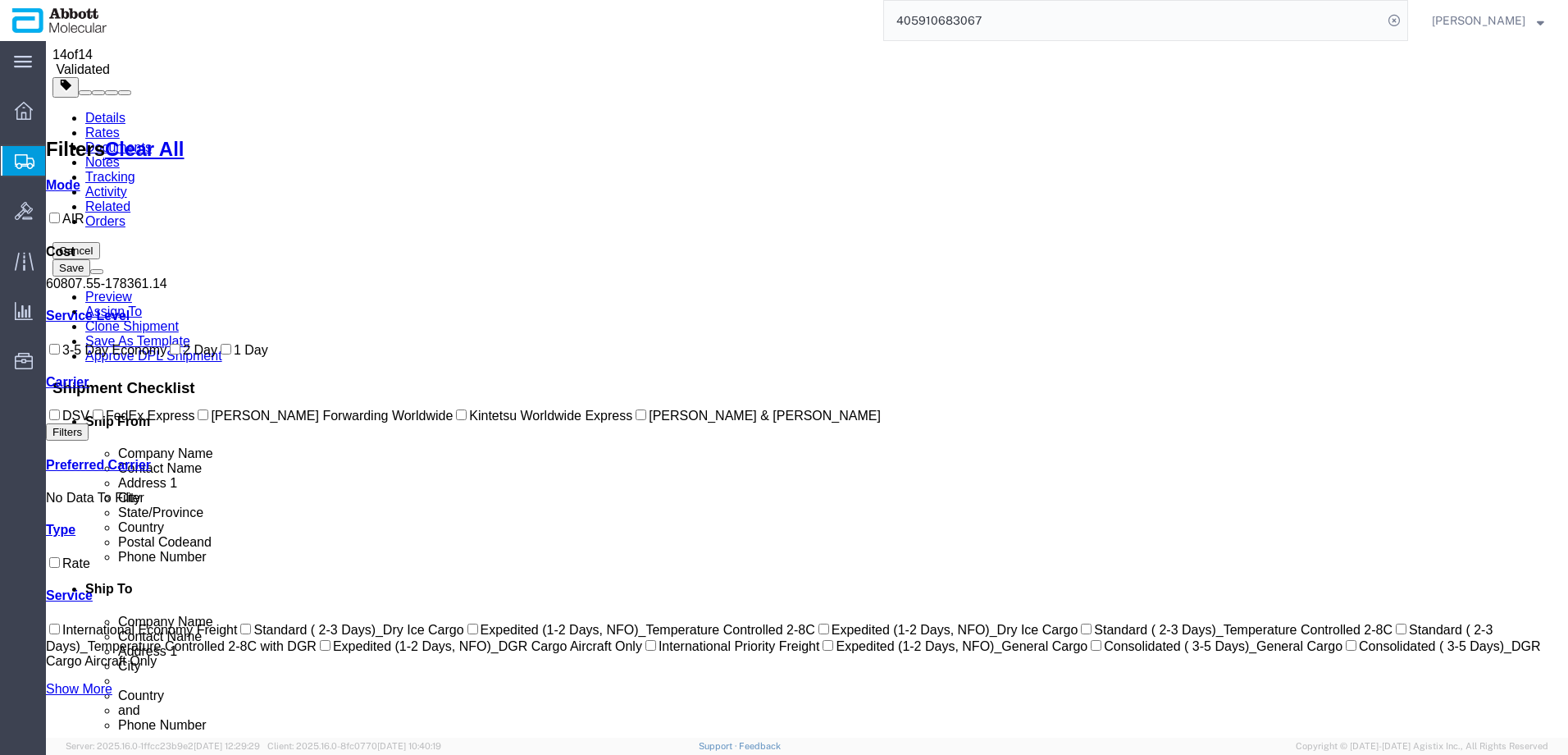
drag, startPoint x: 68, startPoint y: 453, endPoint x: 187, endPoint y: 444, distance: 119.3
click at [60, 420] on input "DSV" at bounding box center [54, 415] width 11 height 11
checkbox input "true"
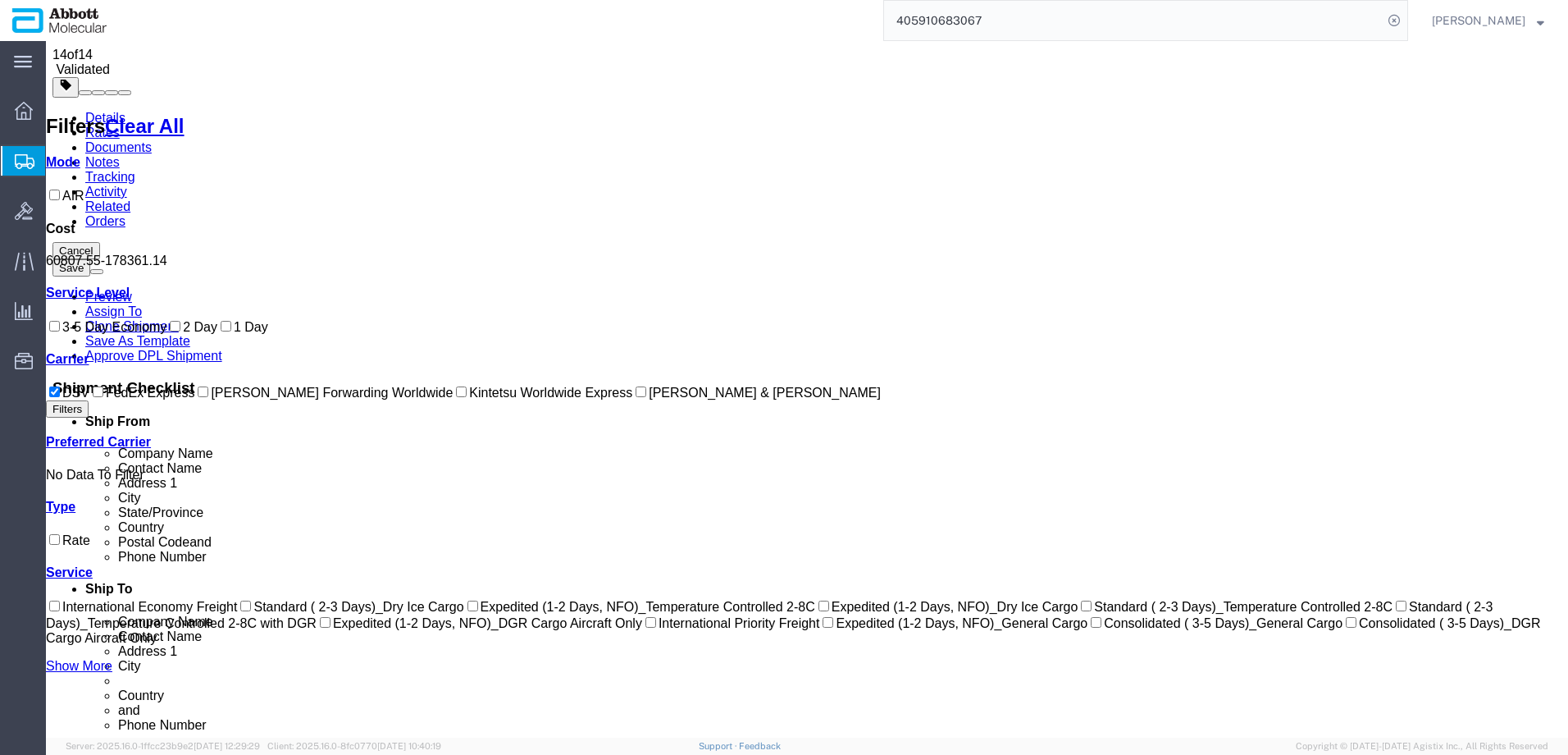
scroll to position [0, 0]
